Goal: Task Accomplishment & Management: Manage account settings

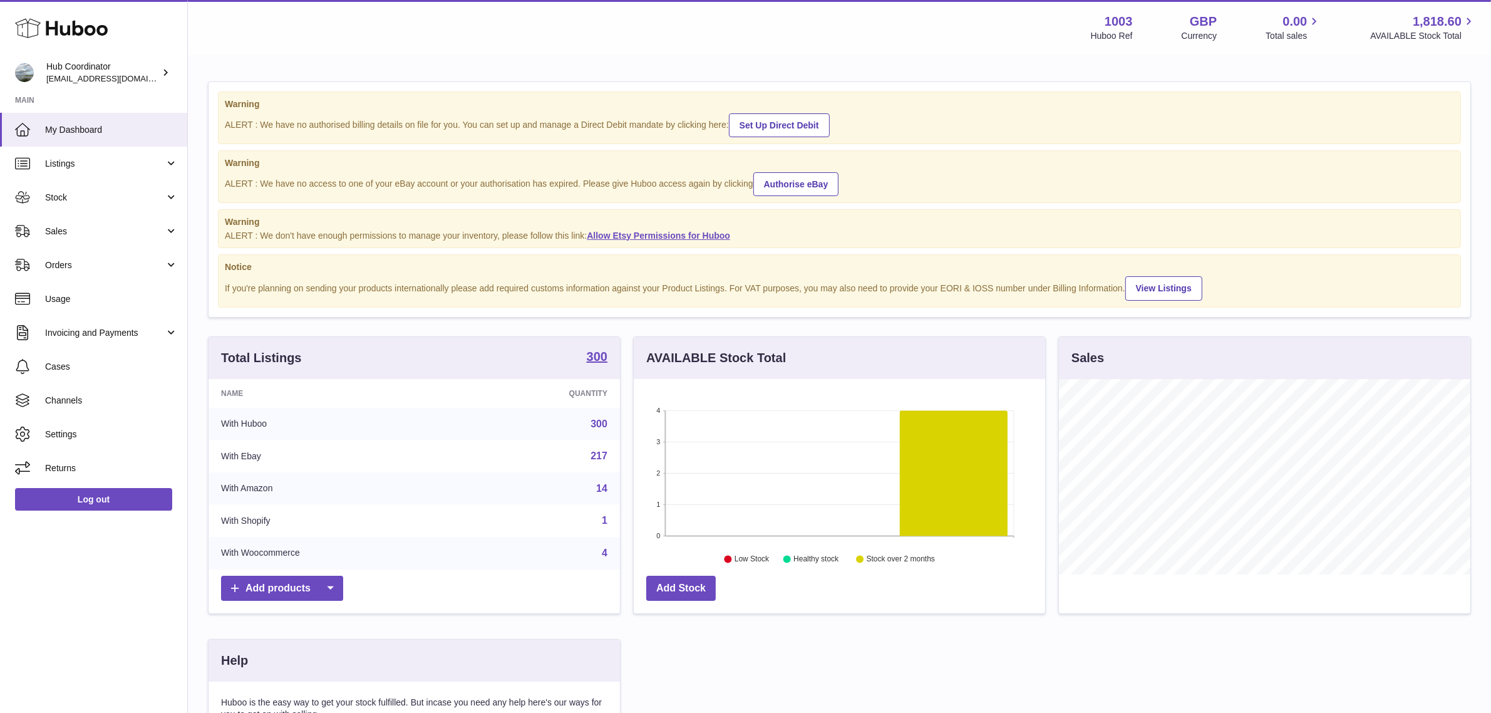
scroll to position [195, 411]
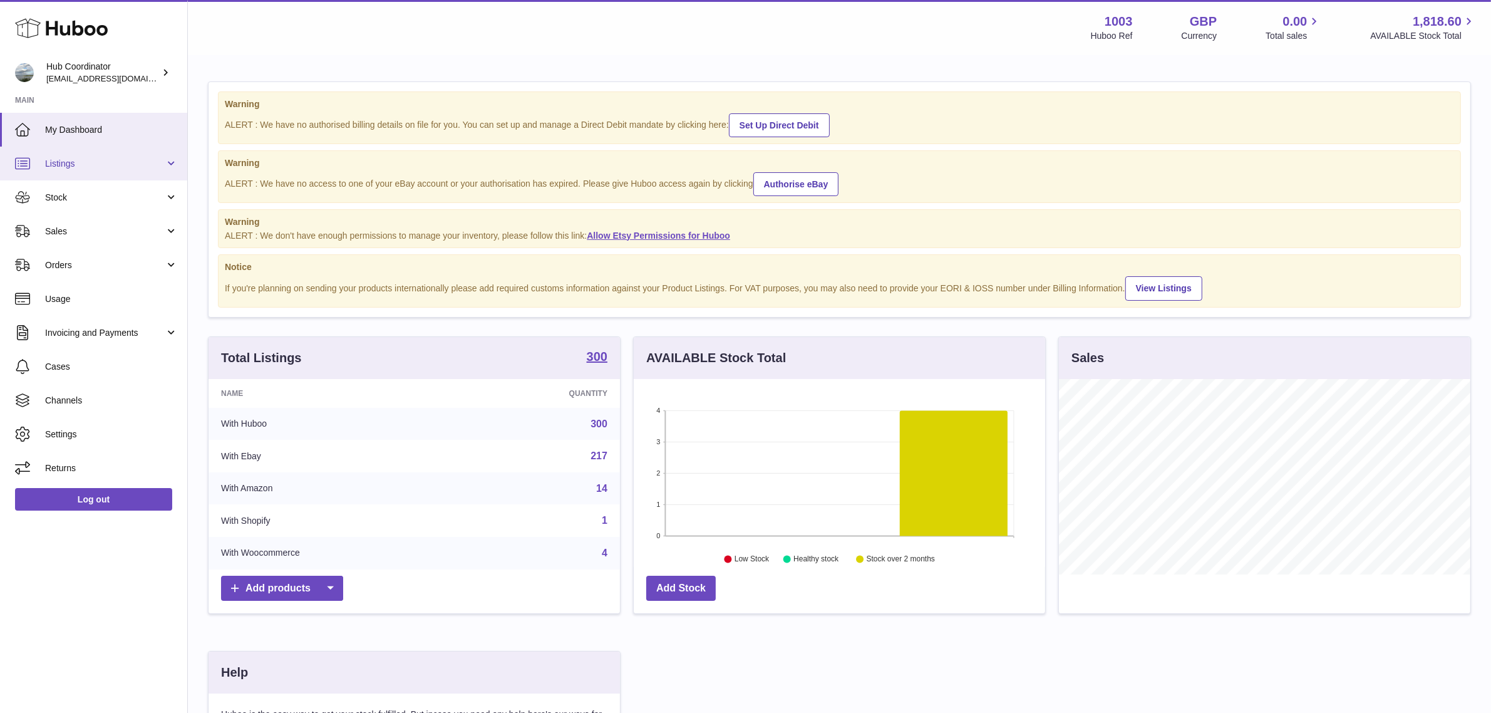
click at [124, 170] on link "Listings" at bounding box center [93, 164] width 187 height 34
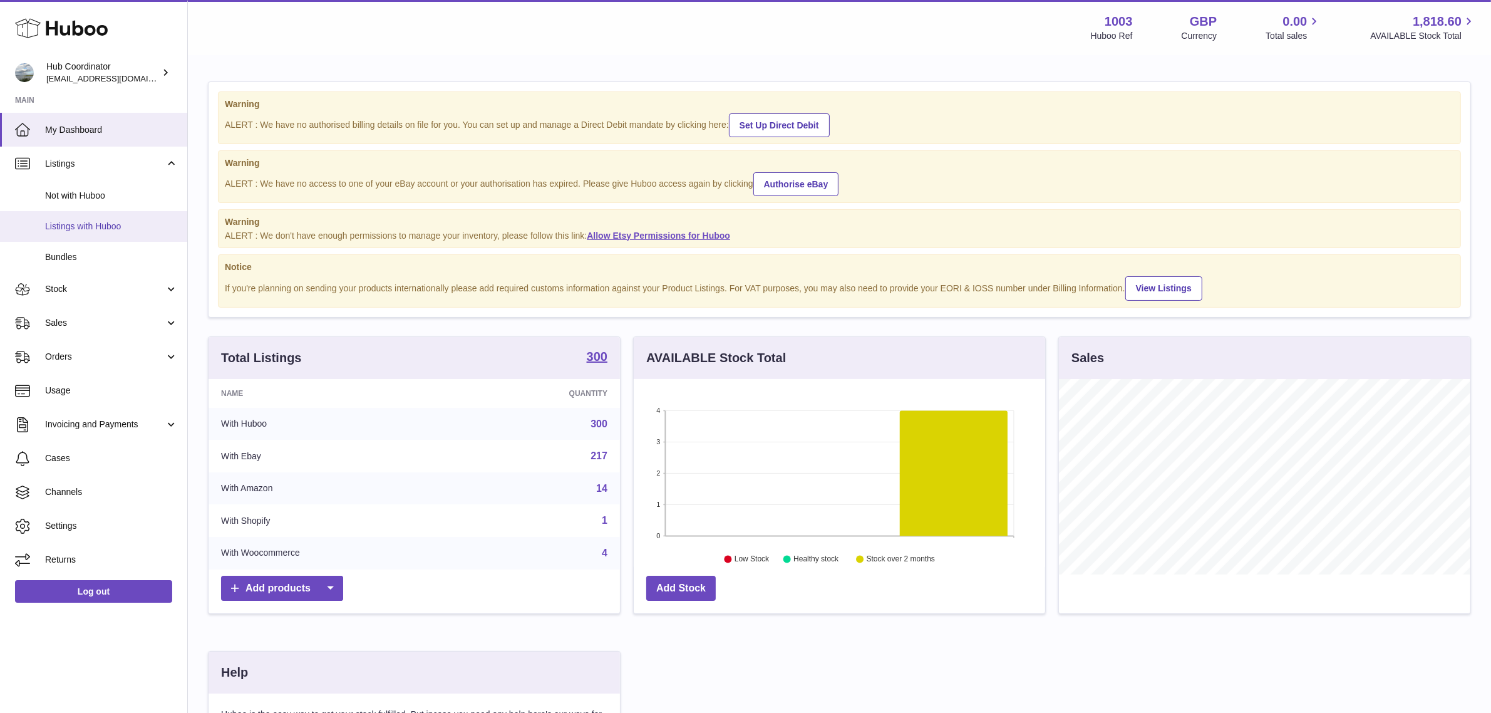
click at [105, 220] on span "Listings with Huboo" at bounding box center [111, 226] width 133 height 12
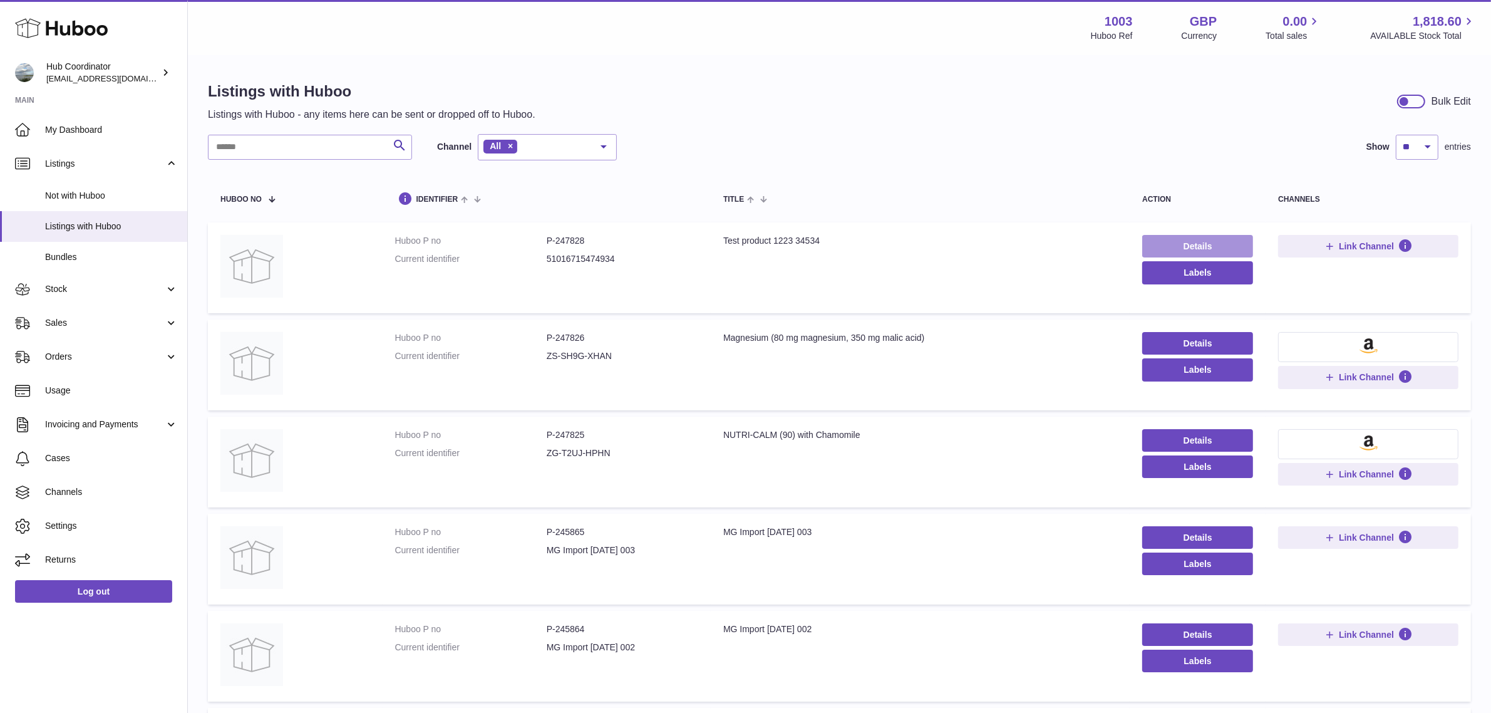
click at [1226, 251] on link "Details" at bounding box center [1197, 246] width 111 height 23
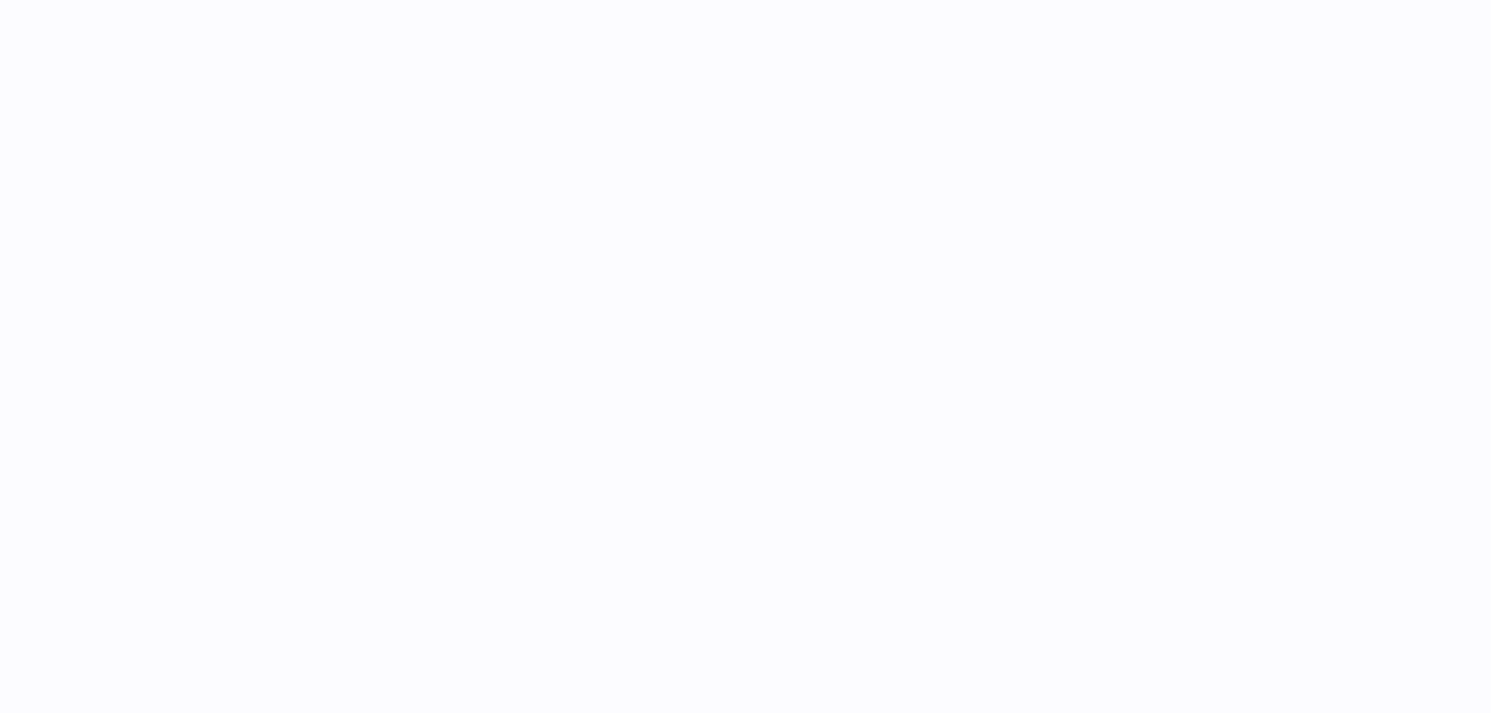
select select "**"
select select "****"
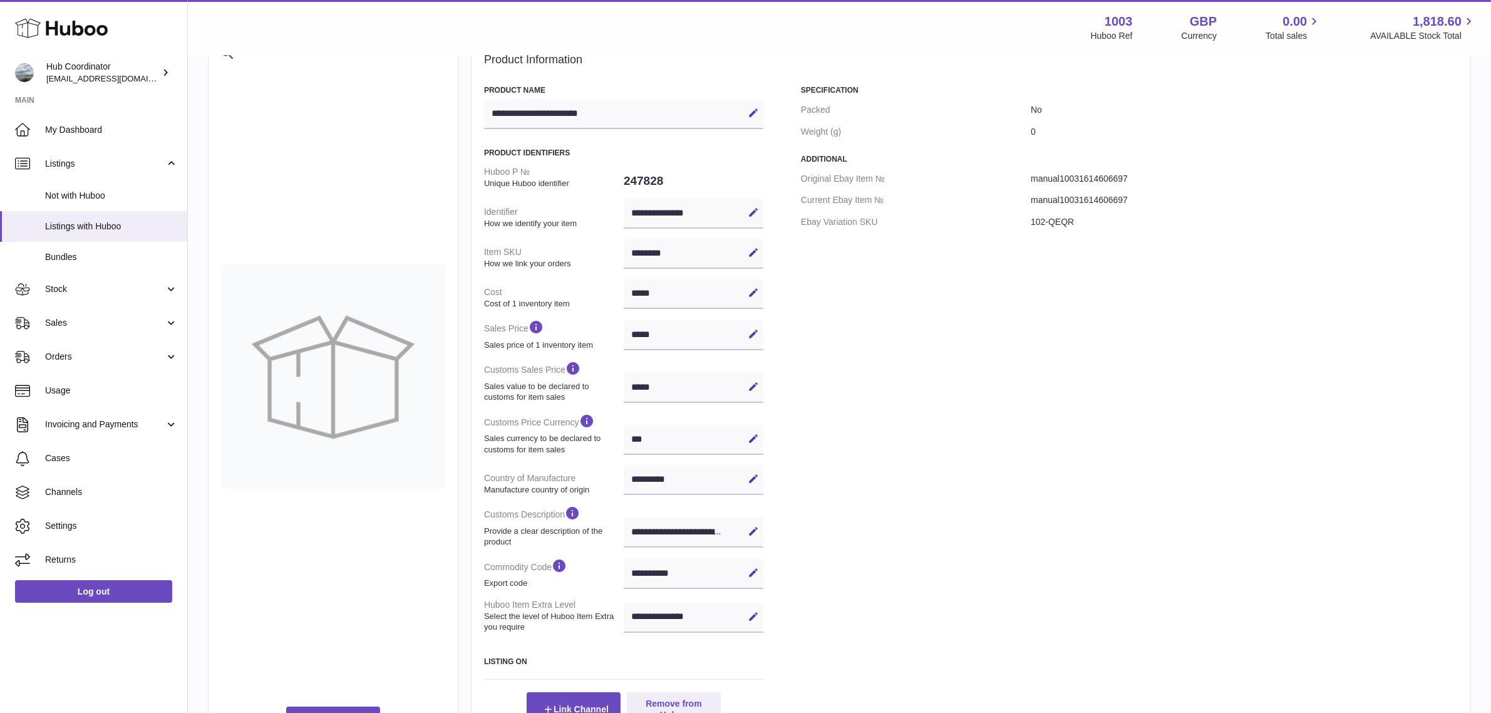
scroll to position [78, 0]
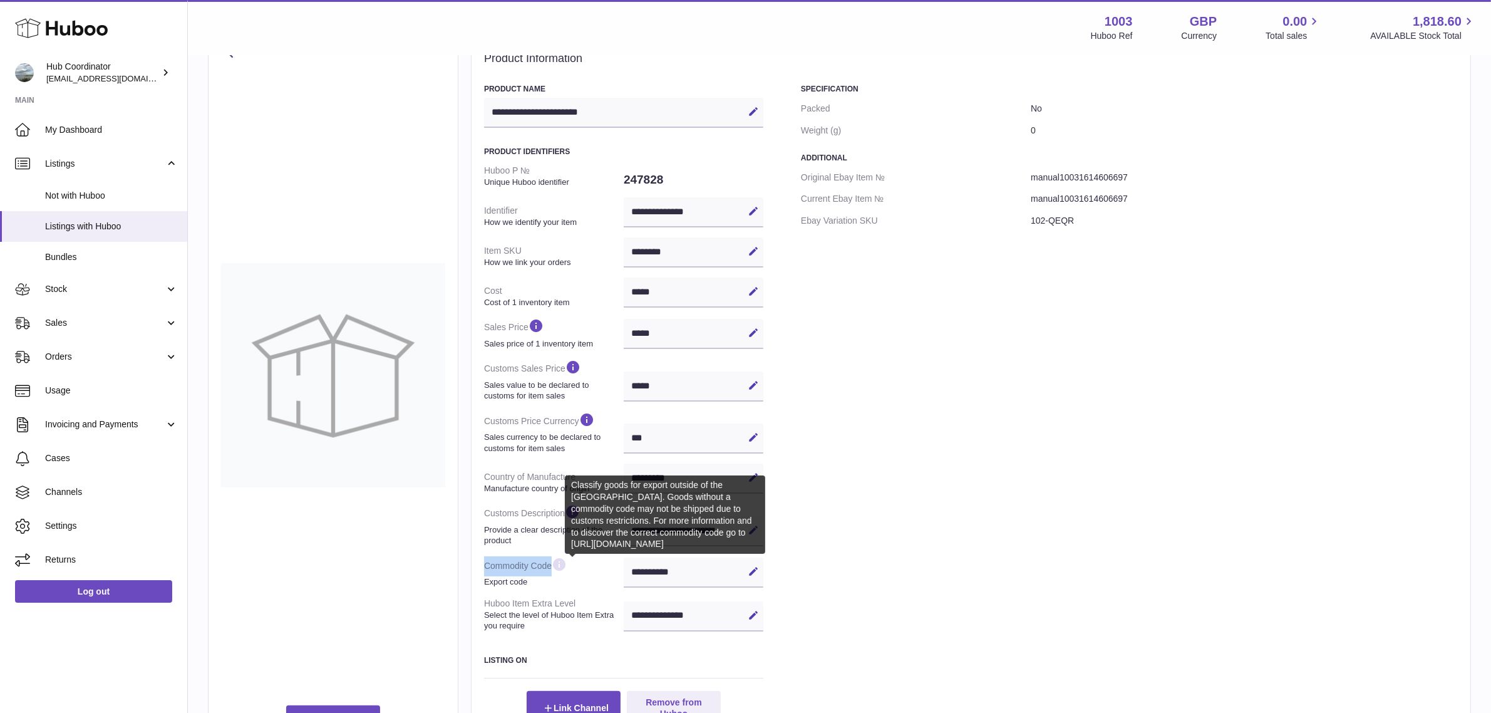
drag, startPoint x: 482, startPoint y: 567, endPoint x: 577, endPoint y: 562, distance: 94.7
click at [577, 562] on div "**********" at bounding box center [971, 388] width 1000 height 711
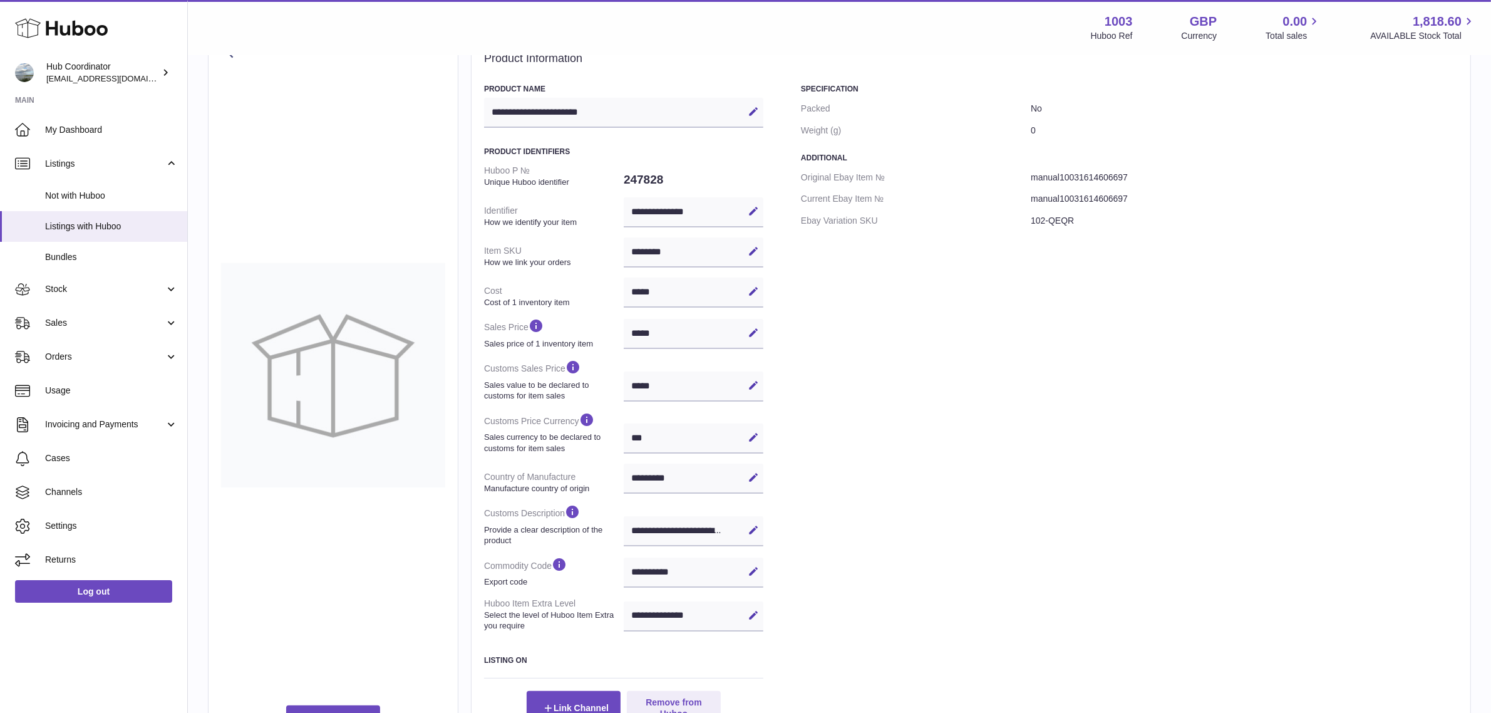
click at [881, 554] on div "Specification Packed No Weight (g) 0 Additional Original Ebay Item № manual1003…" at bounding box center [1129, 404] width 657 height 641
click at [85, 229] on span "Listings with Huboo" at bounding box center [111, 226] width 133 height 12
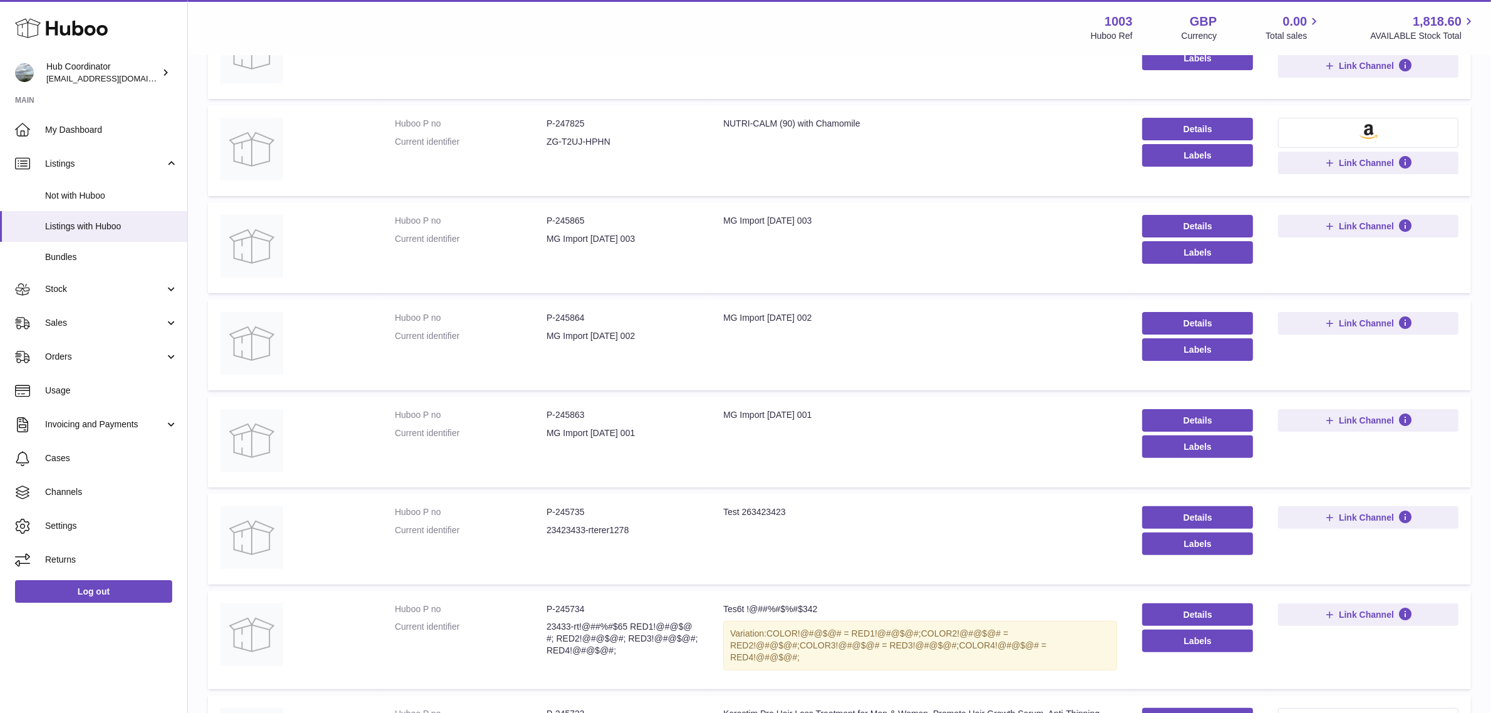
scroll to position [142, 0]
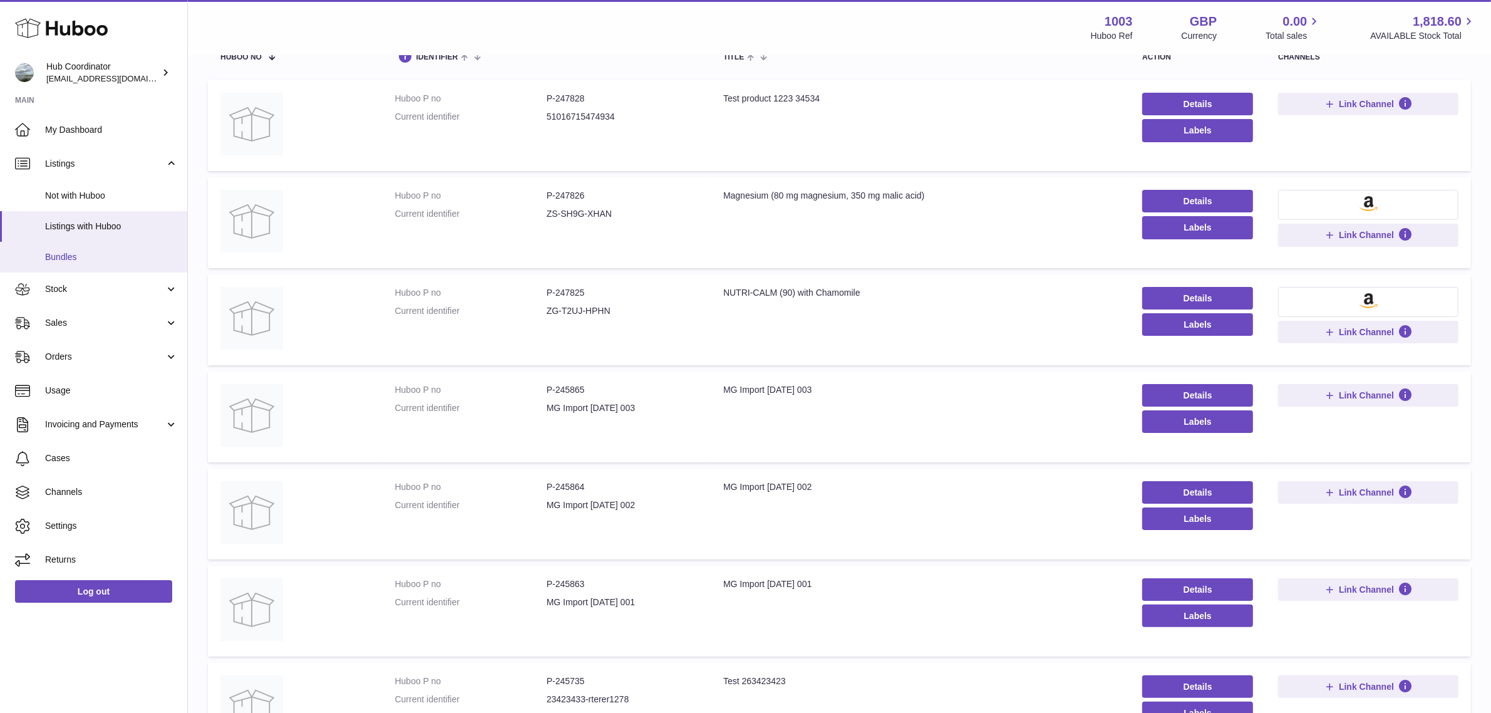
click at [80, 262] on span "Bundles" at bounding box center [111, 257] width 133 height 12
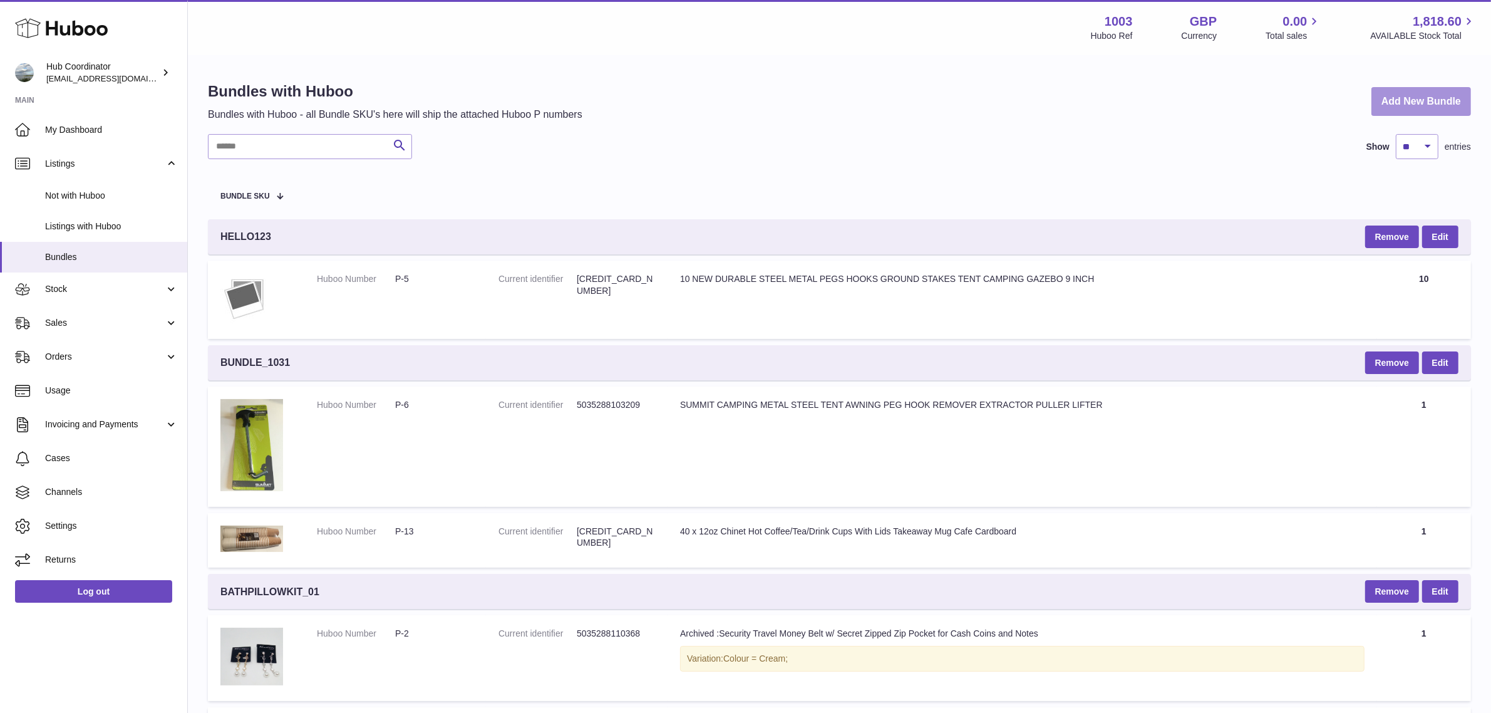
click at [1395, 101] on link "Add New Bundle" at bounding box center [1421, 101] width 100 height 29
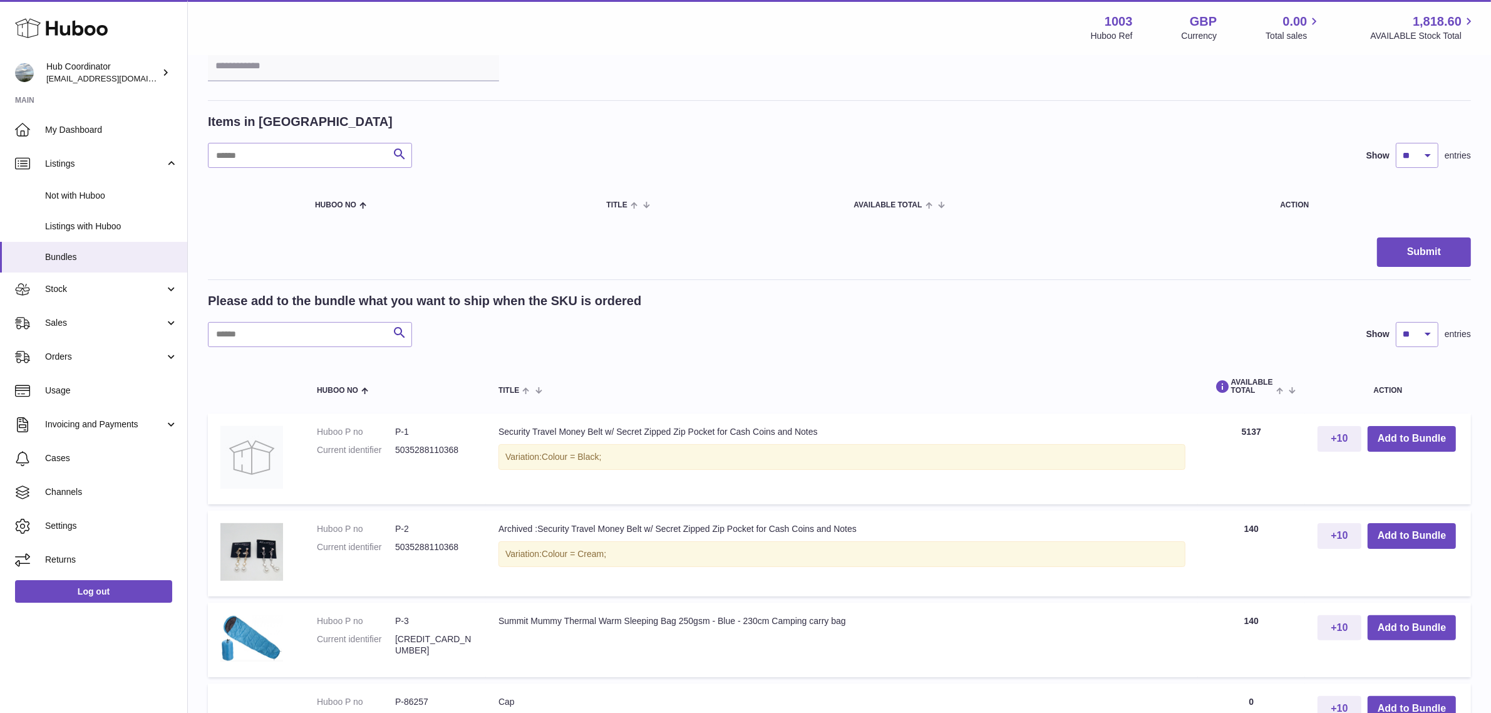
scroll to position [157, 0]
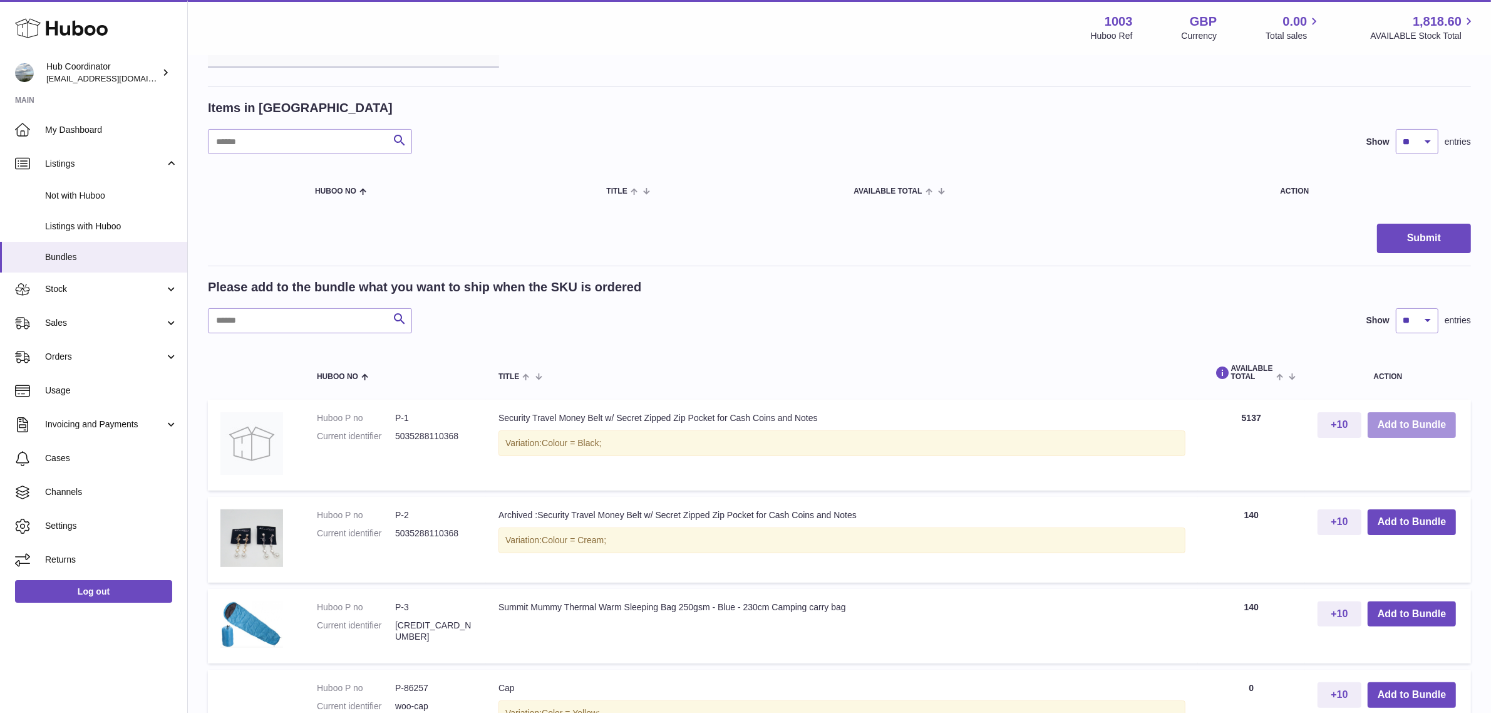
click at [1432, 427] on button "Add to Bundle" at bounding box center [1412, 425] width 88 height 26
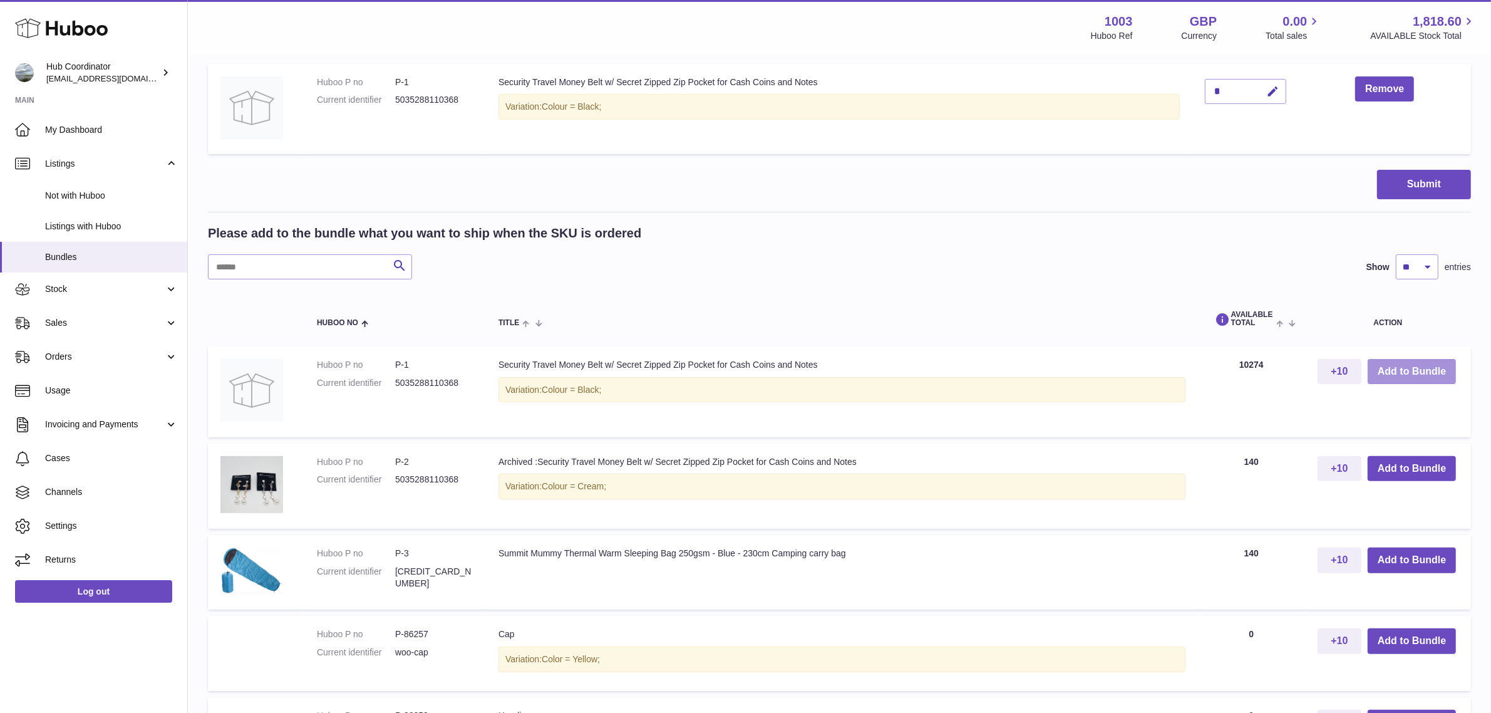
scroll to position [391, 0]
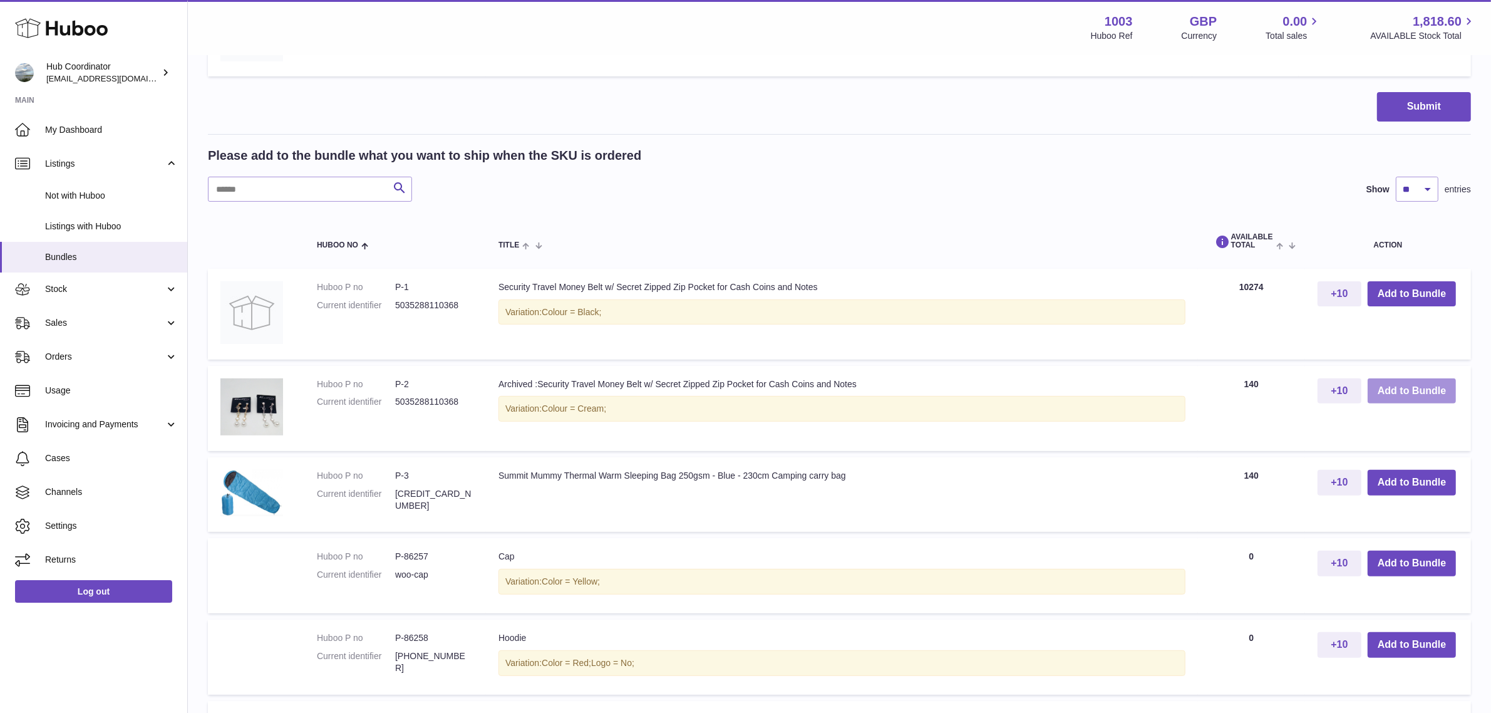
click at [1422, 390] on button "Add to Bundle" at bounding box center [1412, 391] width 88 height 26
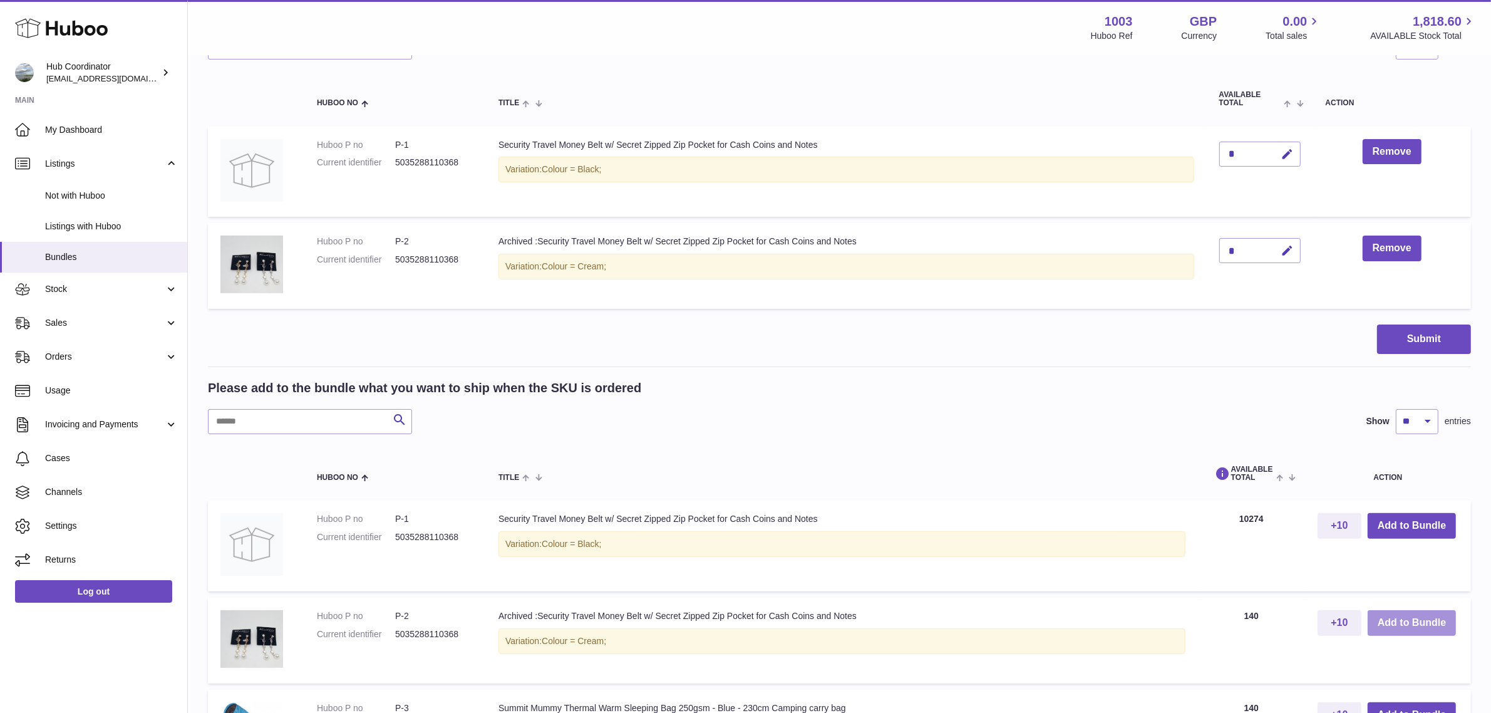
scroll to position [235, 0]
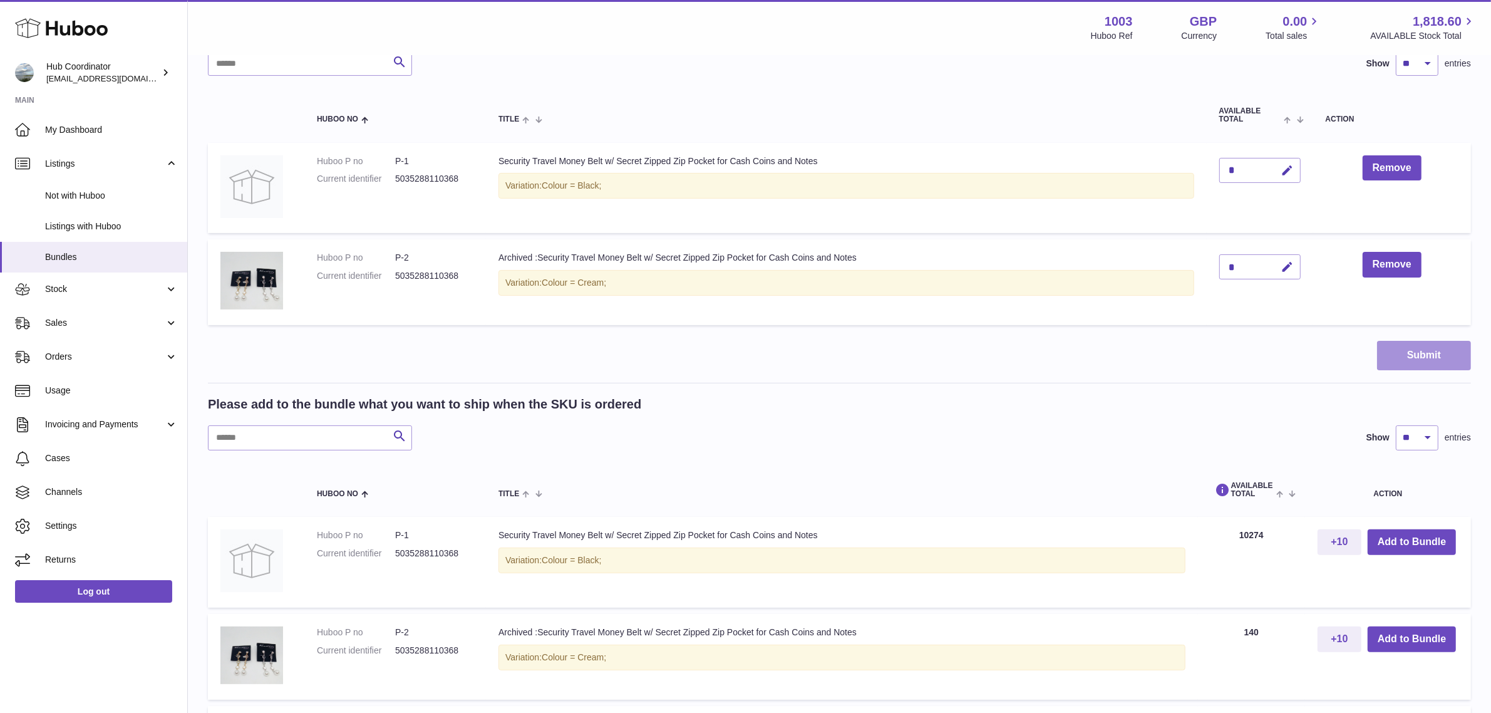
click at [1442, 351] on button "Submit" at bounding box center [1424, 355] width 94 height 29
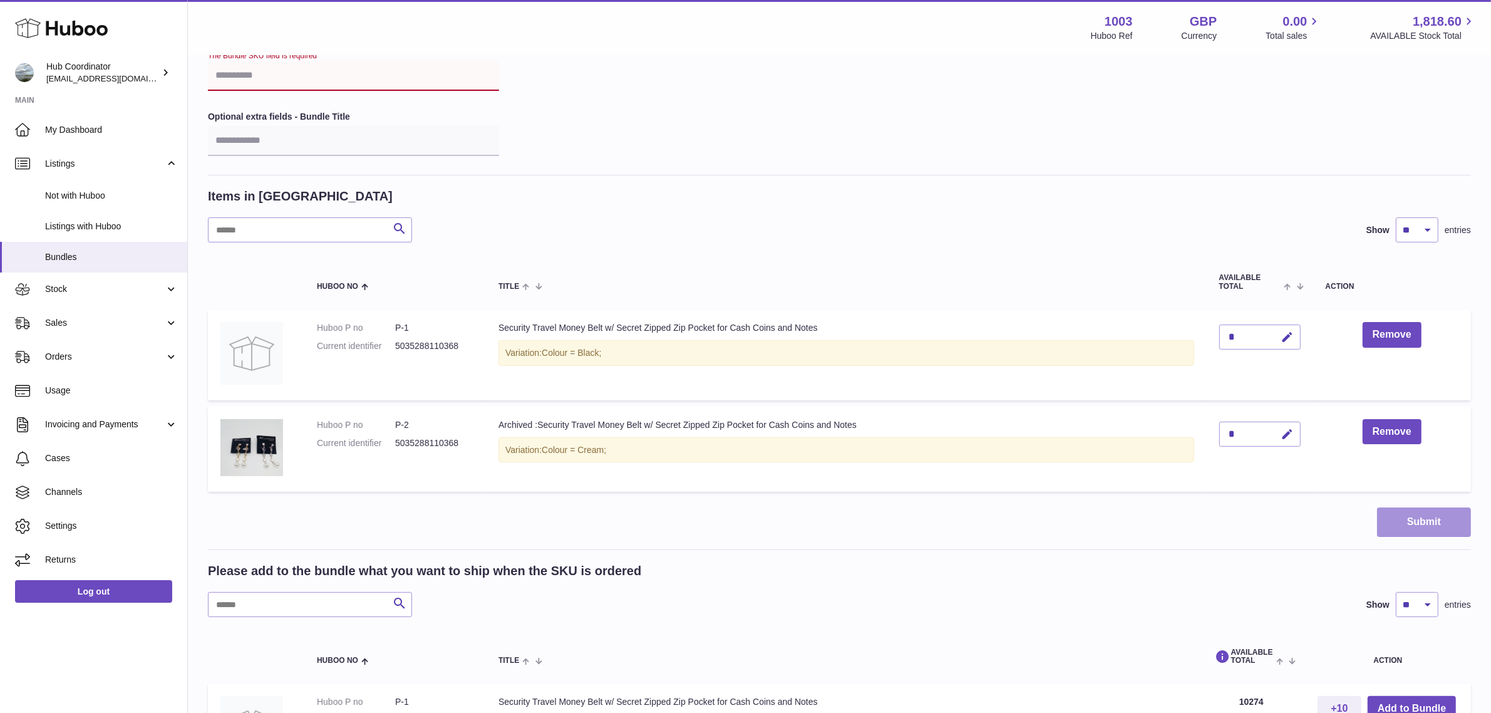
scroll to position [0, 0]
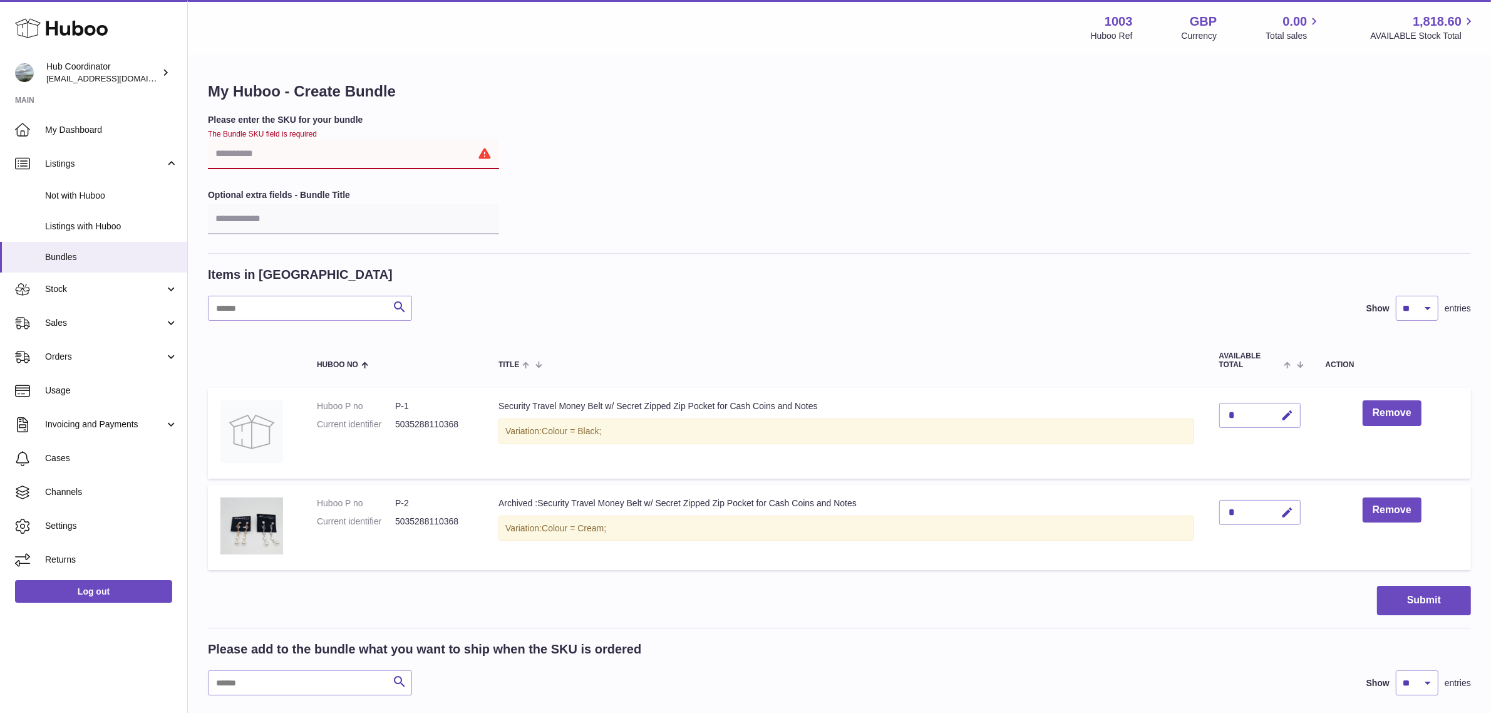
click at [264, 157] on input "text" at bounding box center [353, 154] width 291 height 30
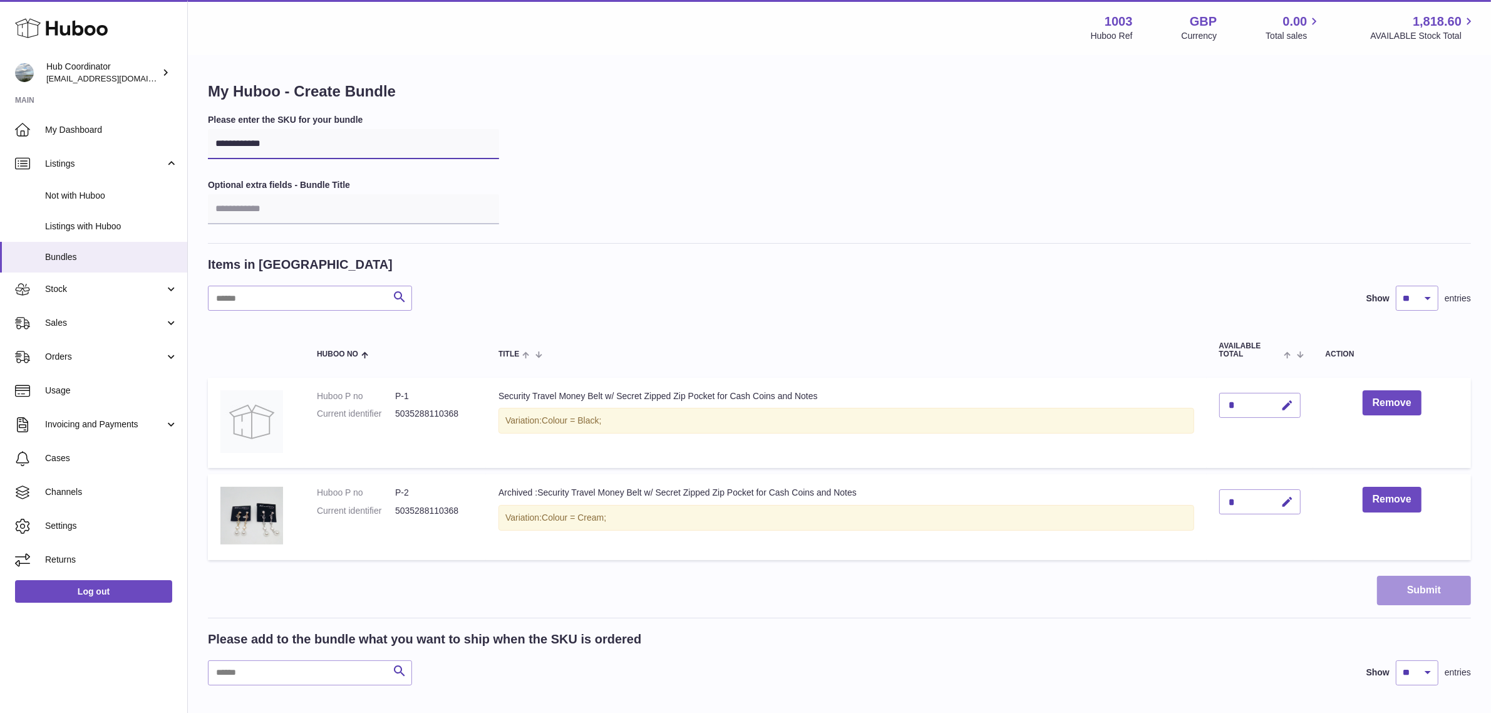
type input "**********"
click at [1420, 589] on button "Submit" at bounding box center [1424, 589] width 94 height 29
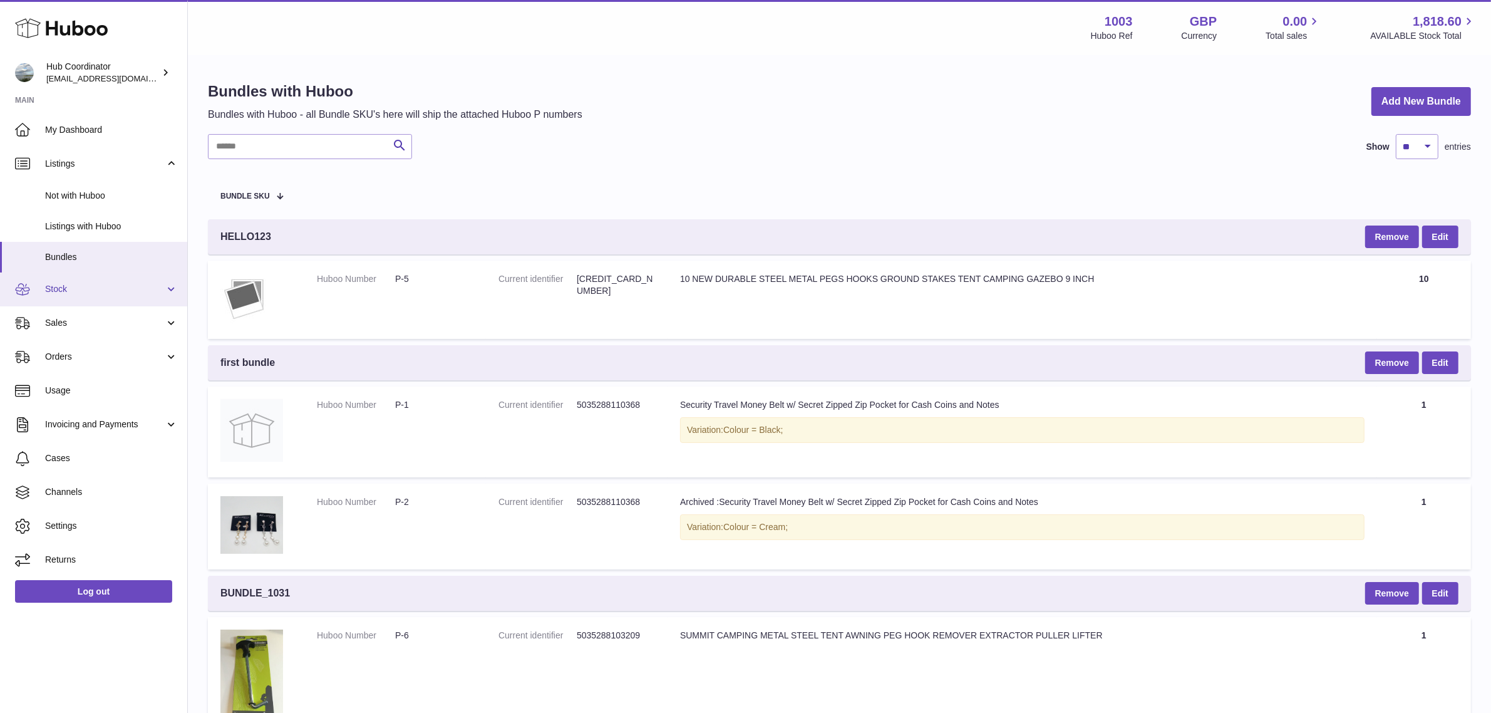
click at [95, 282] on link "Stock" at bounding box center [93, 289] width 187 height 34
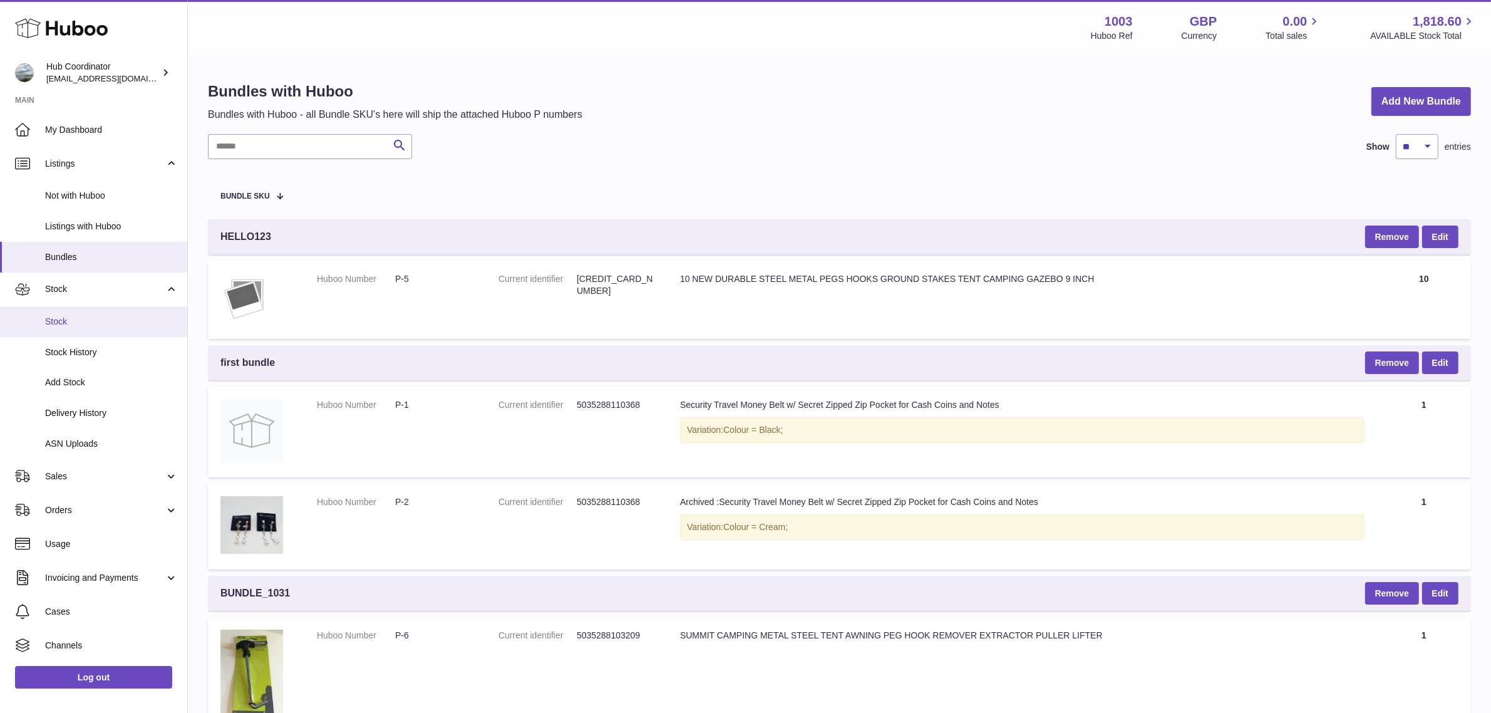
click at [93, 314] on link "Stock" at bounding box center [93, 321] width 187 height 31
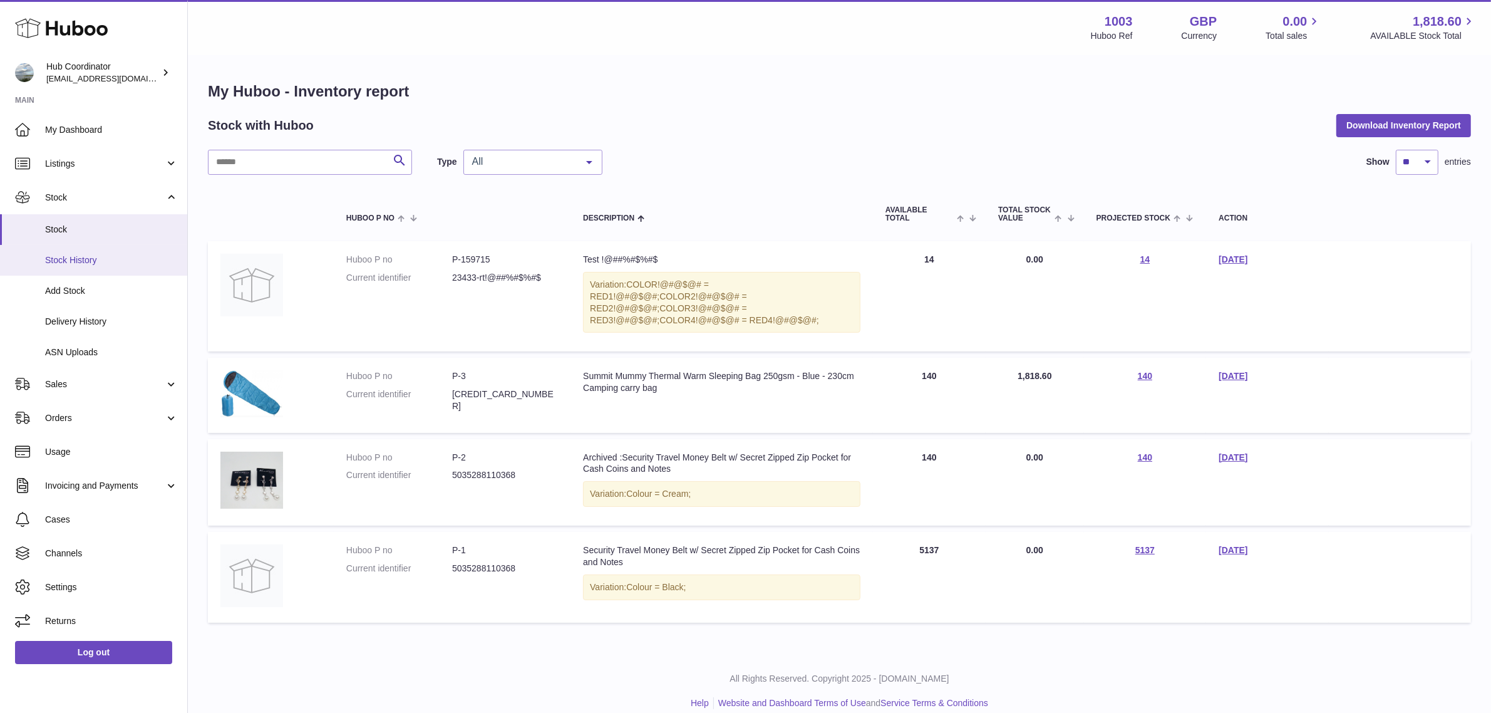
click at [95, 267] on link "Stock History" at bounding box center [93, 260] width 187 height 31
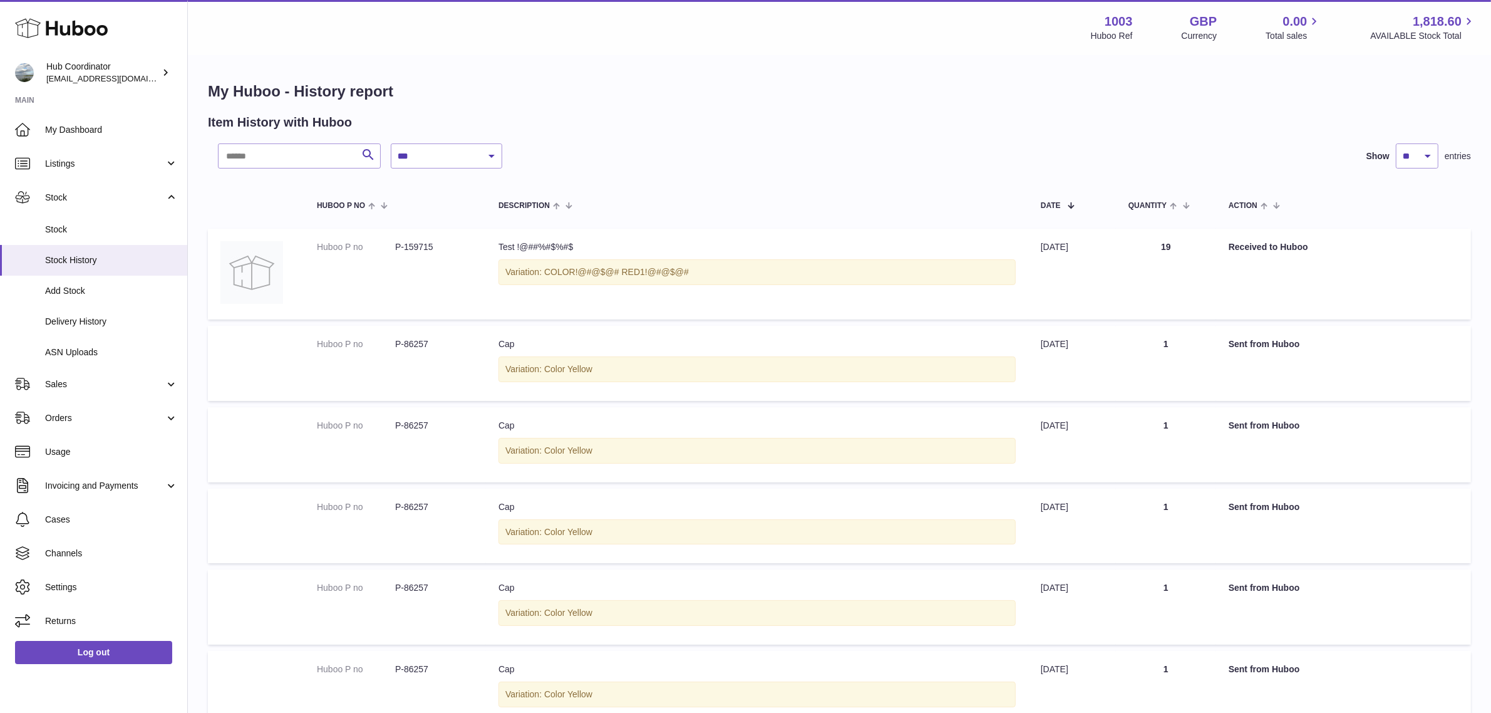
drag, startPoint x: 1214, startPoint y: 249, endPoint x: 1331, endPoint y: 245, distance: 117.2
click at [1331, 245] on tr "Huboo P no P-159715 Description Test !@##%#$%#$ Variation: COLOR!@#@$@# RED1!@#…" at bounding box center [839, 274] width 1263 height 91
drag, startPoint x: 1232, startPoint y: 344, endPoint x: 1317, endPoint y: 340, distance: 85.3
click at [1319, 340] on td "Action Sent from Huboo" at bounding box center [1343, 363] width 255 height 75
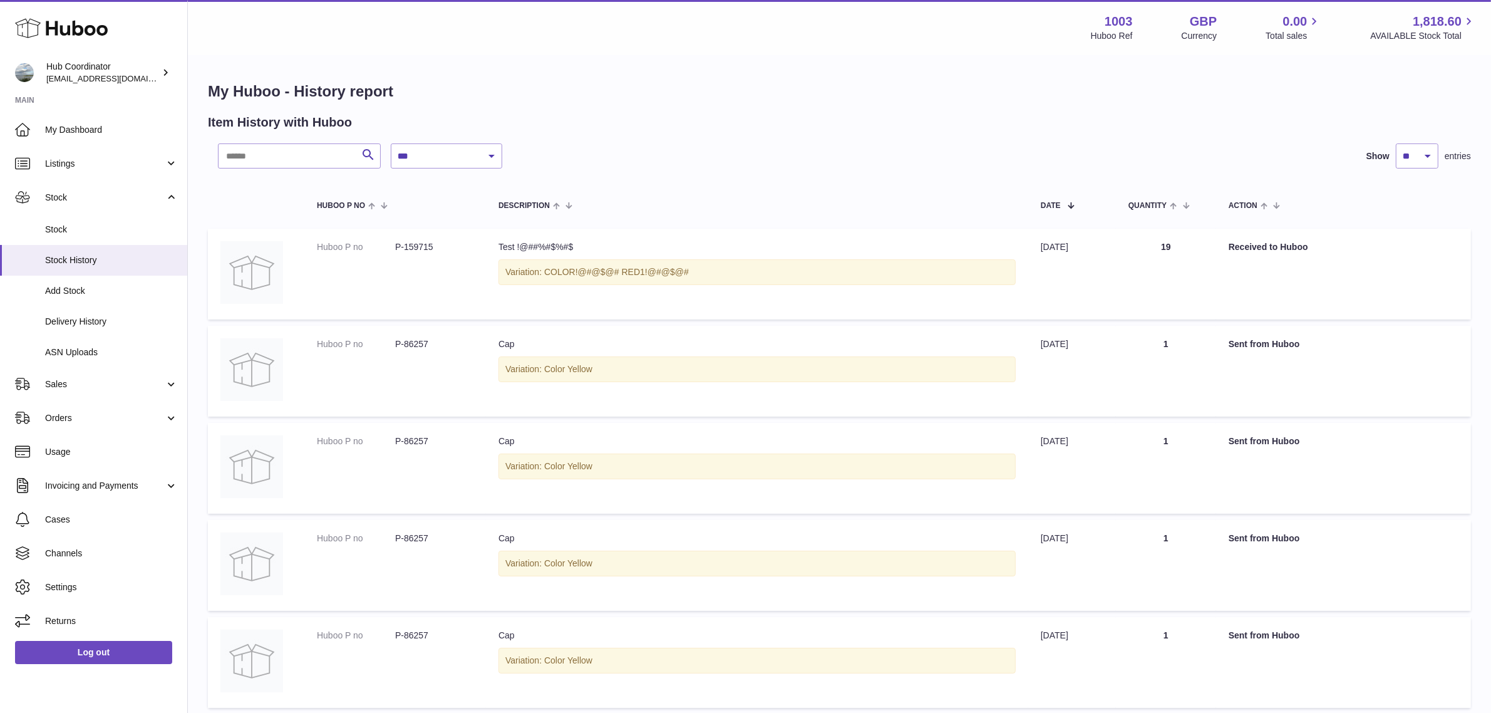
click at [425, 245] on dd "P-159715" at bounding box center [434, 247] width 78 height 12
copy dd "159715"
click at [307, 155] on input "text" at bounding box center [299, 155] width 163 height 25
paste input "******"
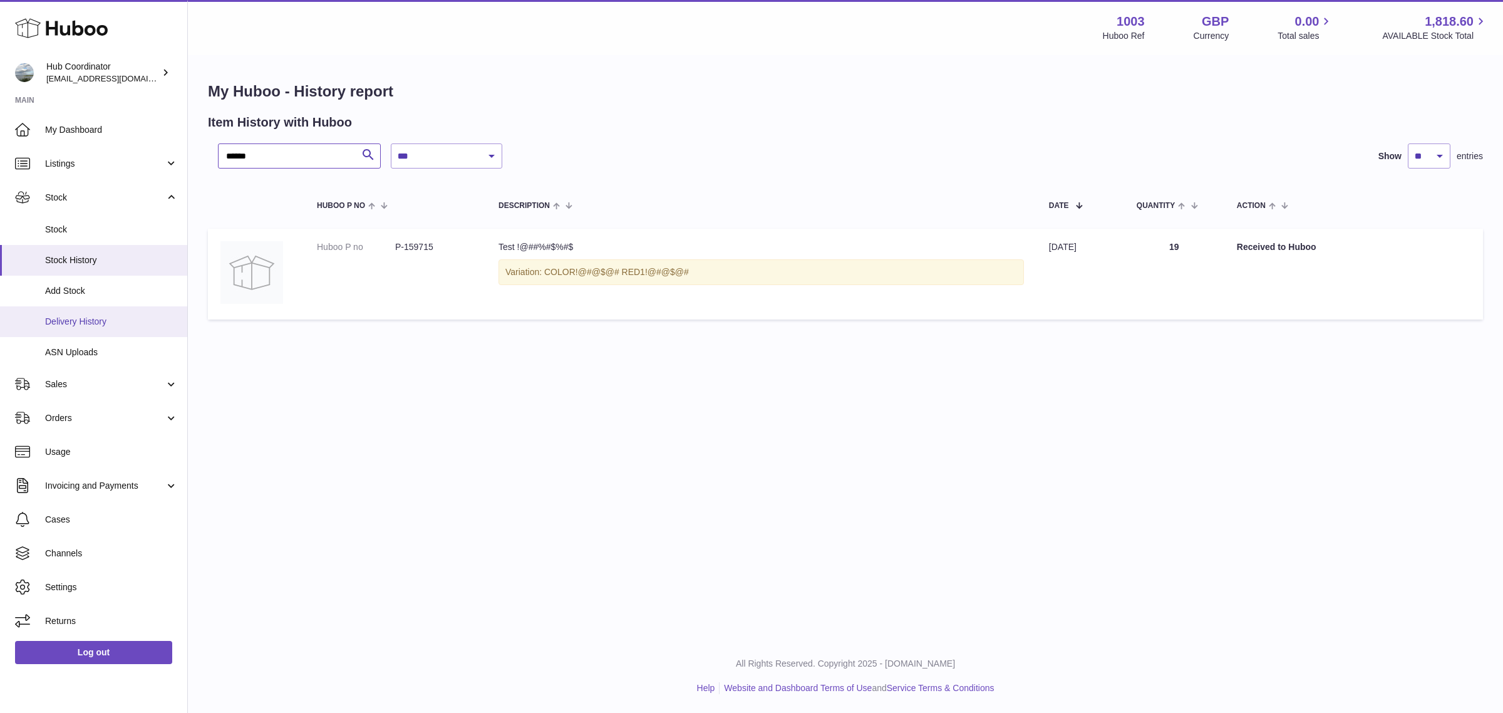
type input "******"
click at [88, 321] on span "Delivery History" at bounding box center [111, 322] width 133 height 12
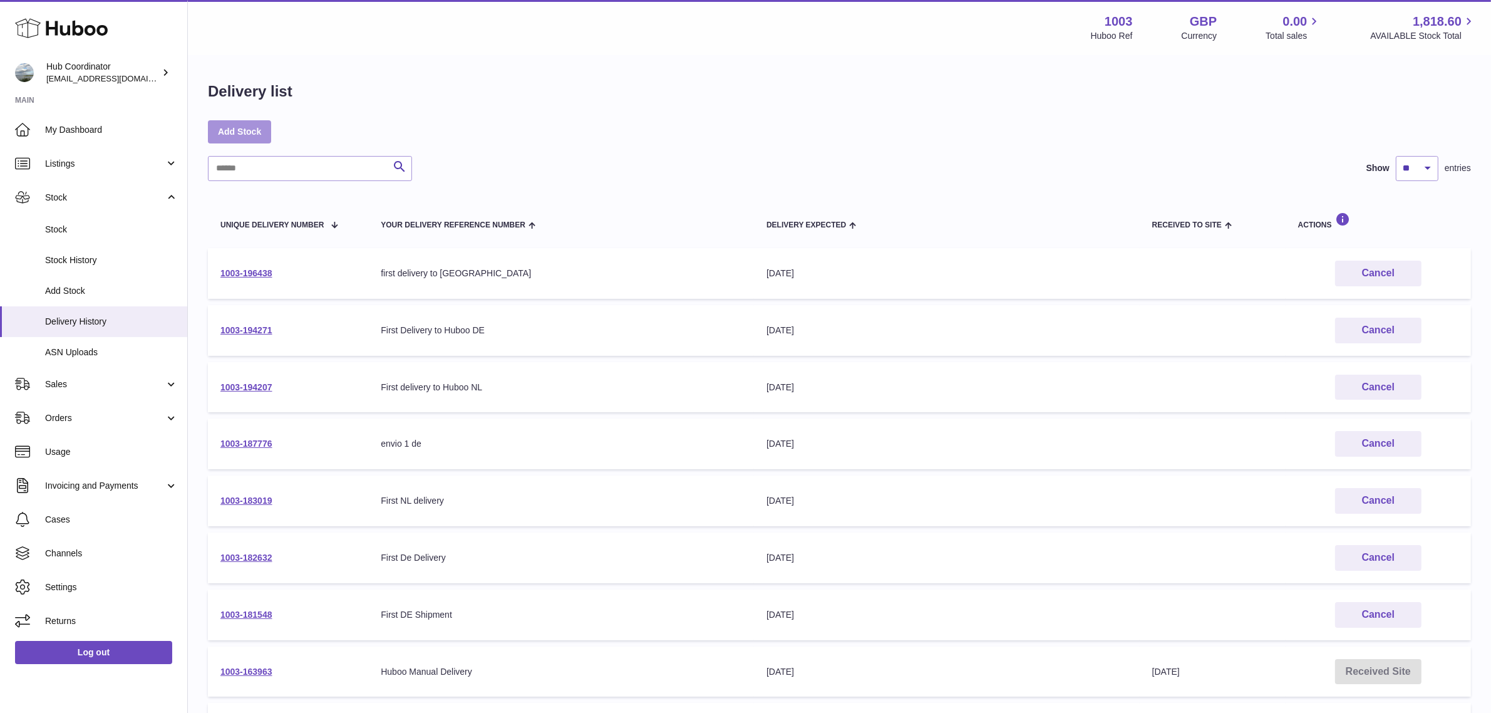
click at [226, 136] on link "Add Stock" at bounding box center [239, 131] width 63 height 23
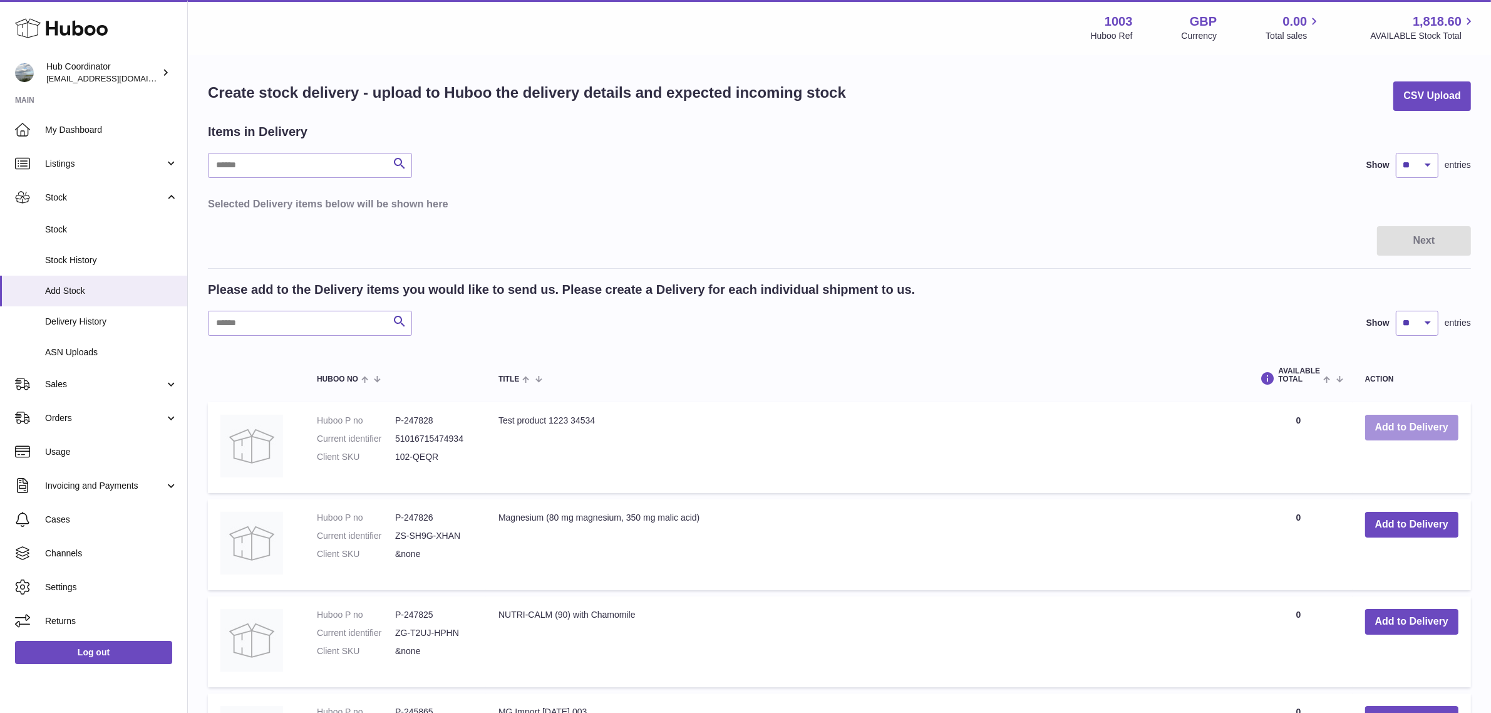
click at [1415, 426] on button "Add to Delivery" at bounding box center [1411, 428] width 93 height 26
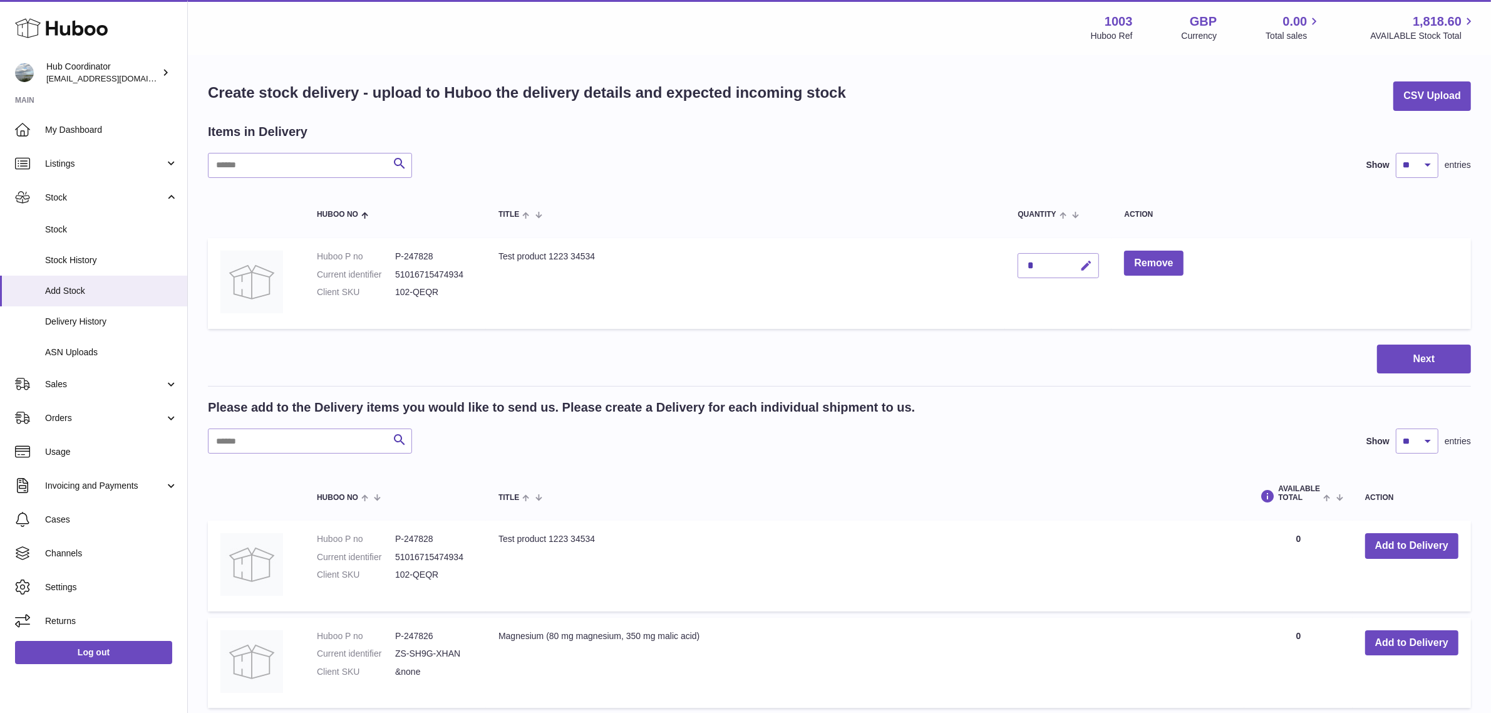
click at [1091, 264] on icon "button" at bounding box center [1086, 265] width 13 height 13
type input "**"
click at [1090, 264] on icon "submit" at bounding box center [1086, 265] width 11 height 11
click at [1410, 367] on button "Next" at bounding box center [1424, 358] width 94 height 29
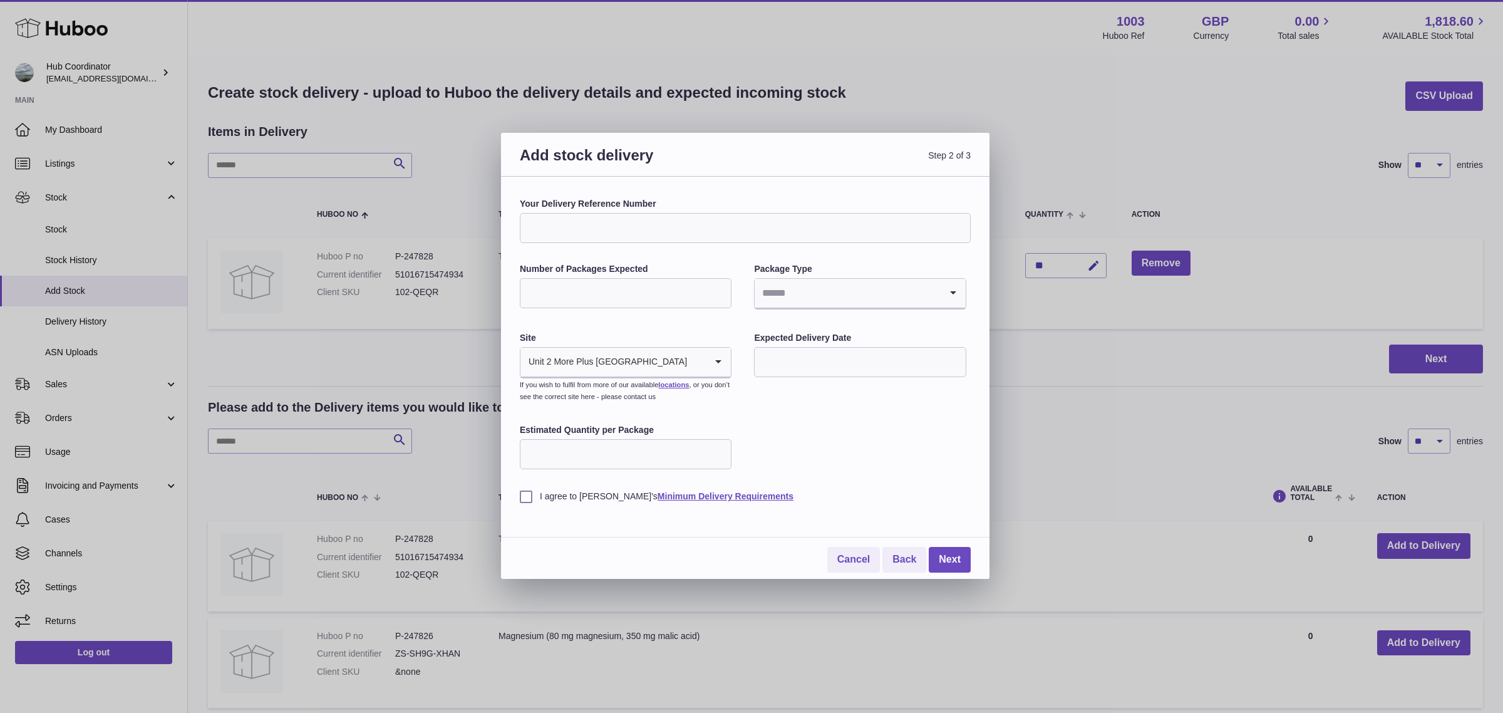
click at [632, 230] on input "Your Delivery Reference Number" at bounding box center [745, 228] width 451 height 30
type input "**********"
click at [708, 171] on h3 "Add stock delivery" at bounding box center [632, 162] width 225 height 34
click at [880, 301] on input "Search for option" at bounding box center [847, 293] width 185 height 29
click at [796, 348] on li "Pallets" at bounding box center [859, 351] width 209 height 25
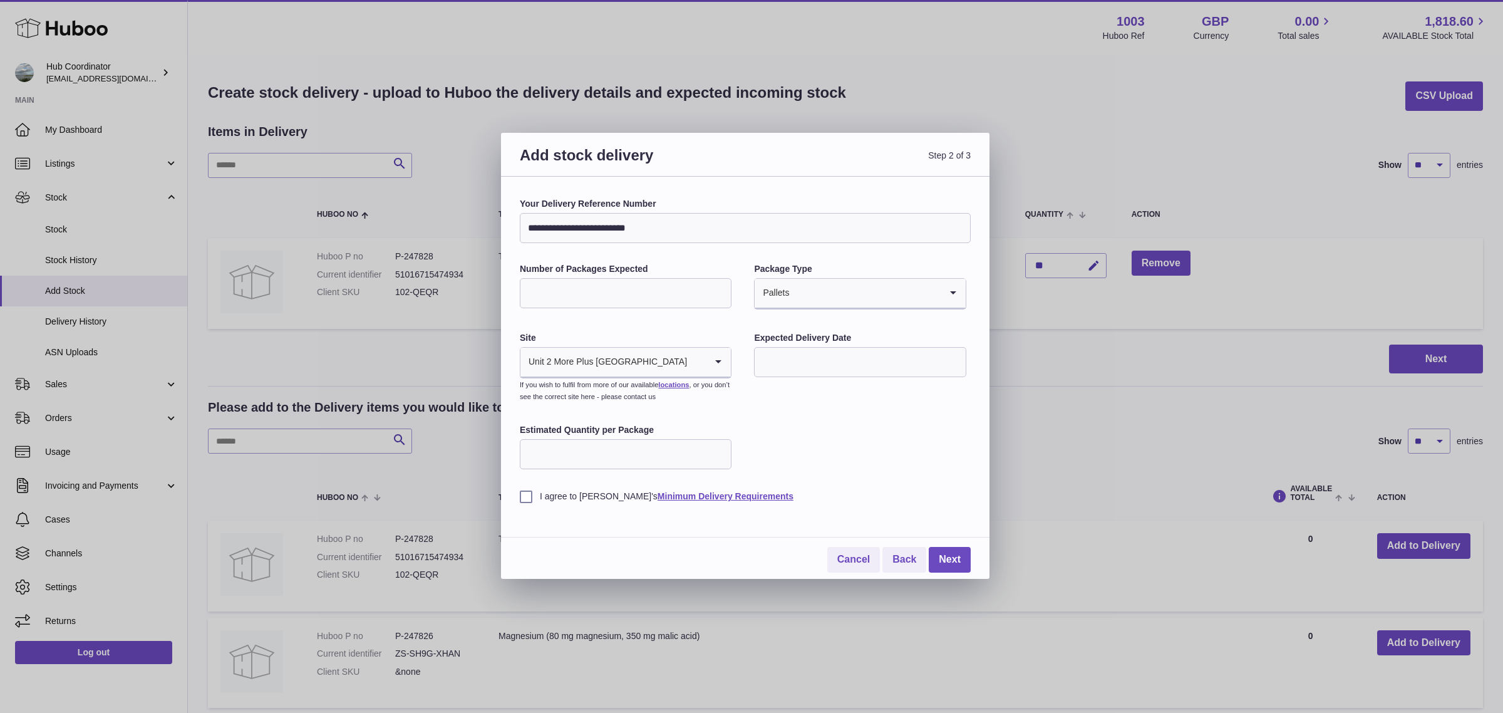
click at [601, 298] on input "Number of Packages Expected" at bounding box center [626, 293] width 212 height 30
type input "*"
drag, startPoint x: 689, startPoint y: 249, endPoint x: 695, endPoint y: 257, distance: 9.9
click at [689, 249] on div "**********" at bounding box center [745, 350] width 451 height 304
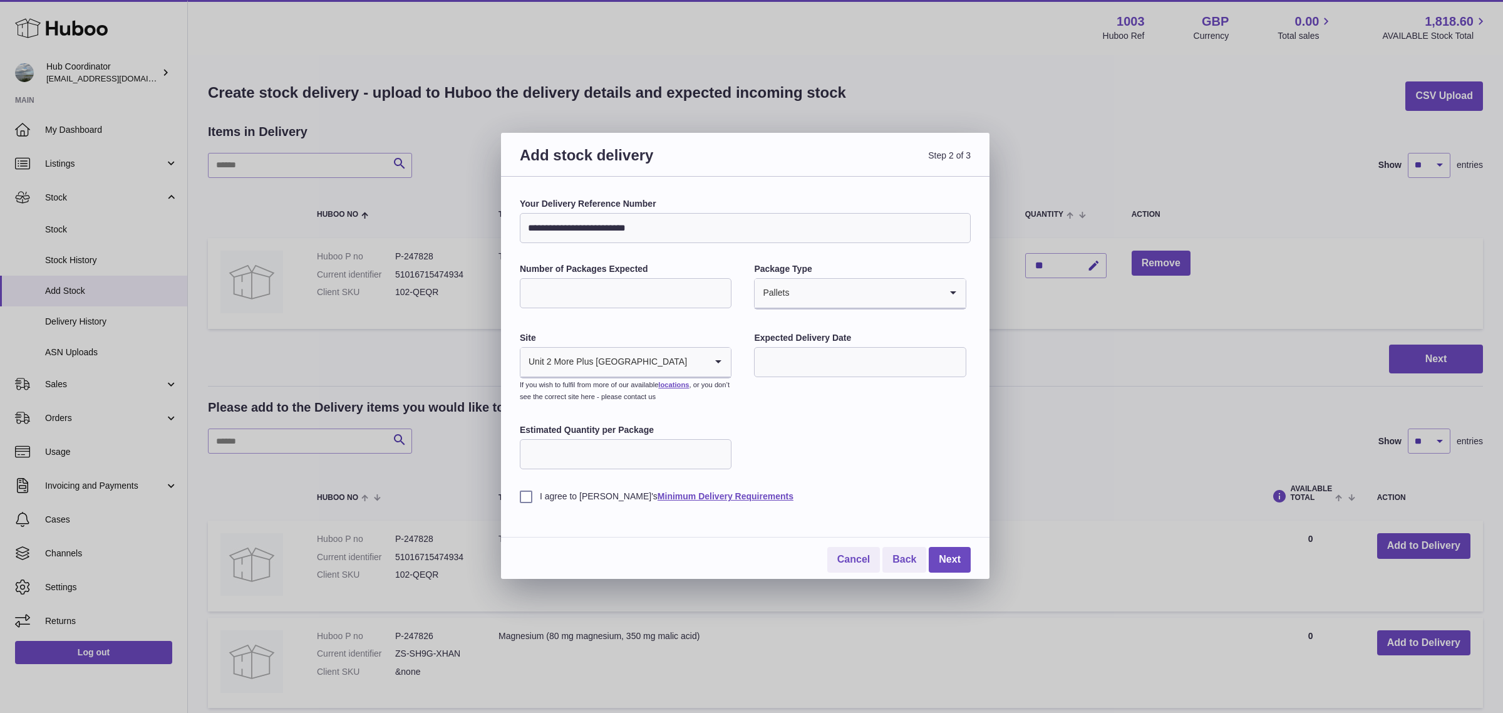
click at [869, 310] on div "Package Type Pallets Loading..." at bounding box center [860, 287] width 212 height 49
click at [863, 302] on input "Search for option" at bounding box center [865, 293] width 150 height 29
click at [819, 368] on li "Boxes" at bounding box center [859, 376] width 209 height 25
drag, startPoint x: 539, startPoint y: 290, endPoint x: 508, endPoint y: 293, distance: 30.2
click at [508, 293] on div "**********" at bounding box center [745, 378] width 488 height 402
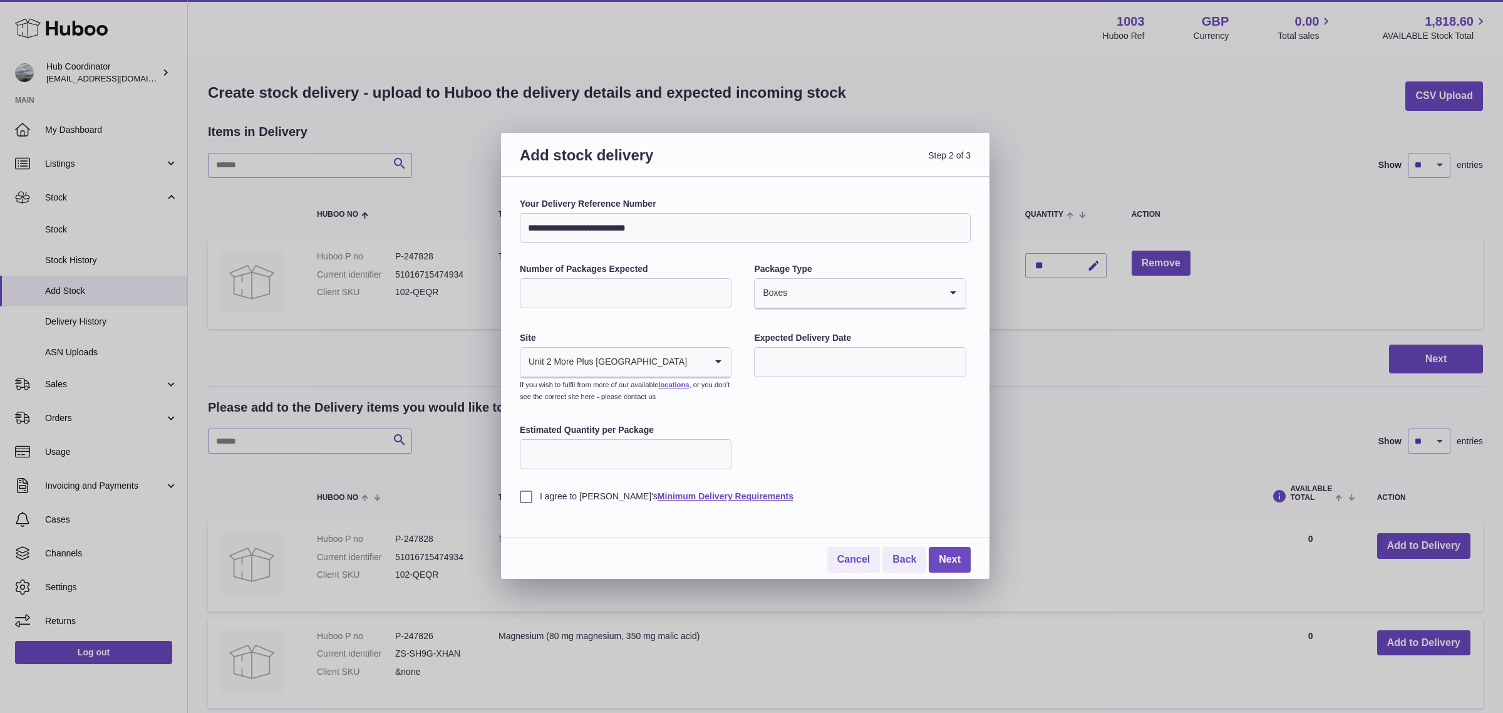
type input "**"
click at [564, 331] on div "**********" at bounding box center [745, 350] width 451 height 304
click at [805, 414] on div "**********" at bounding box center [745, 350] width 451 height 304
click at [612, 360] on div "Unit 2 More Plus Central Park" at bounding box center [612, 362] width 185 height 29
click at [843, 475] on div "I agree to Huboo's Minimum Delivery Requirements" at bounding box center [745, 487] width 451 height 31
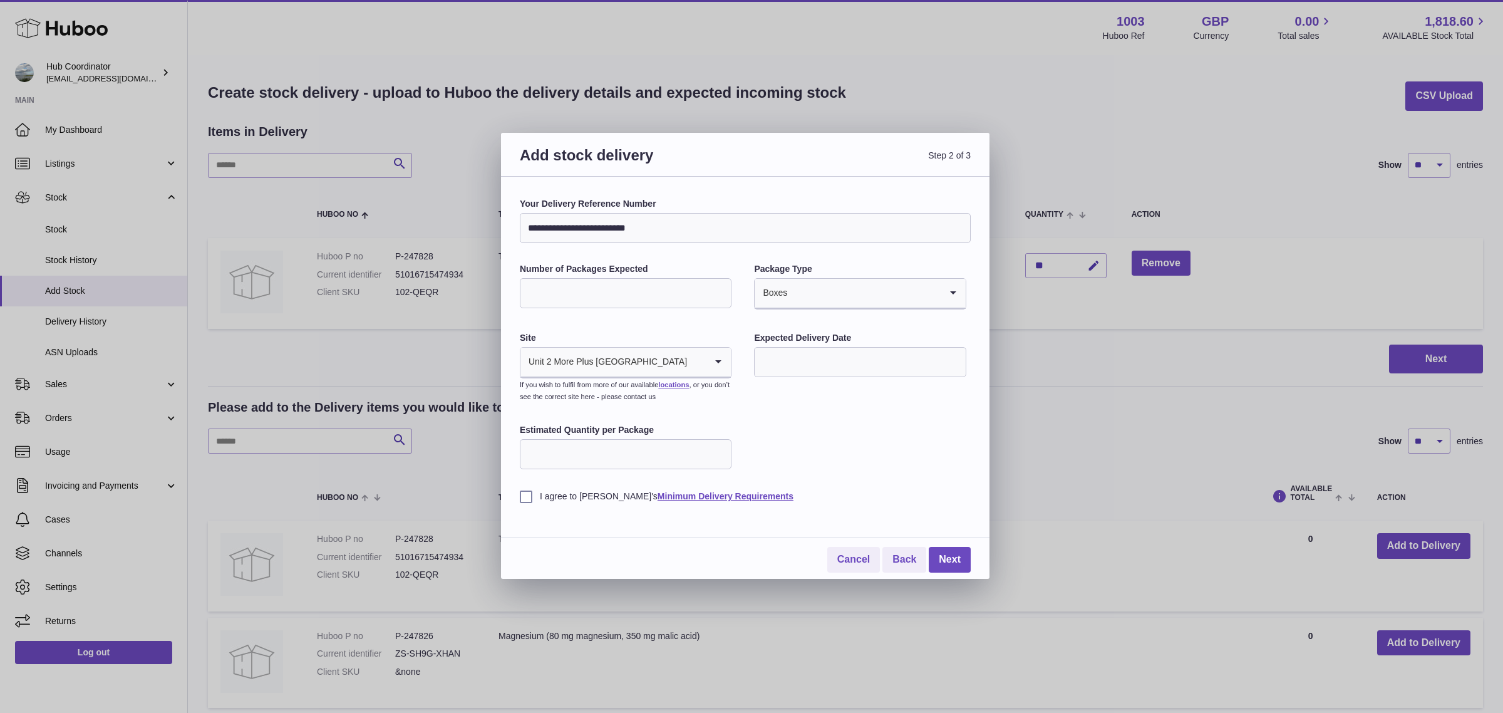
click at [809, 358] on input "text" at bounding box center [860, 362] width 212 height 30
click at [934, 390] on icon "button" at bounding box center [931, 391] width 15 height 15
click at [805, 463] on span "9" at bounding box center [799, 466] width 23 height 23
type input "**********"
click at [619, 452] on input "Estimated Quantity per Package" at bounding box center [626, 454] width 212 height 30
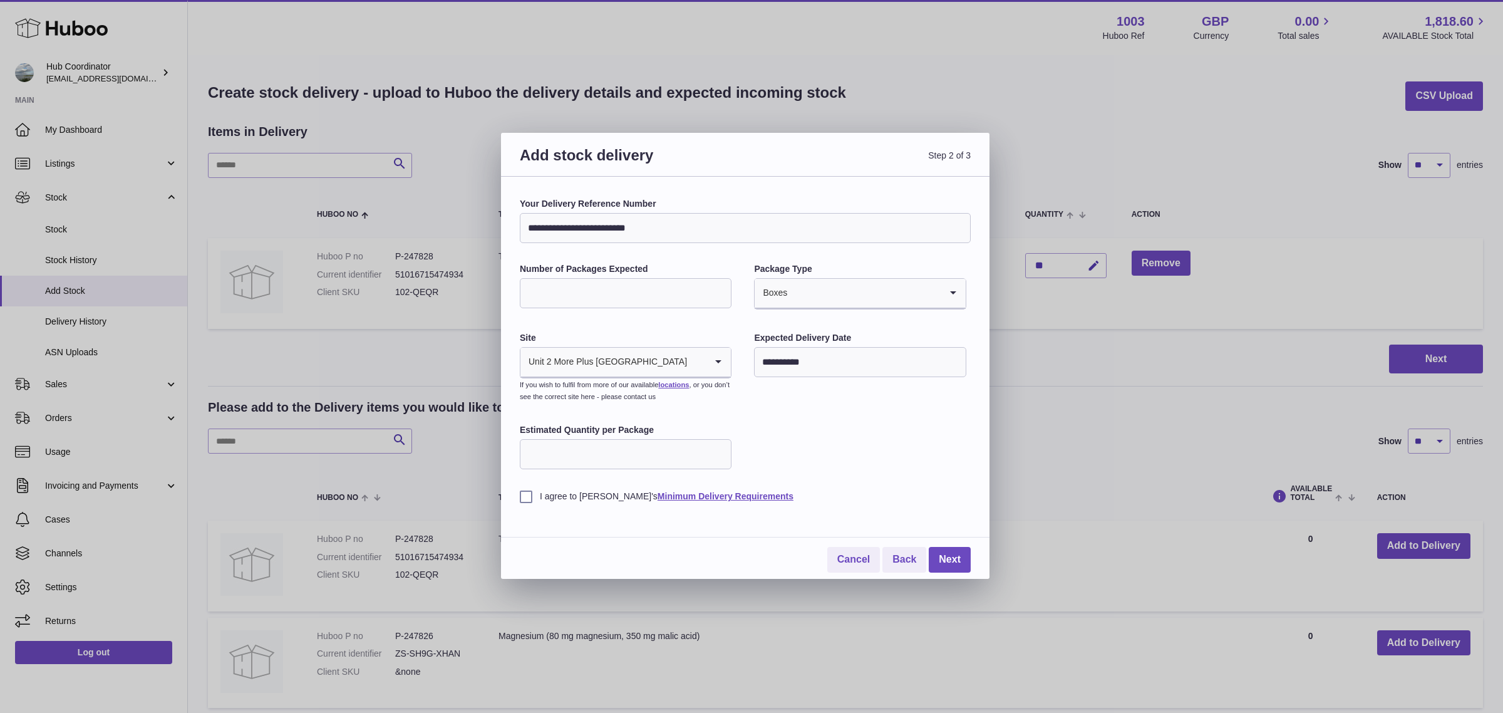
click at [528, 497] on label "I agree to Huboo's Minimum Delivery Requirements" at bounding box center [745, 496] width 451 height 12
click at [949, 557] on link "Next" at bounding box center [950, 560] width 42 height 26
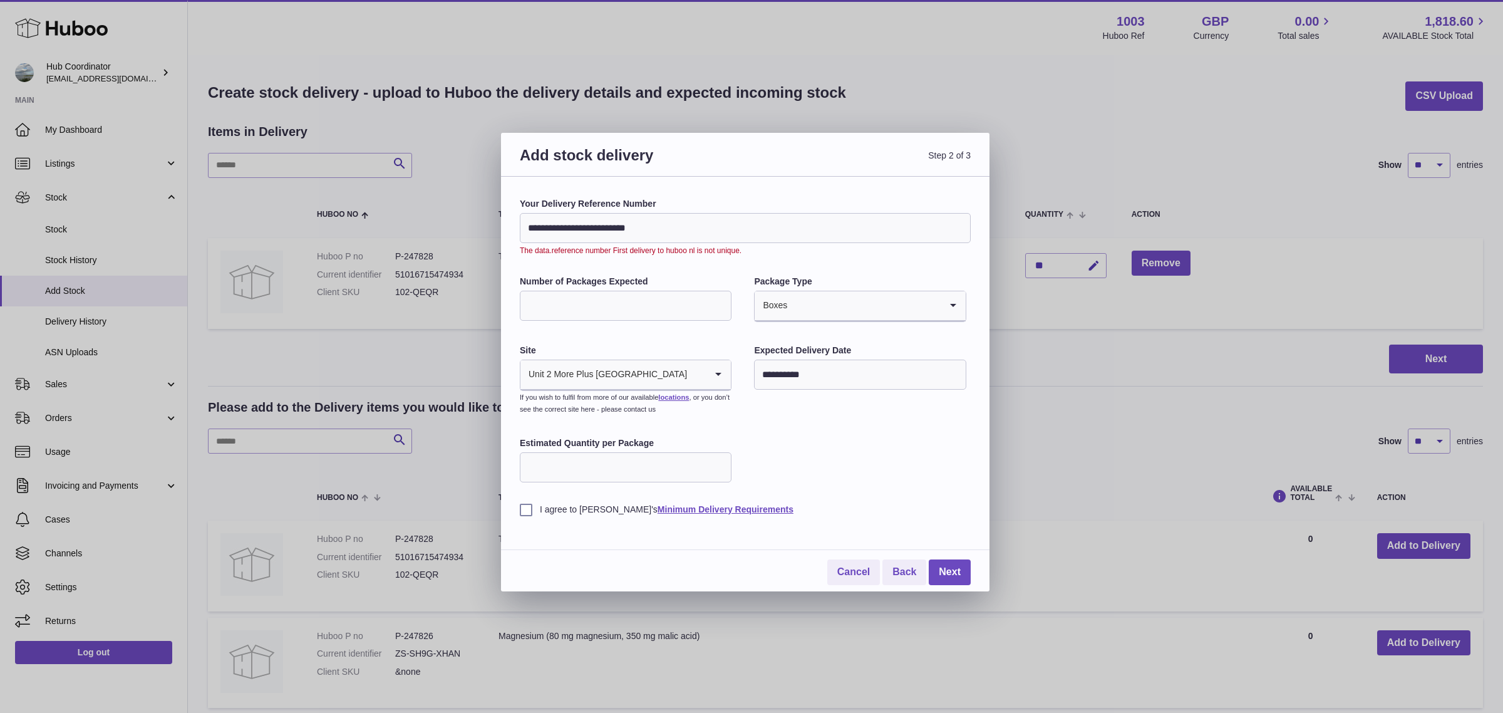
click at [731, 230] on input "**********" at bounding box center [745, 228] width 451 height 30
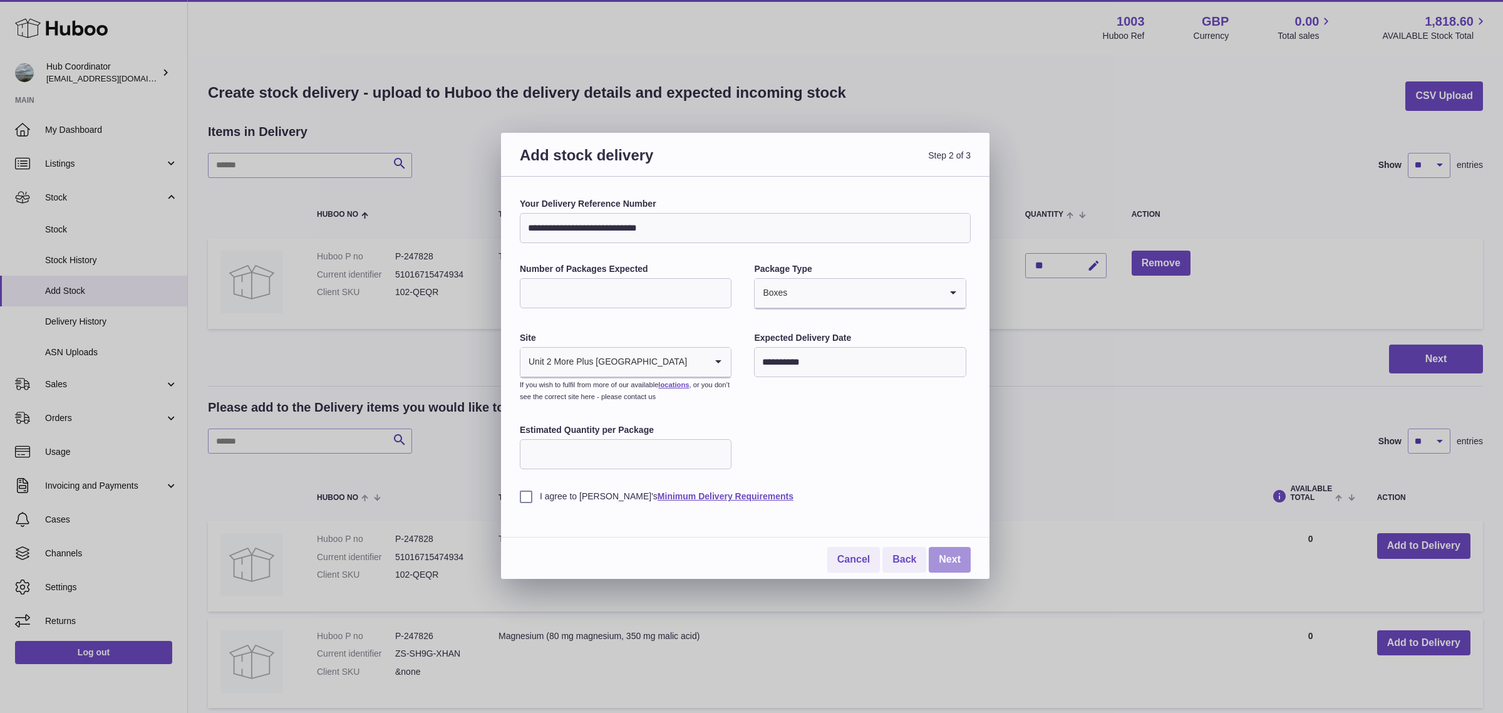
type input "**********"
click at [956, 568] on link "Next" at bounding box center [950, 560] width 42 height 26
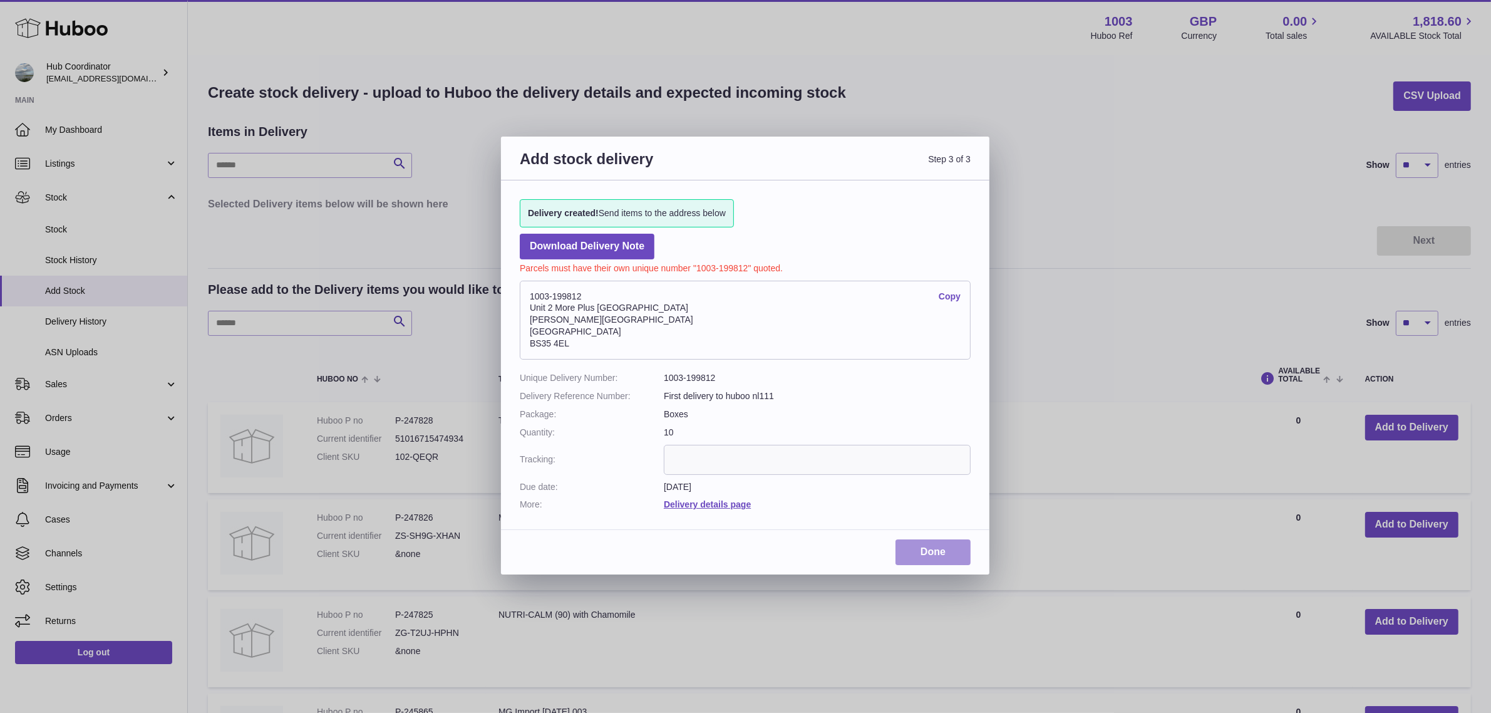
click at [909, 549] on link "Done" at bounding box center [932, 552] width 75 height 26
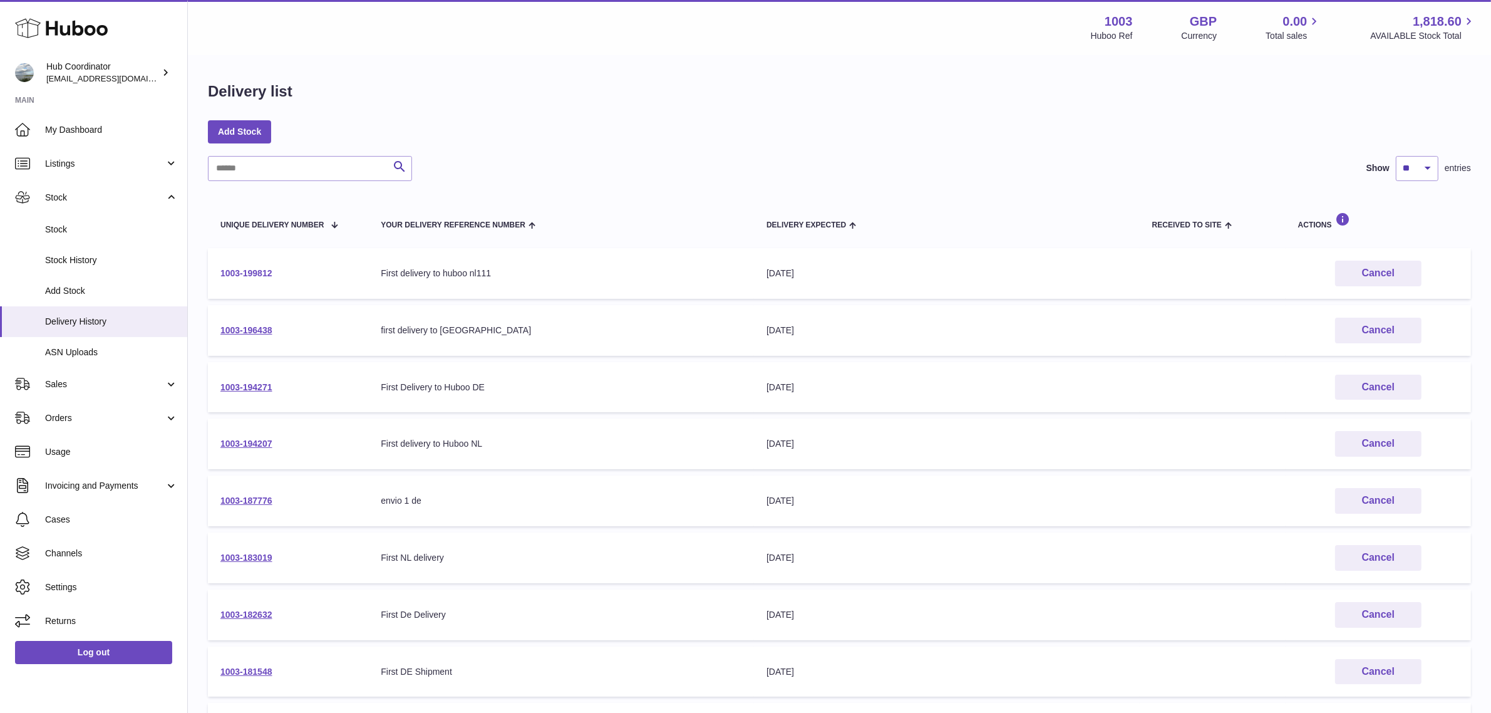
click at [254, 272] on link "1003-199812" at bounding box center [246, 273] width 52 height 10
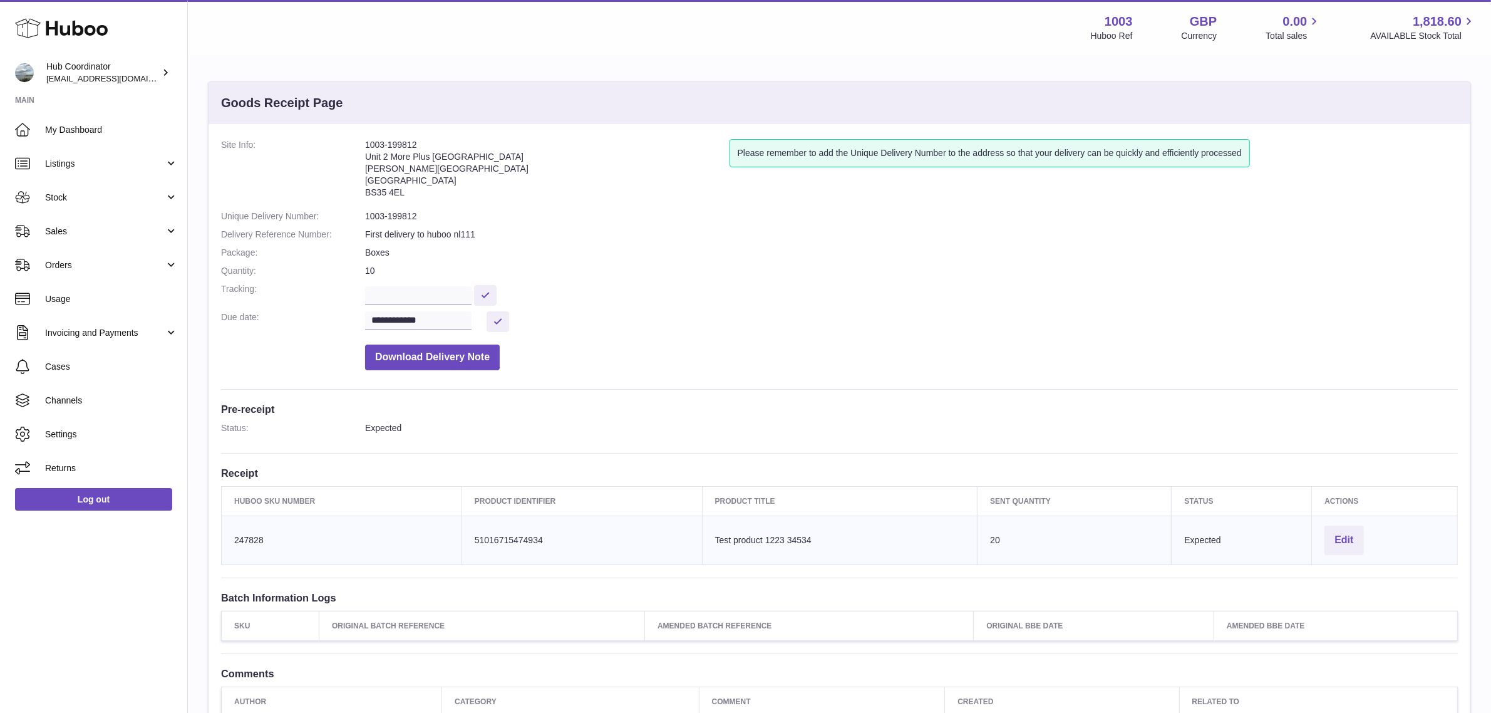
drag, startPoint x: 365, startPoint y: 144, endPoint x: 382, endPoint y: 141, distance: 17.2
click at [382, 141] on address "1003-199812 Unit 2 More Plus [STREET_ADDRESS][PERSON_NAME]" at bounding box center [547, 171] width 364 height 65
drag, startPoint x: 387, startPoint y: 142, endPoint x: 461, endPoint y: 142, distance: 73.9
click at [461, 142] on address "1003-199812 Unit 2 More Plus Central Park Hudson Ave Severn Beach BS35 4EL" at bounding box center [547, 171] width 364 height 65
click at [546, 147] on address "1003-199812 Unit 2 More Plus Central Park Hudson Ave Severn Beach BS35 4EL" at bounding box center [547, 171] width 364 height 65
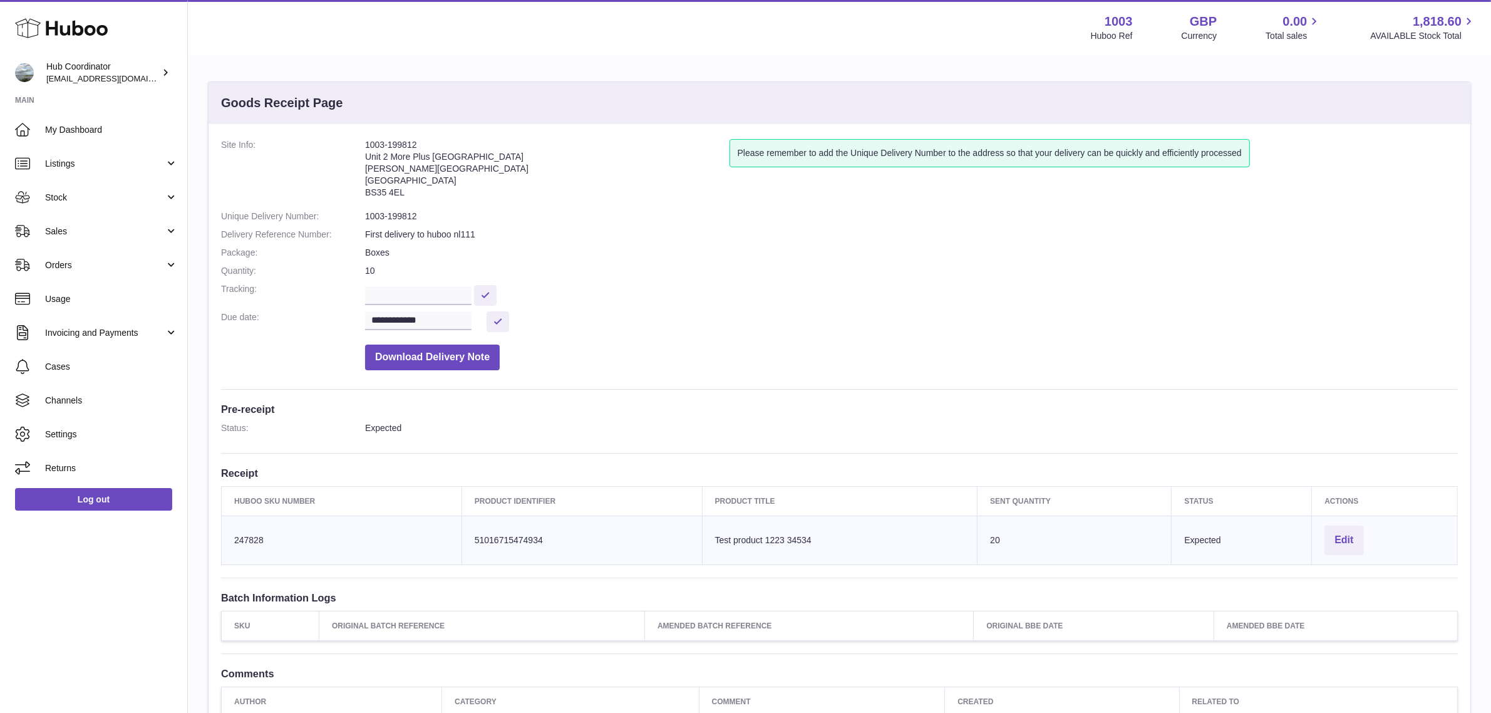
click at [575, 260] on dl "**********" at bounding box center [839, 257] width 1237 height 237
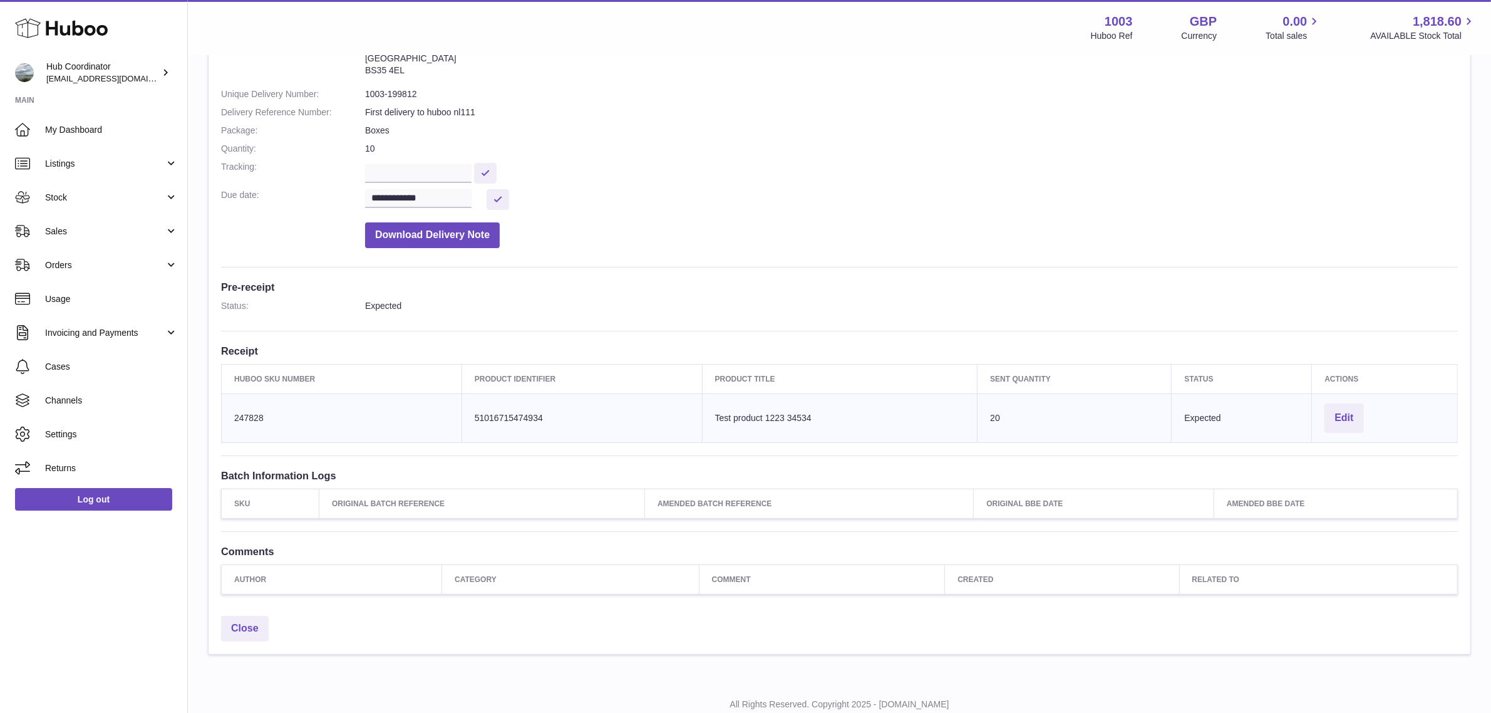
scroll to position [163, 0]
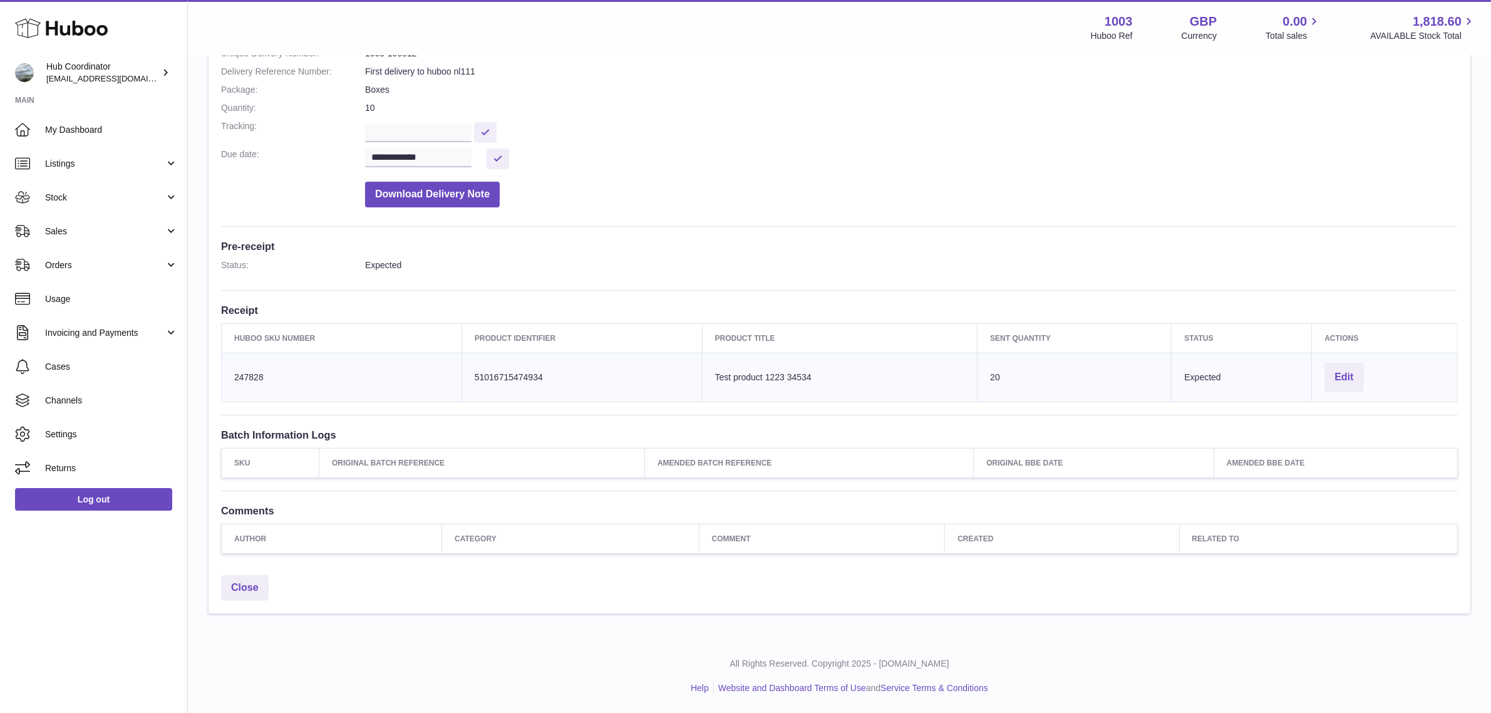
drag, startPoint x: 235, startPoint y: 374, endPoint x: 1162, endPoint y: 364, distance: 926.8
click at [1162, 364] on tr "Huboo SKU Number 247828 Client Identifier 51016715474934 Product title Test pro…" at bounding box center [840, 377] width 1236 height 49
click at [1002, 377] on td "Sent Quantity 20" at bounding box center [1075, 377] width 194 height 49
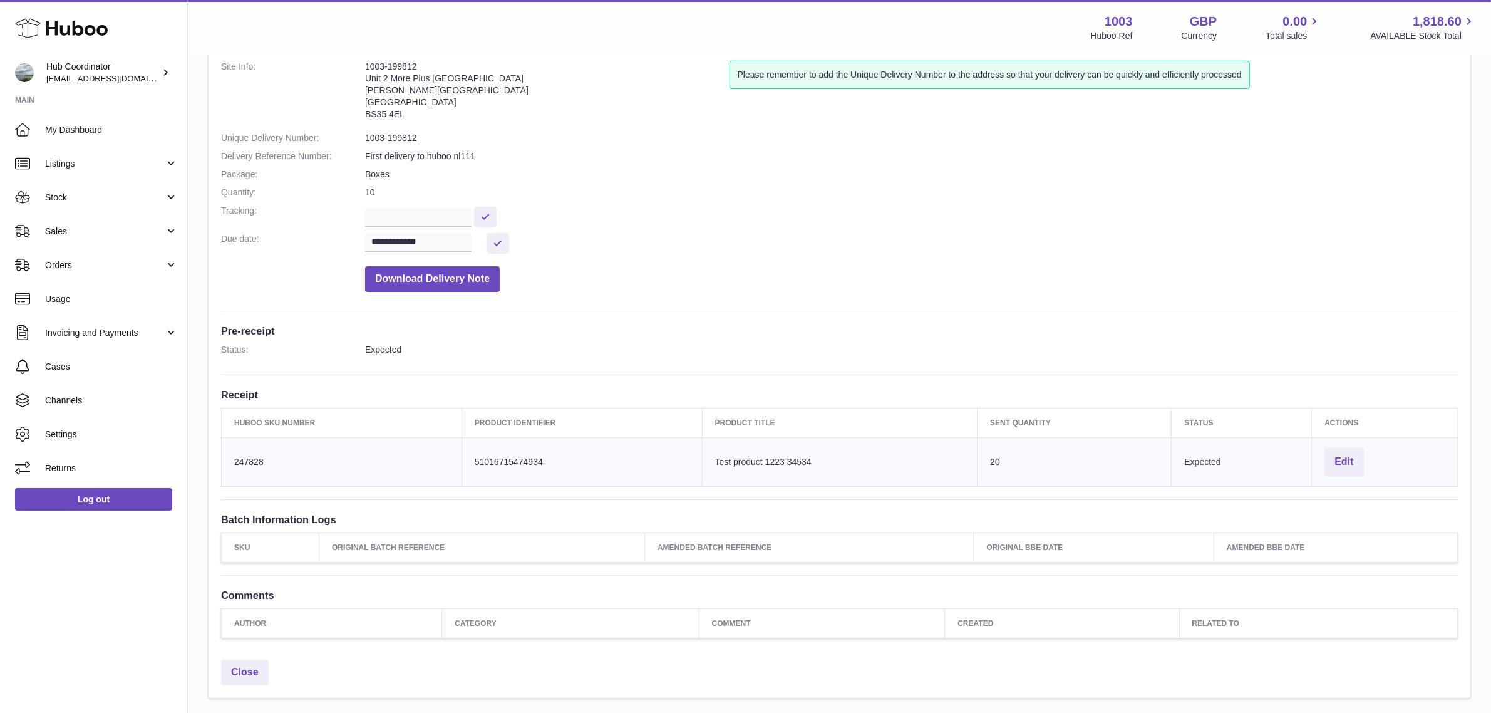
scroll to position [0, 0]
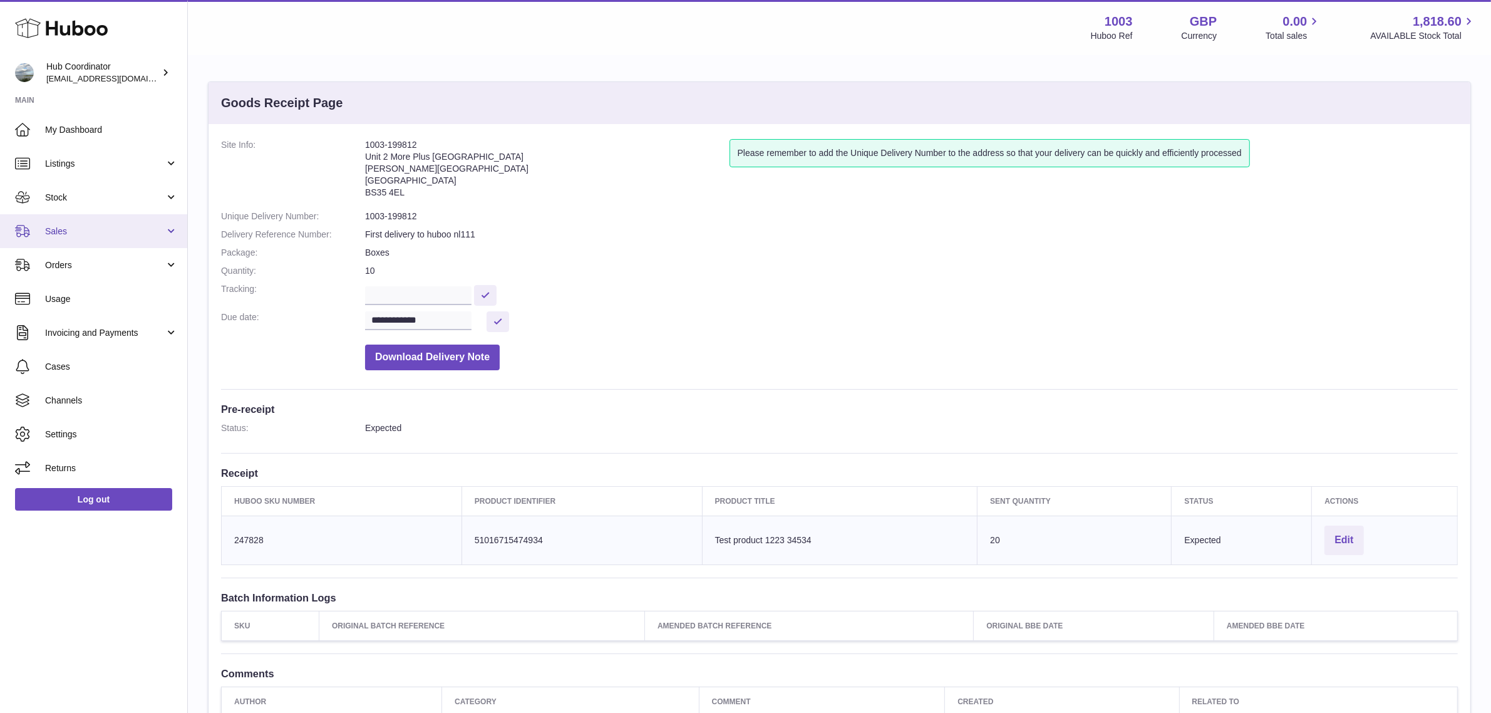
click at [103, 227] on span "Sales" at bounding box center [105, 231] width 120 height 12
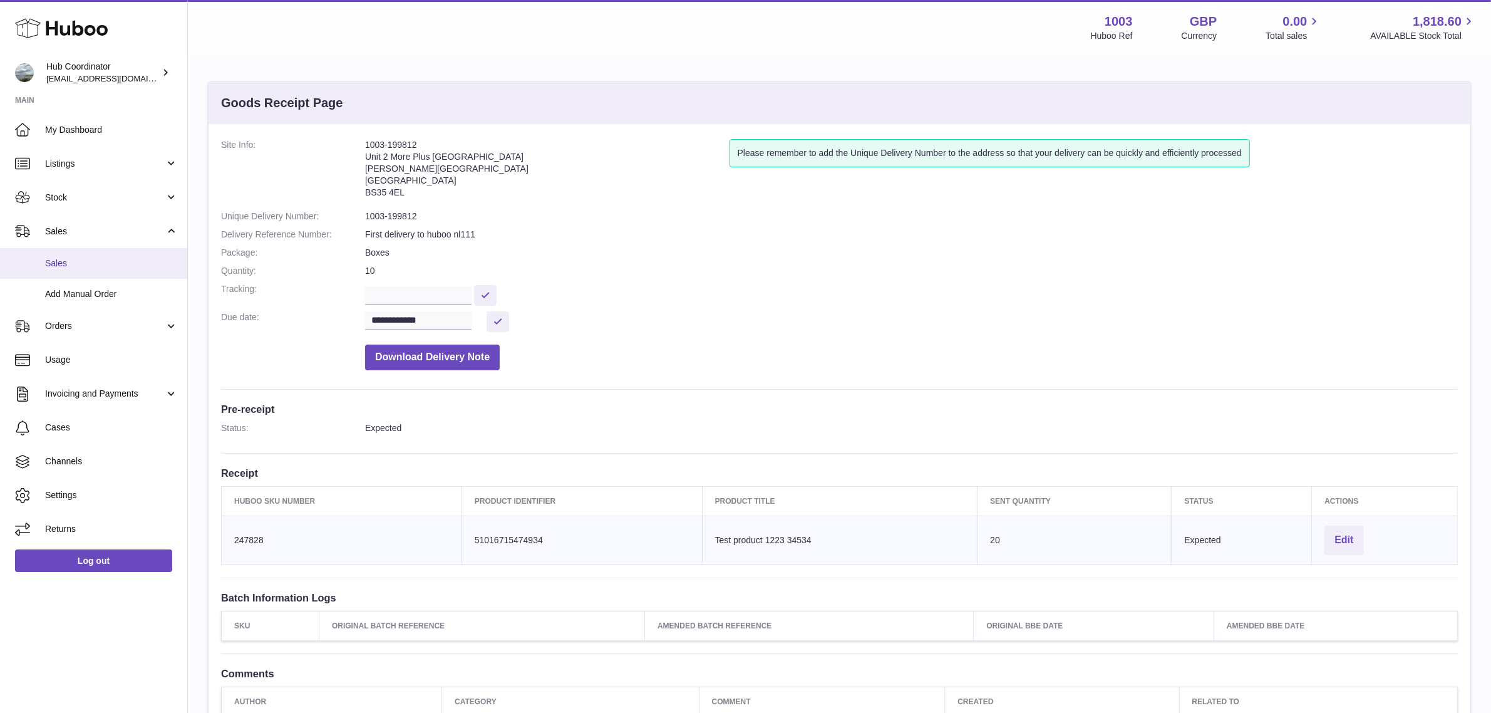
click at [85, 267] on span "Sales" at bounding box center [111, 263] width 133 height 12
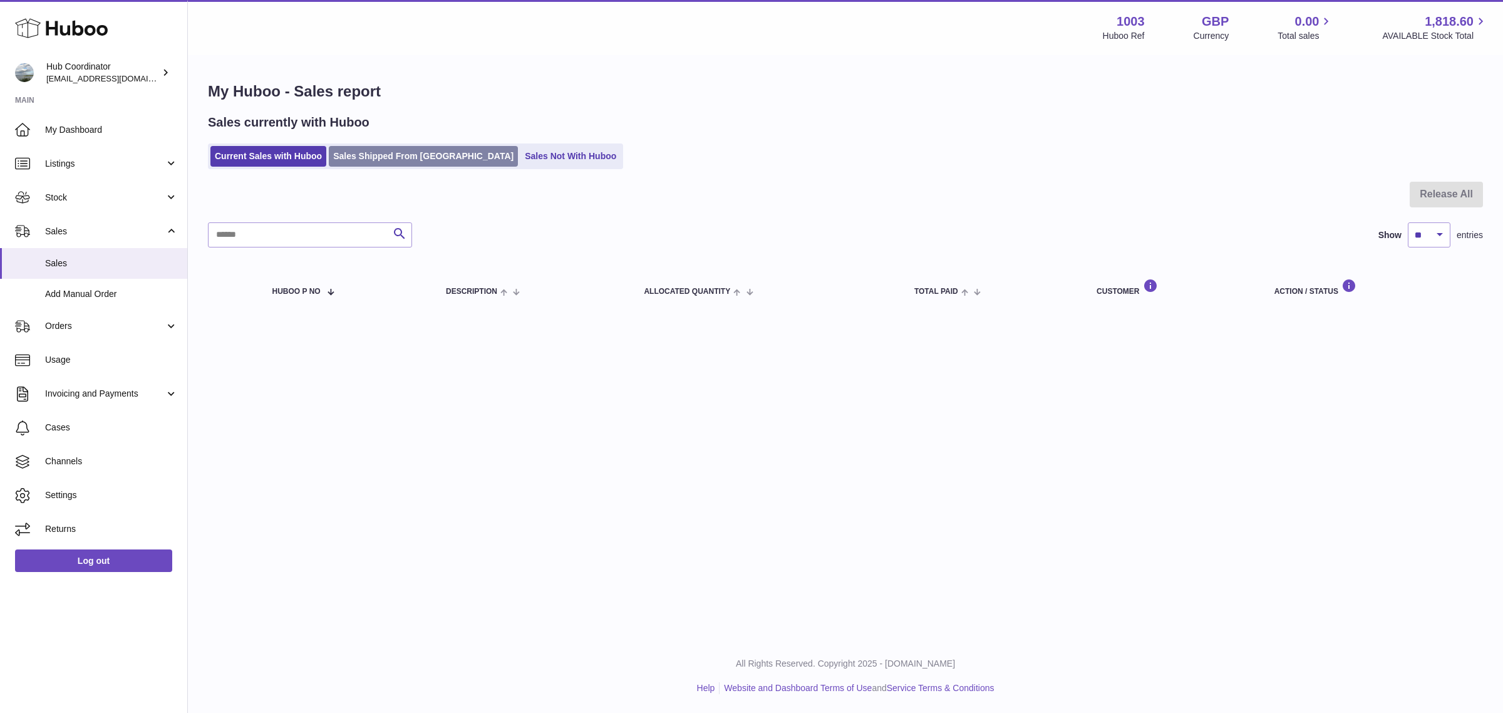
click at [432, 157] on link "Sales Shipped From [GEOGRAPHIC_DATA]" at bounding box center [423, 156] width 189 height 21
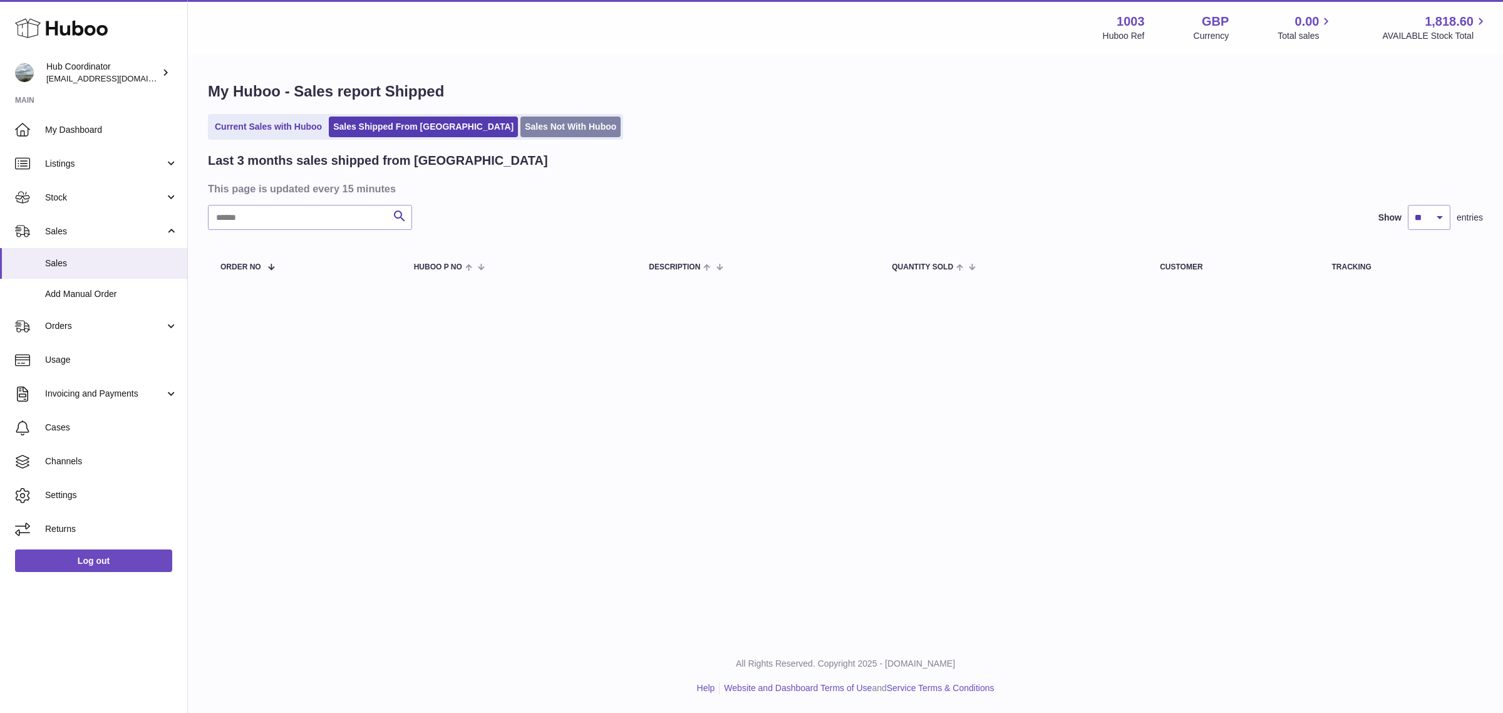
click at [546, 135] on link "Sales Not With Huboo" at bounding box center [570, 126] width 100 height 21
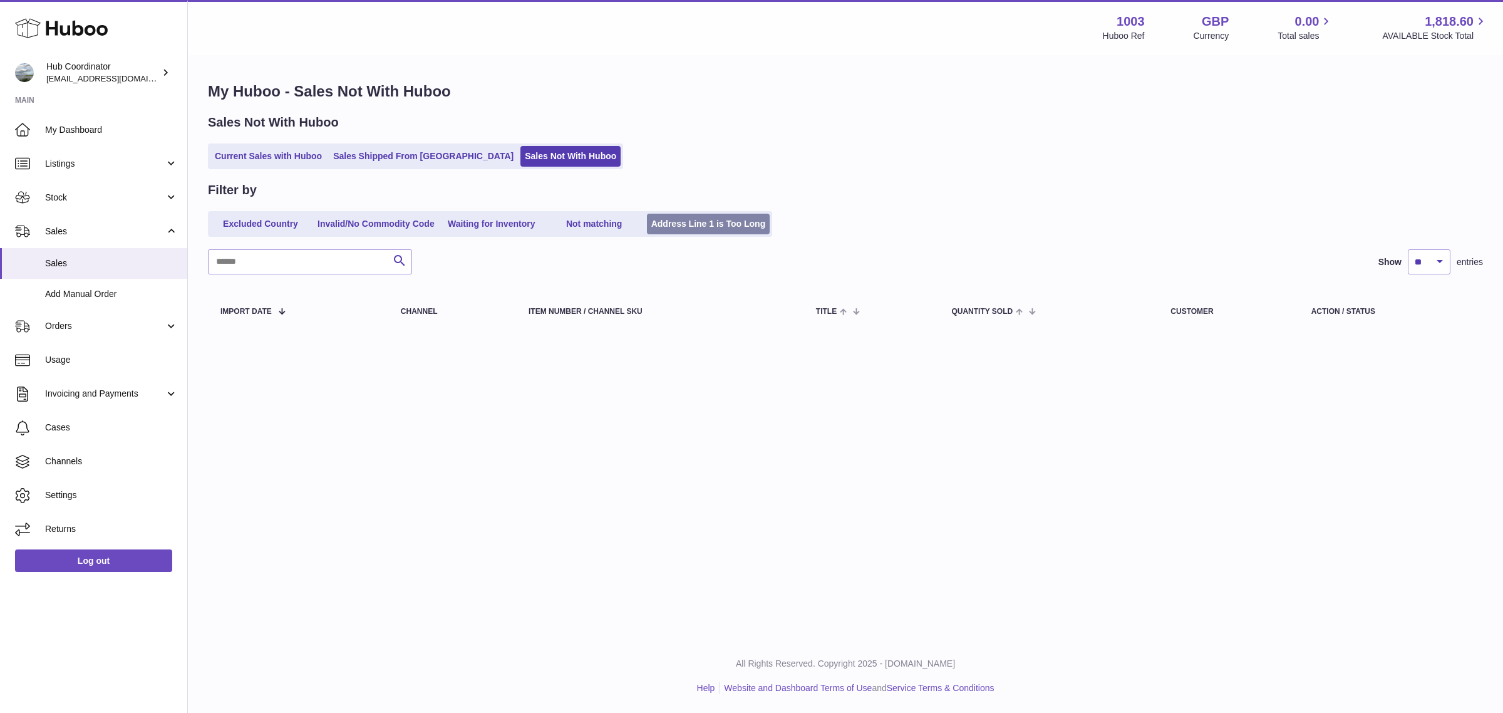
click at [748, 221] on link "Address Line 1 is Too Long" at bounding box center [708, 224] width 123 height 21
click at [105, 291] on span "Add Manual Order" at bounding box center [111, 294] width 133 height 12
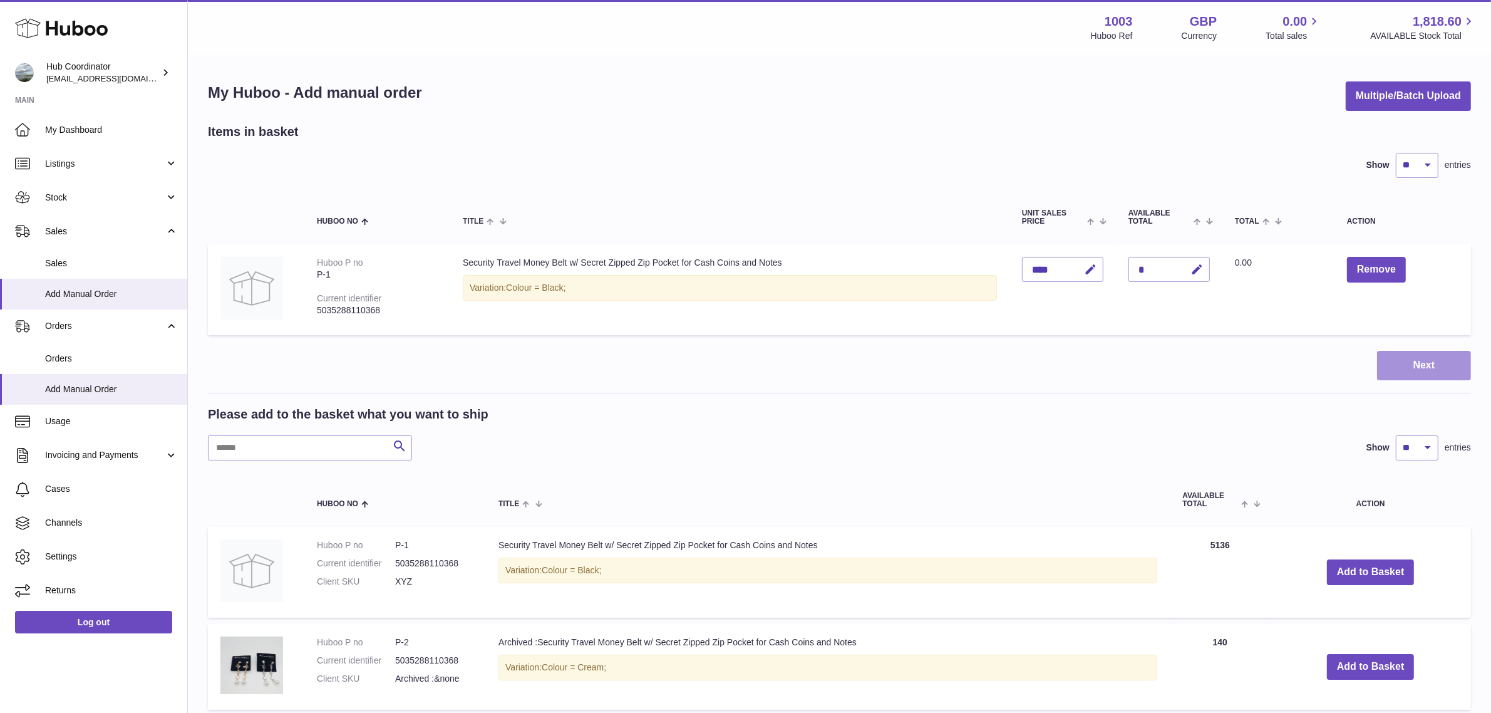
click at [1405, 371] on button "Next" at bounding box center [1424, 365] width 94 height 29
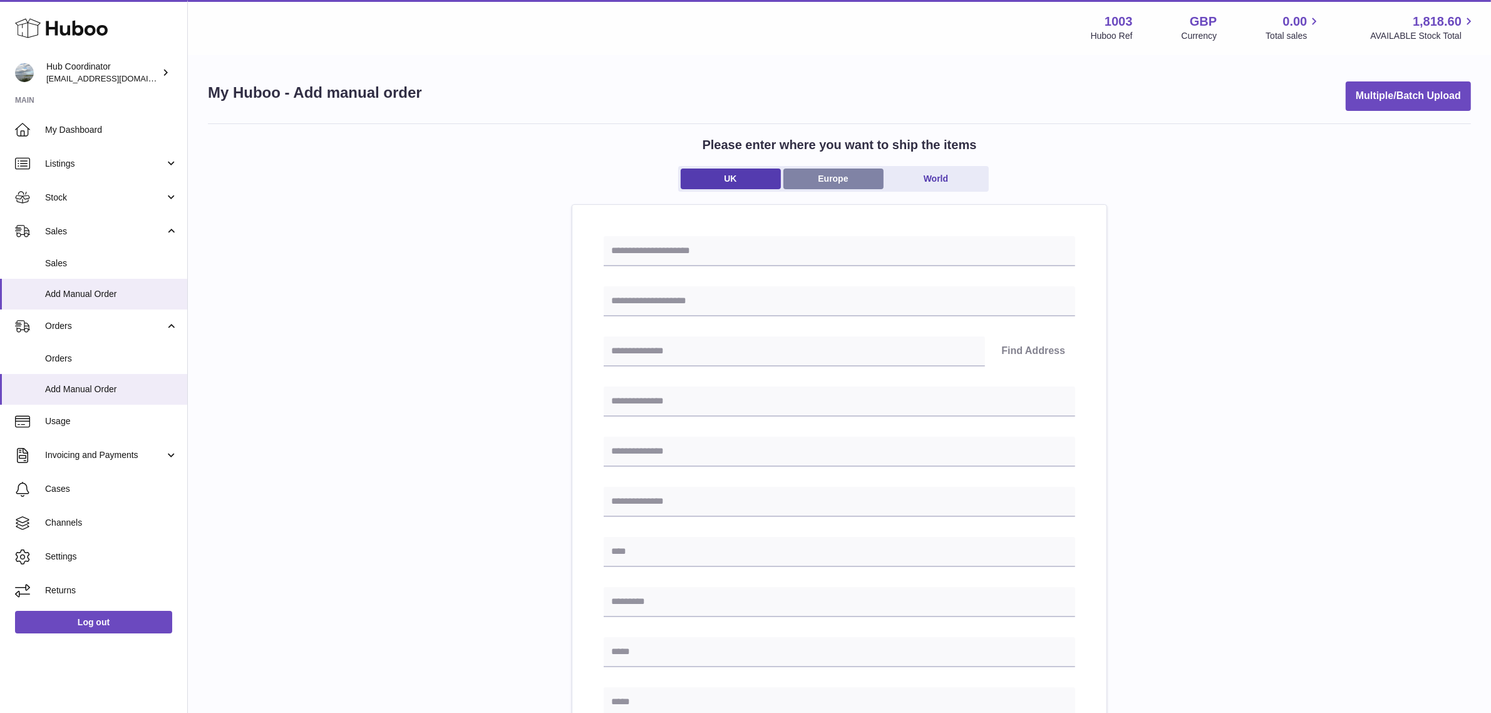
click at [824, 182] on link "Europe" at bounding box center [833, 178] width 100 height 21
click at [940, 174] on link "World" at bounding box center [936, 178] width 100 height 21
click at [860, 183] on link "Europe" at bounding box center [833, 178] width 100 height 21
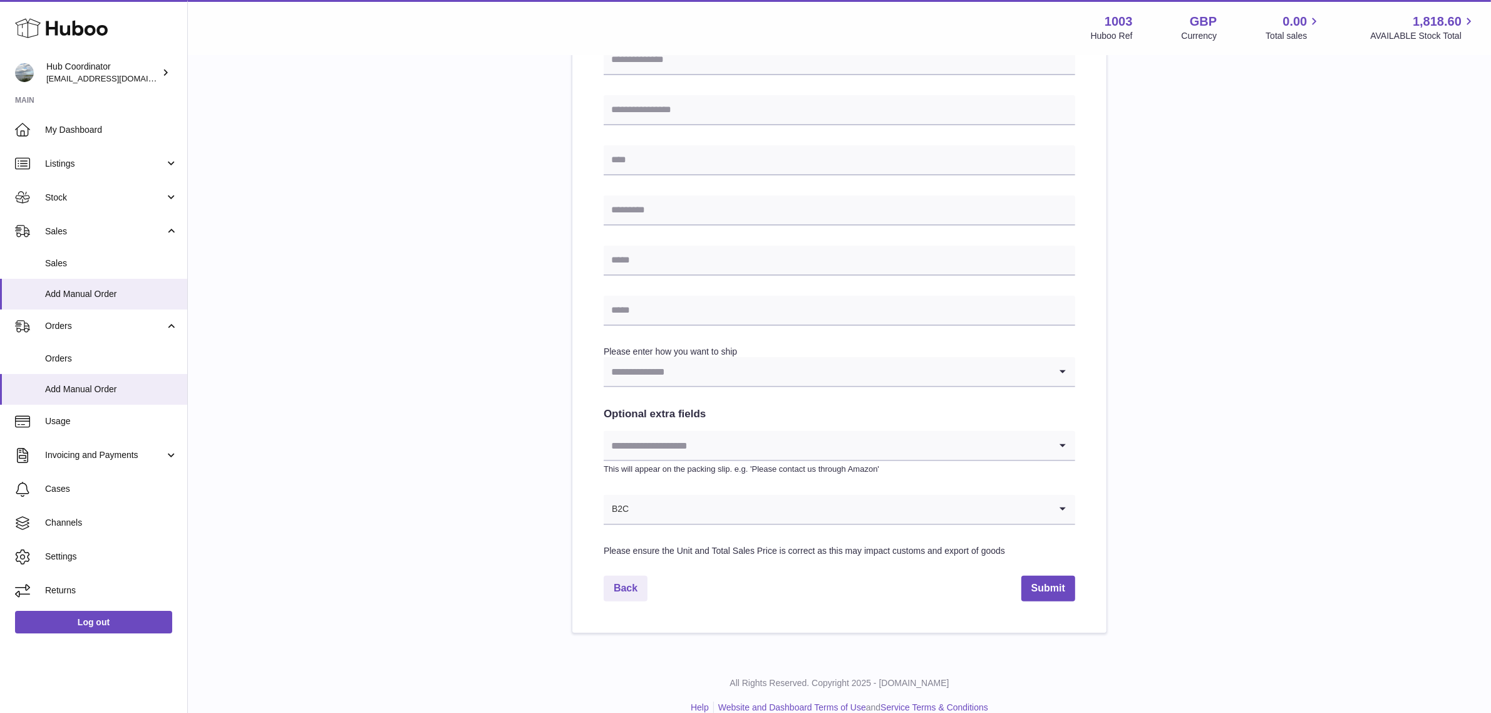
scroll to position [410, 0]
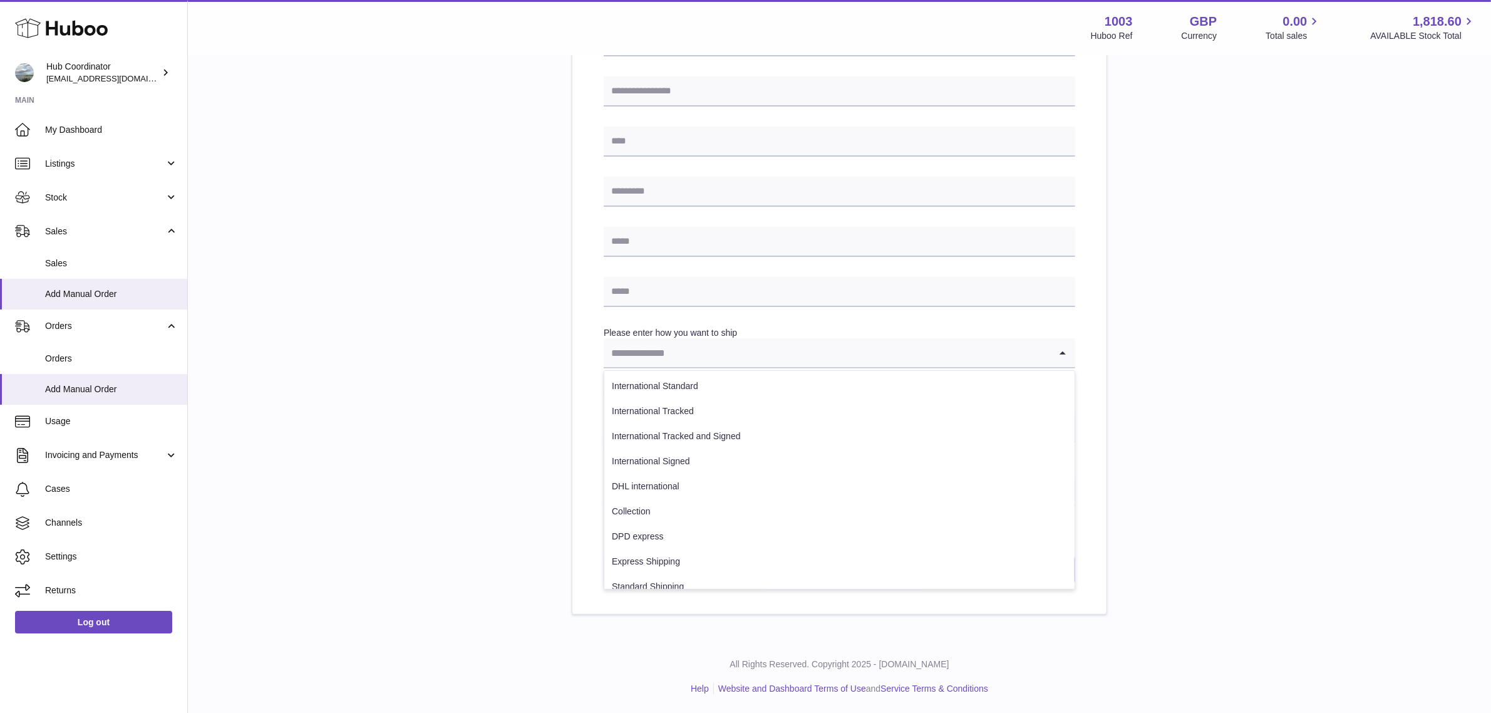
click at [688, 349] on input "Search for option" at bounding box center [827, 352] width 446 height 29
click at [748, 418] on li "International Tracked" at bounding box center [839, 411] width 470 height 25
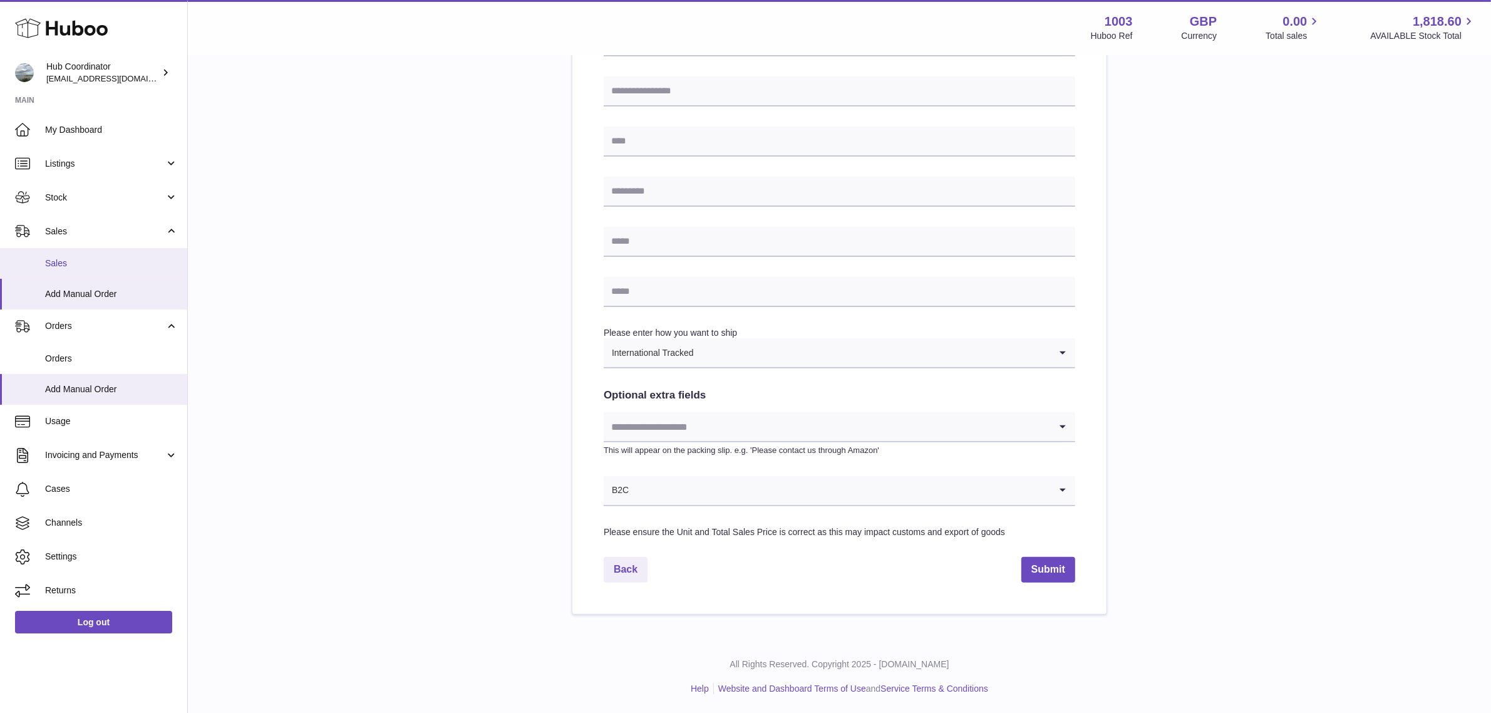
click at [82, 254] on link "Sales" at bounding box center [93, 263] width 187 height 31
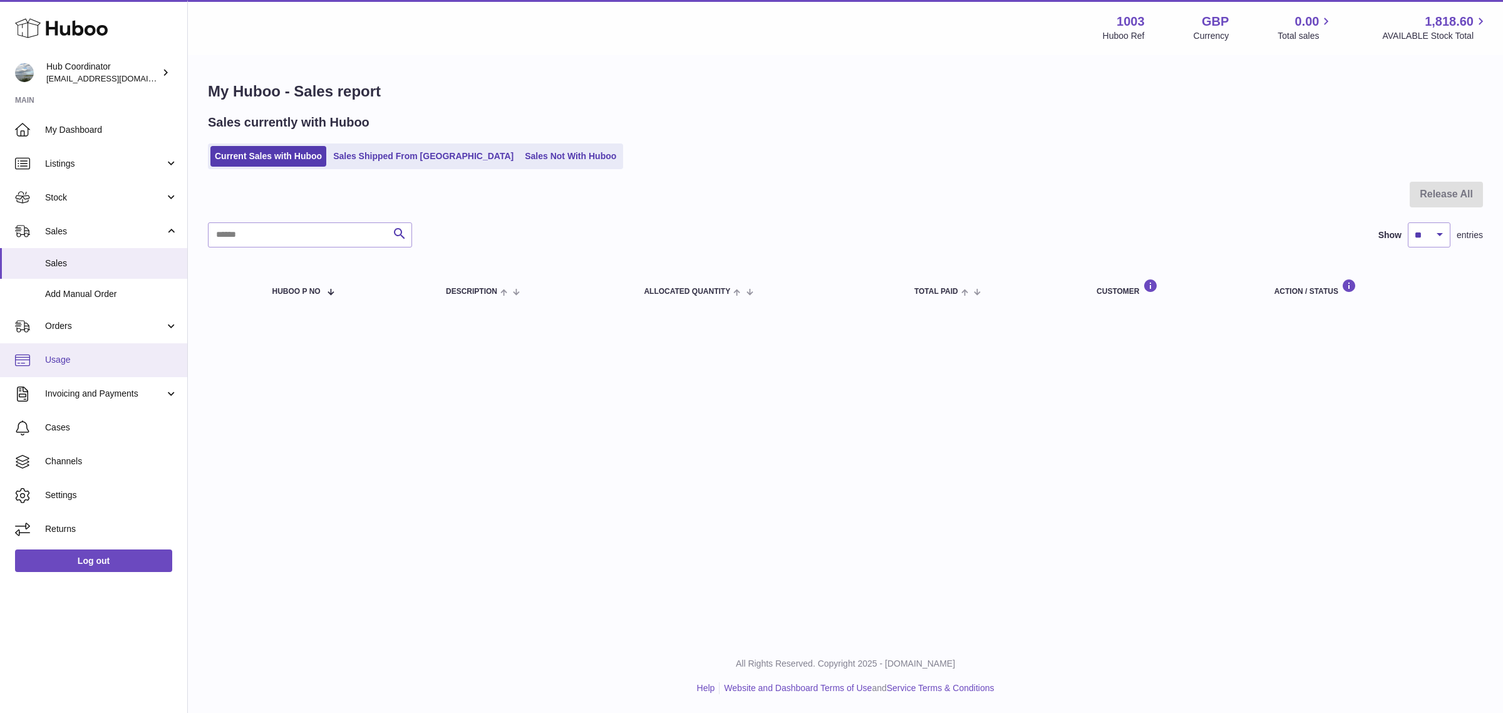
click at [107, 363] on span "Usage" at bounding box center [111, 360] width 133 height 12
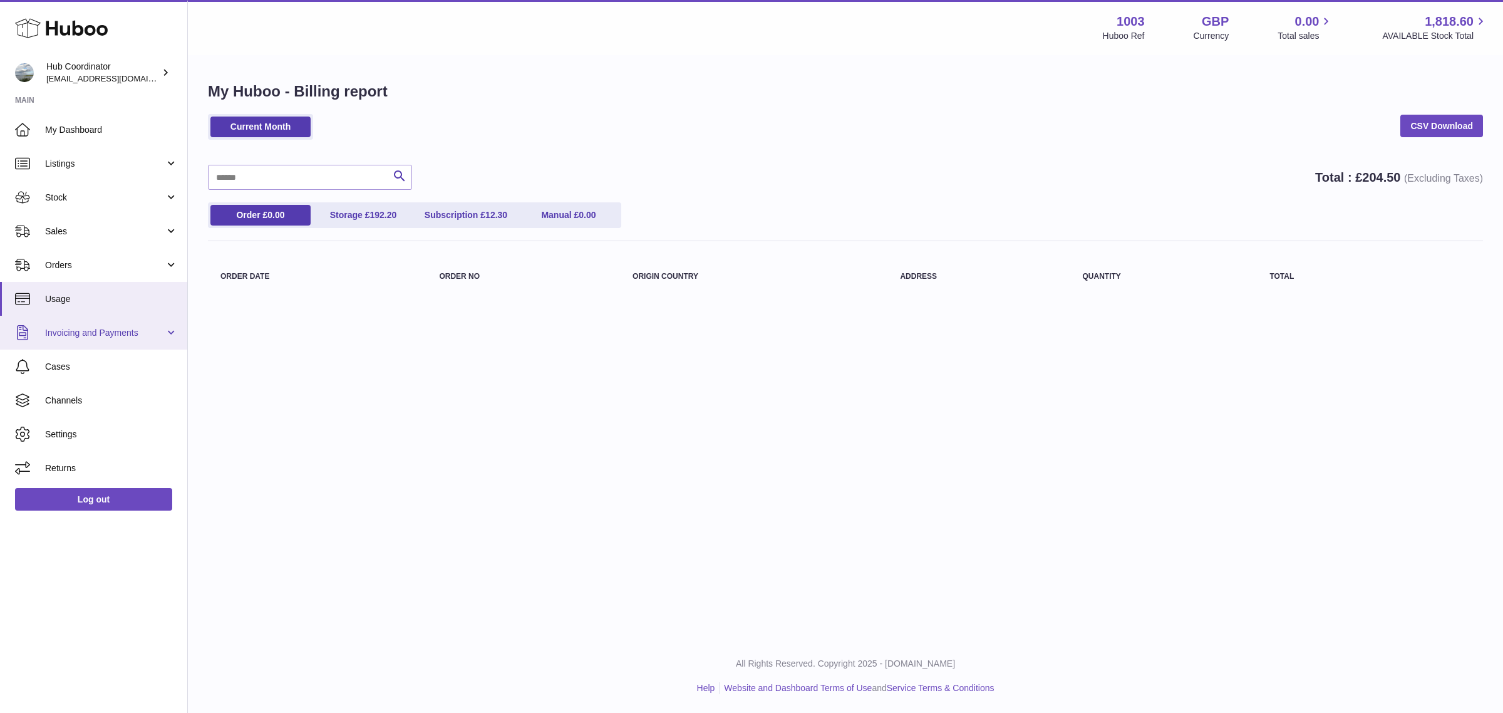
click at [120, 344] on link "Invoicing and Payments" at bounding box center [93, 333] width 187 height 34
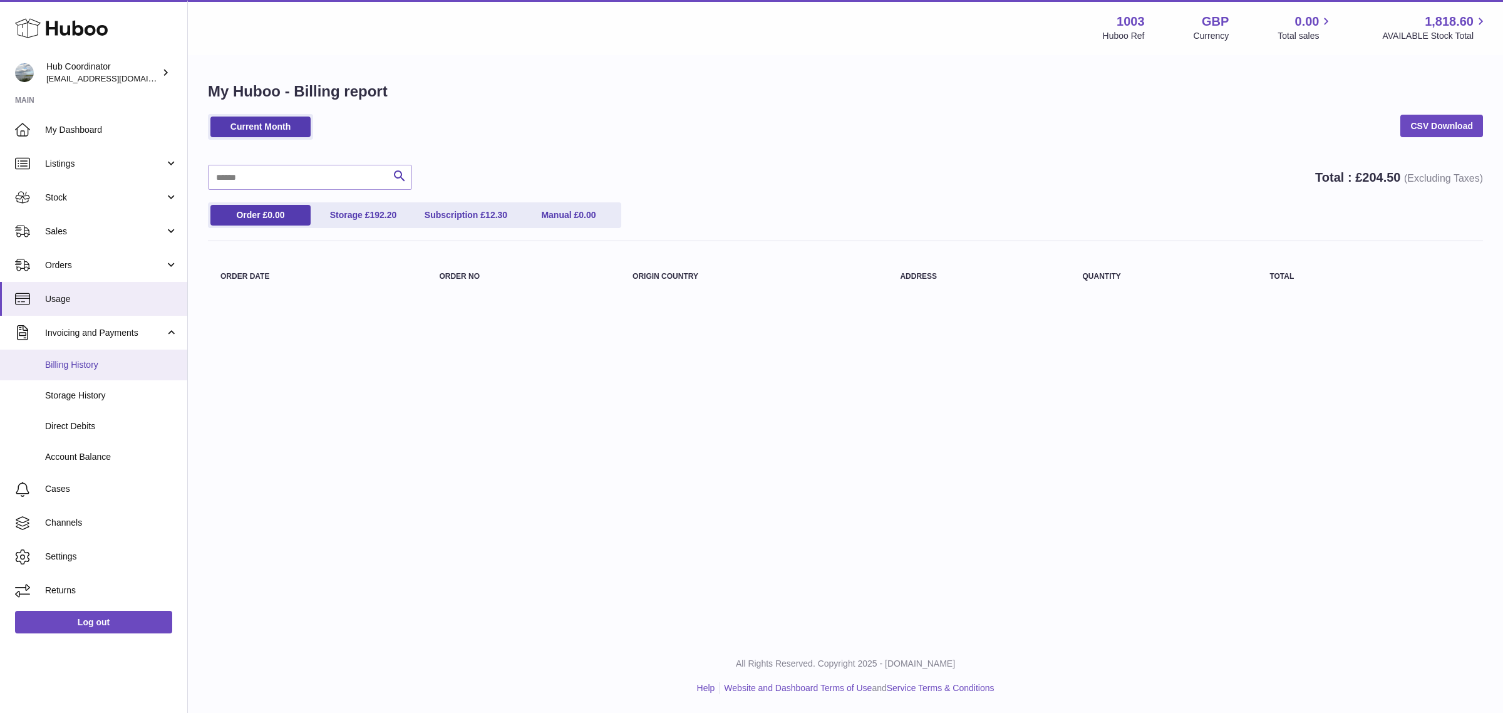
click at [115, 368] on span "Billing History" at bounding box center [111, 365] width 133 height 12
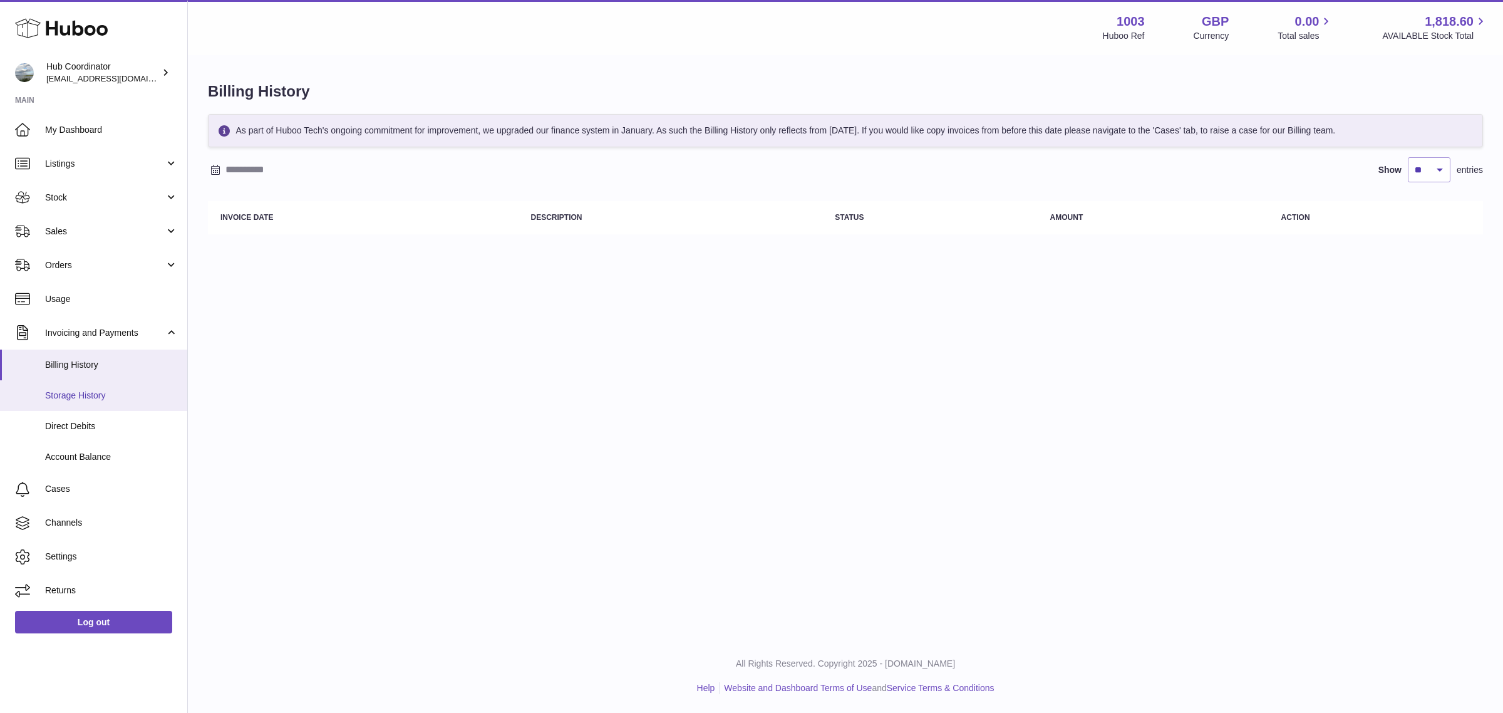
click at [103, 396] on span "Storage History" at bounding box center [111, 396] width 133 height 12
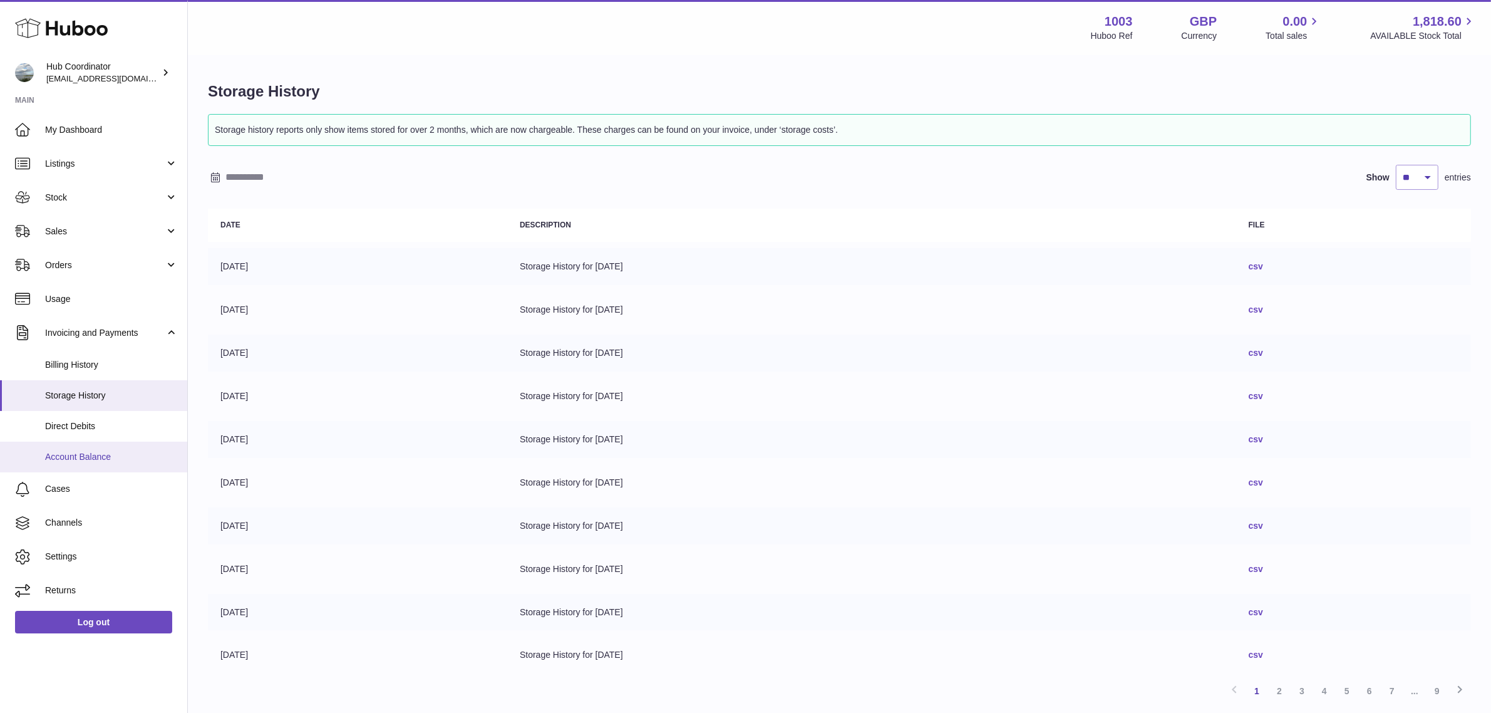
click at [86, 465] on link "Account Balance" at bounding box center [93, 456] width 187 height 31
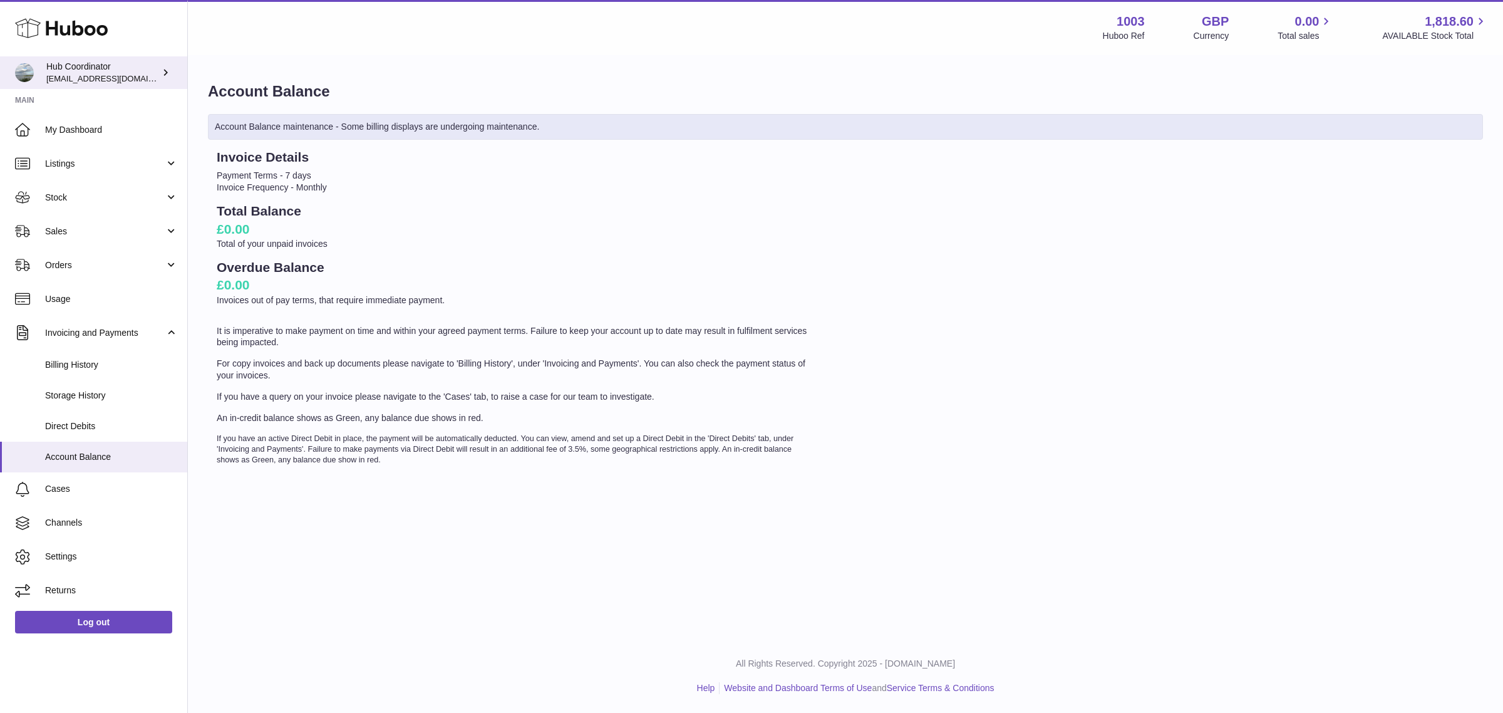
click at [113, 76] on span "[EMAIL_ADDRESS][DOMAIN_NAME]" at bounding box center [115, 78] width 138 height 10
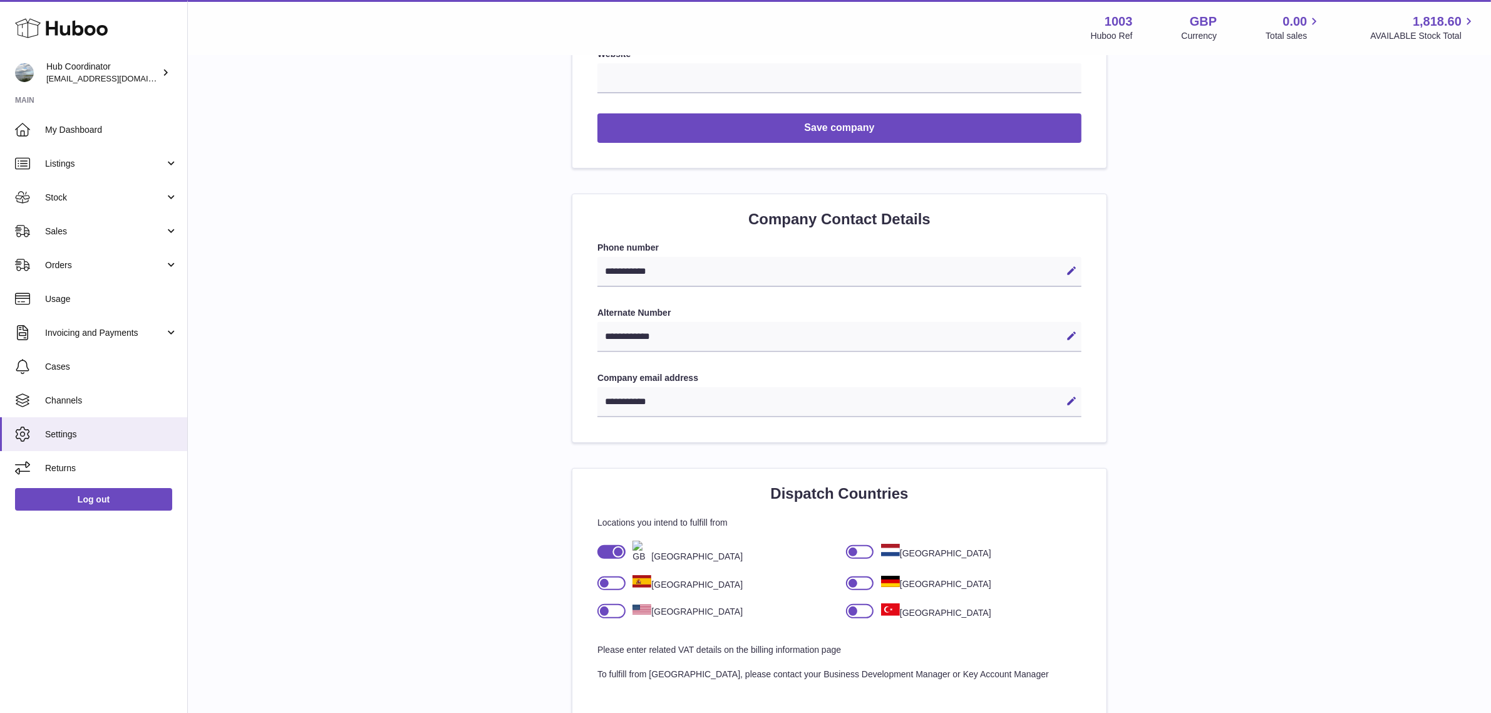
scroll to position [470, 0]
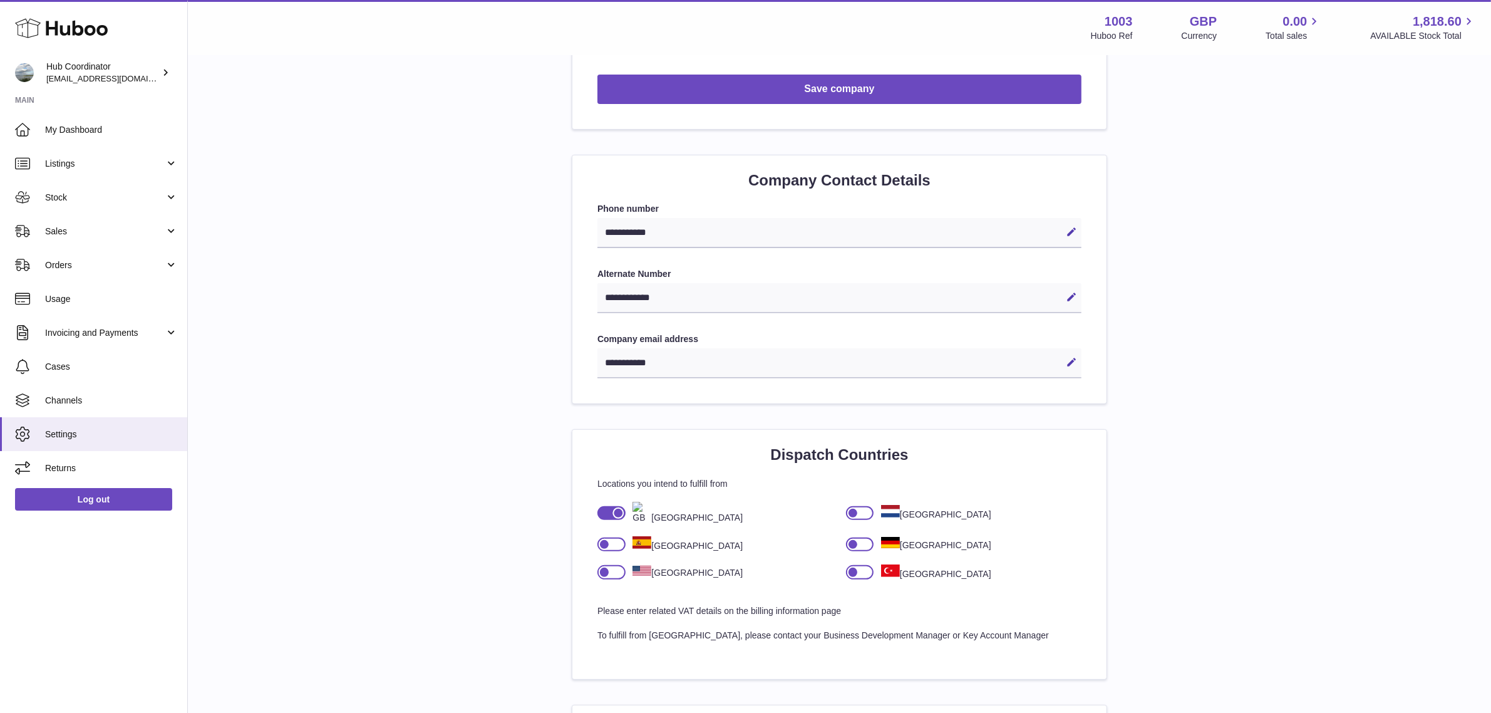
click at [612, 512] on div at bounding box center [617, 512] width 11 height 11
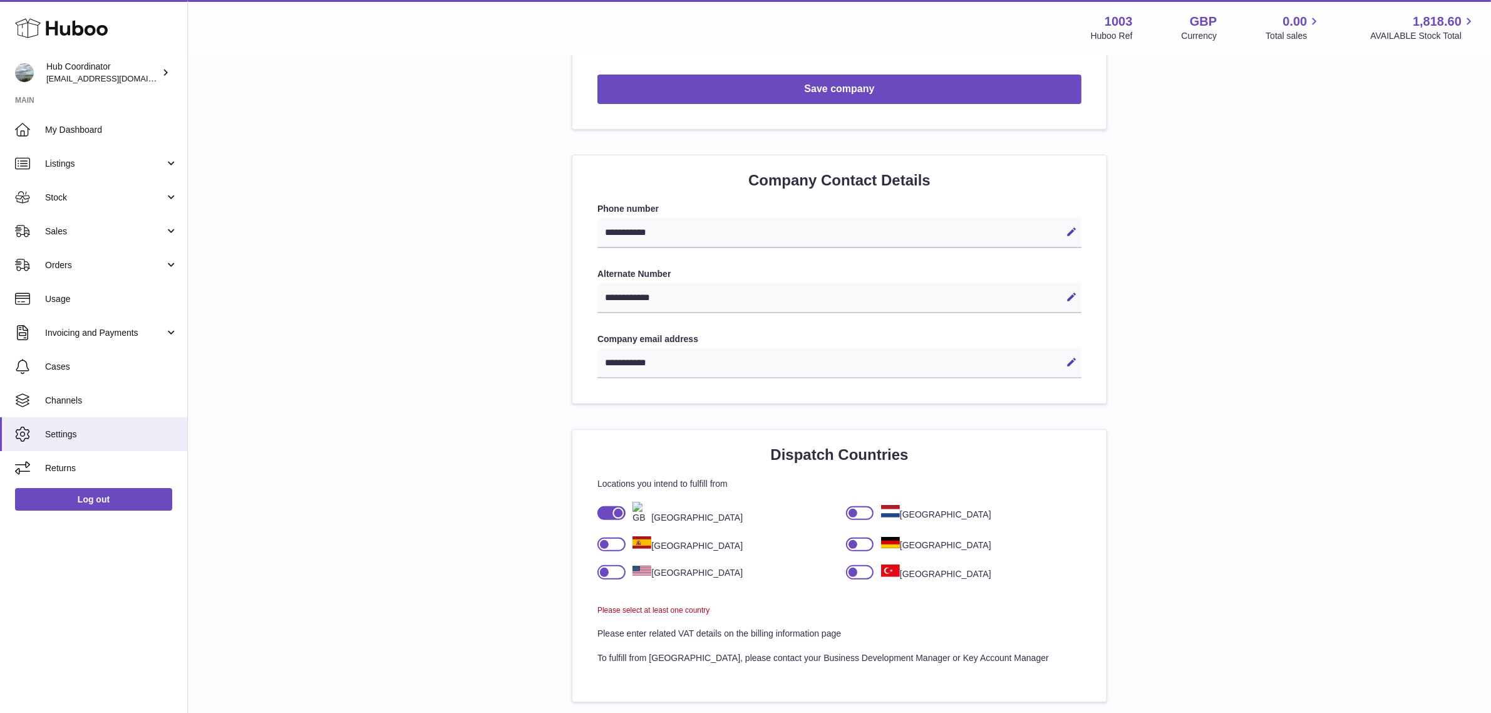
click at [862, 512] on div at bounding box center [860, 513] width 28 height 14
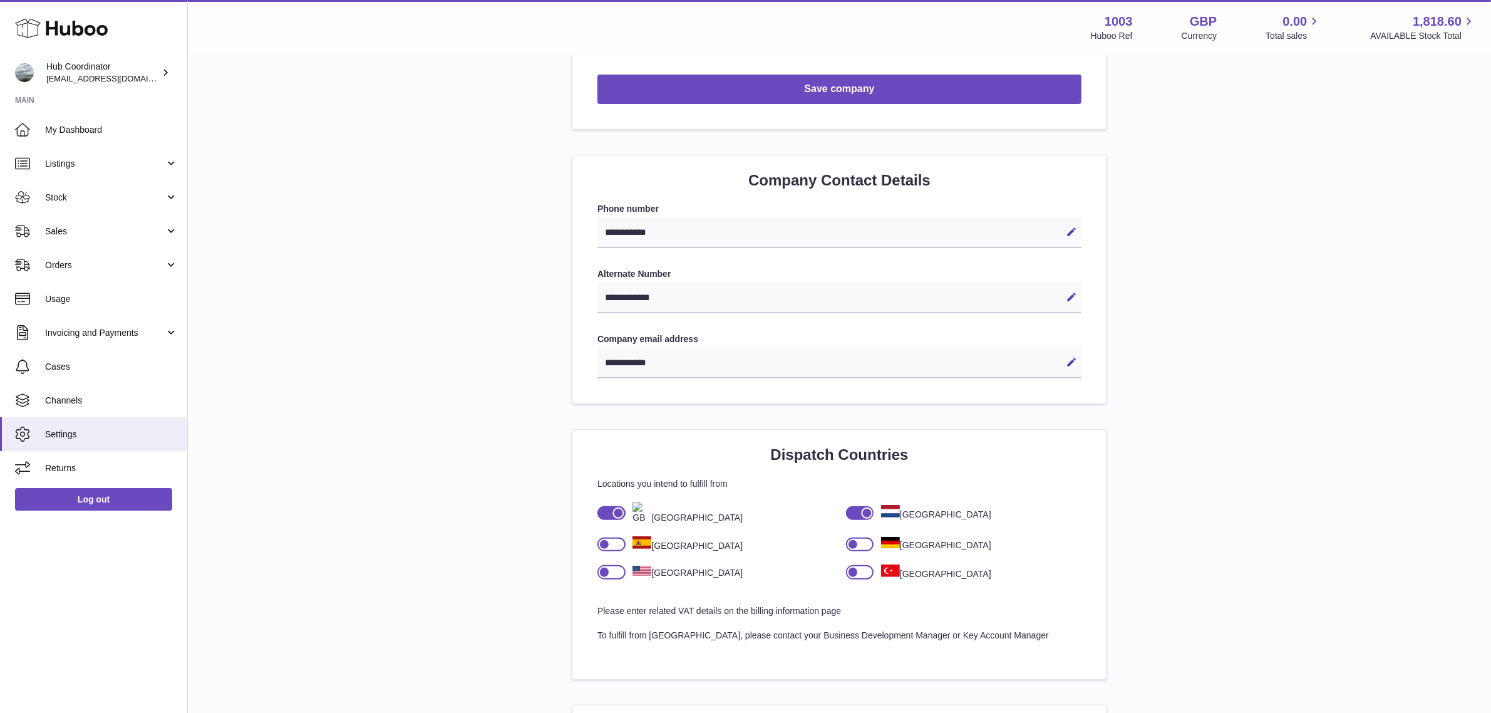
click at [606, 512] on div at bounding box center [611, 513] width 28 height 14
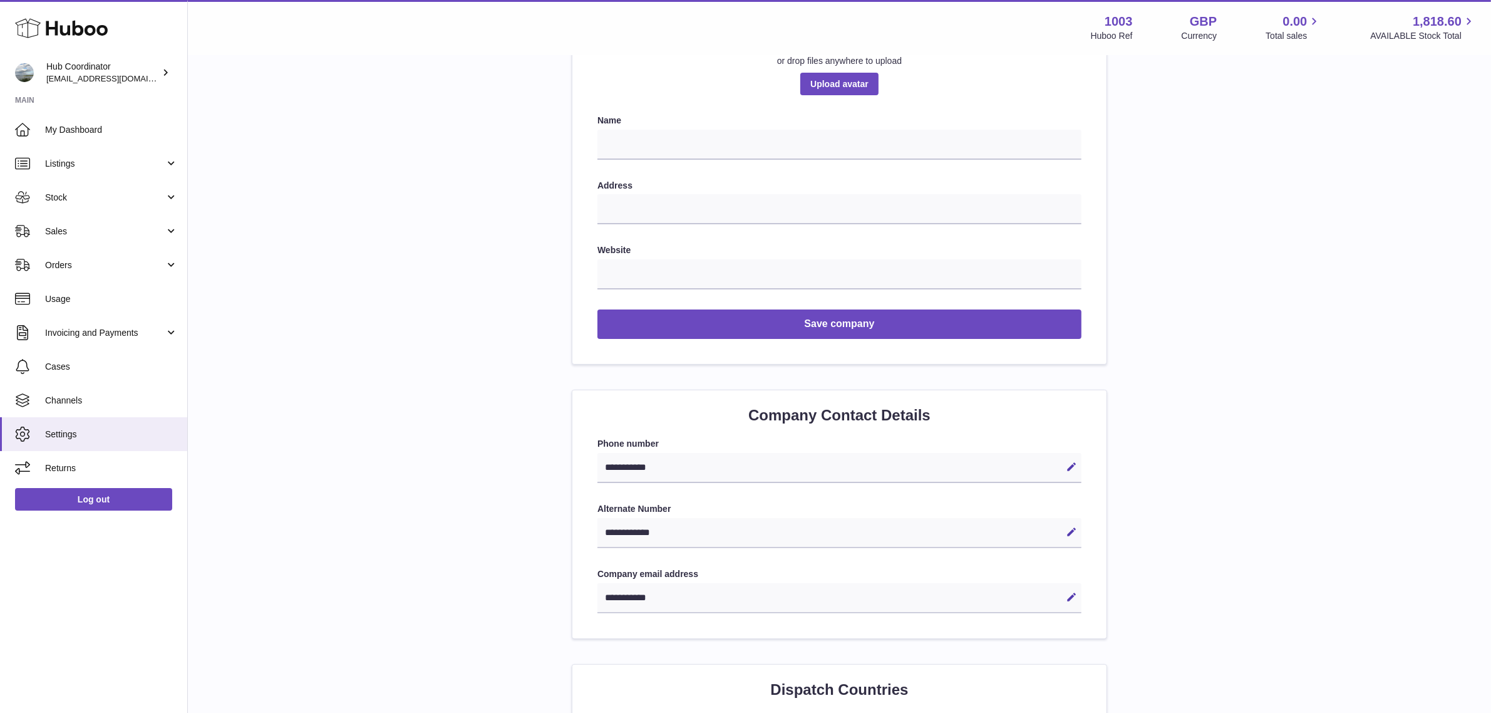
scroll to position [0, 0]
